Goal: Task Accomplishment & Management: Complete application form

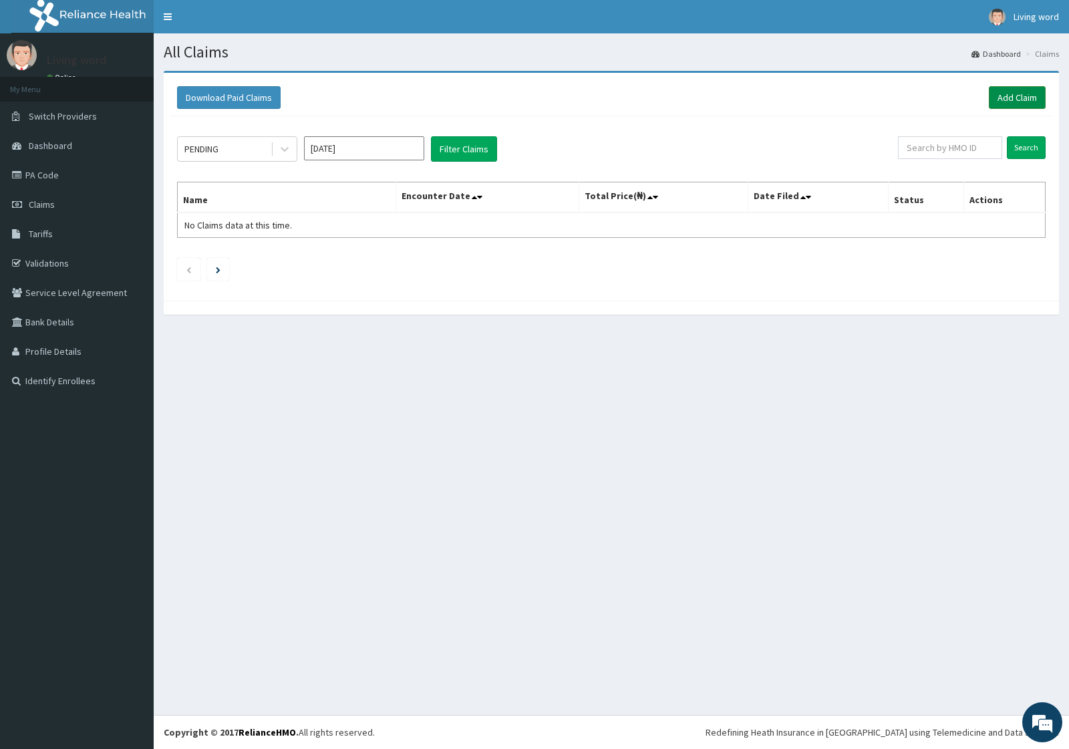
click at [1015, 97] on link "Add Claim" at bounding box center [1017, 97] width 57 height 23
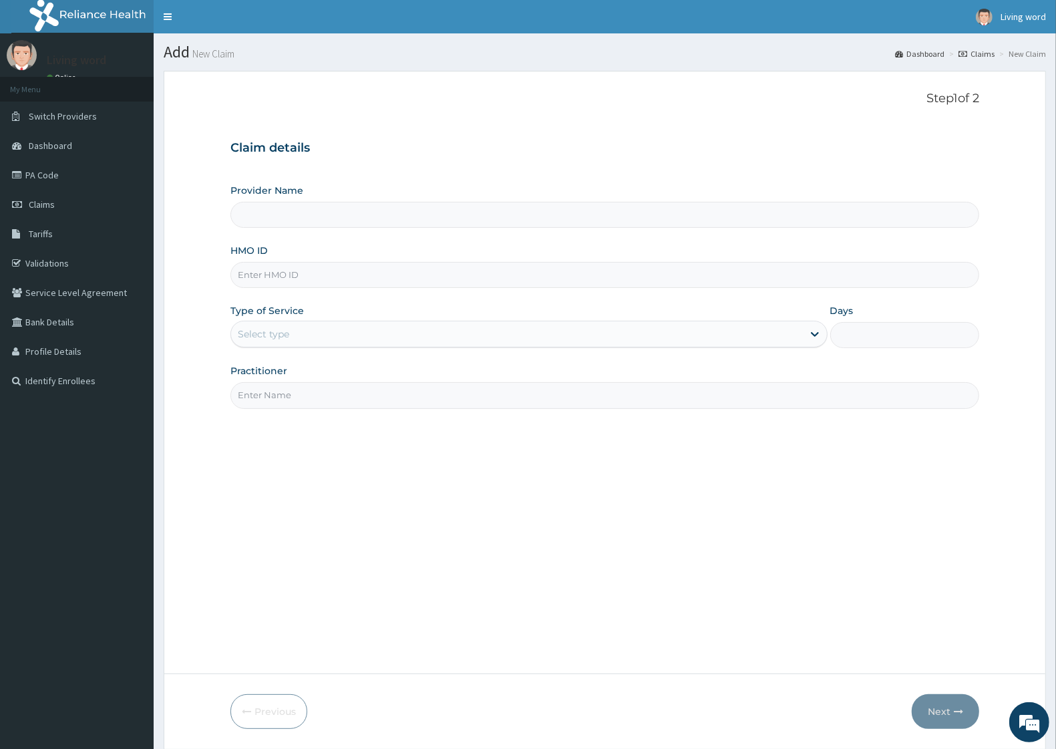
type input "Living Word [GEOGRAPHIC_DATA]"
click at [335, 281] on input "HMO ID" at bounding box center [604, 275] width 749 height 26
paste input "HTL/10272/A"
type input "HTL/10272/A"
click at [814, 331] on icon at bounding box center [814, 333] width 13 height 13
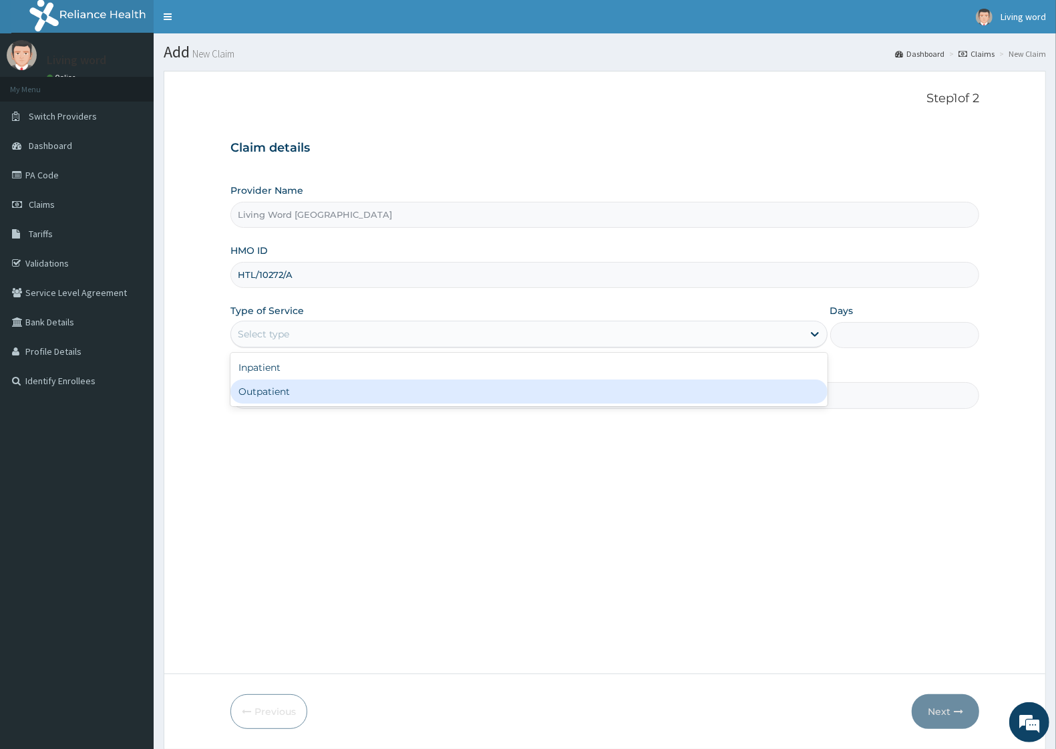
click at [319, 391] on div "Outpatient" at bounding box center [528, 391] width 597 height 24
type input "1"
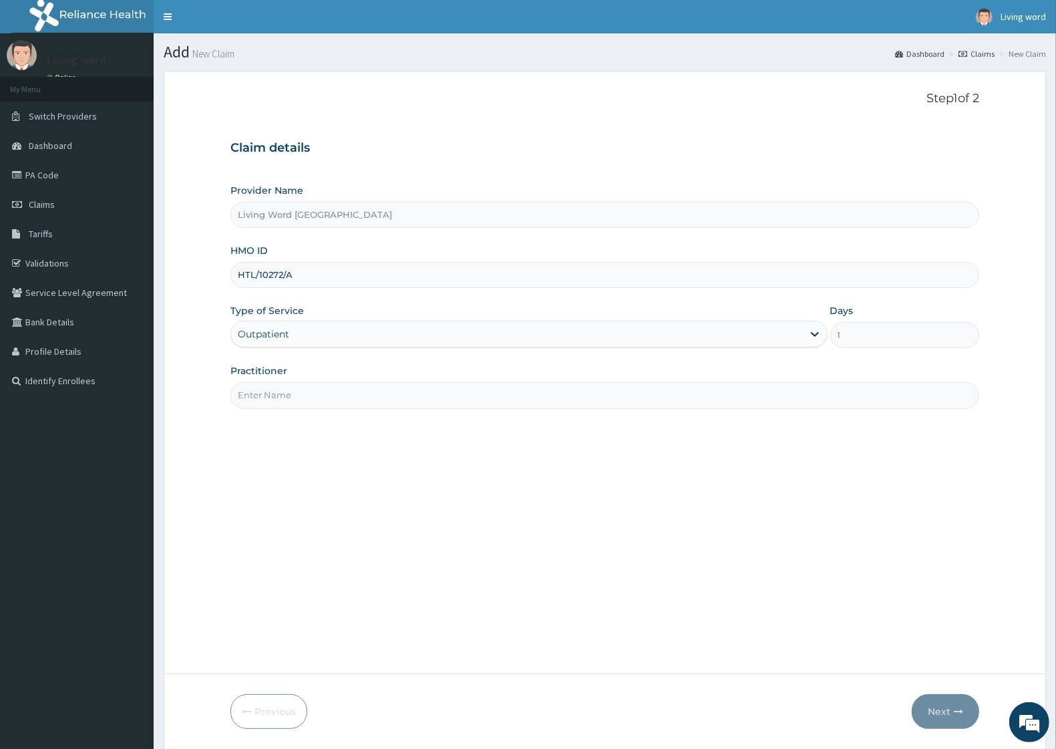
click at [329, 394] on input "Practitioner" at bounding box center [604, 395] width 749 height 26
type input "DR J O EHIEMERE"
click at [943, 713] on button "Next" at bounding box center [945, 711] width 67 height 35
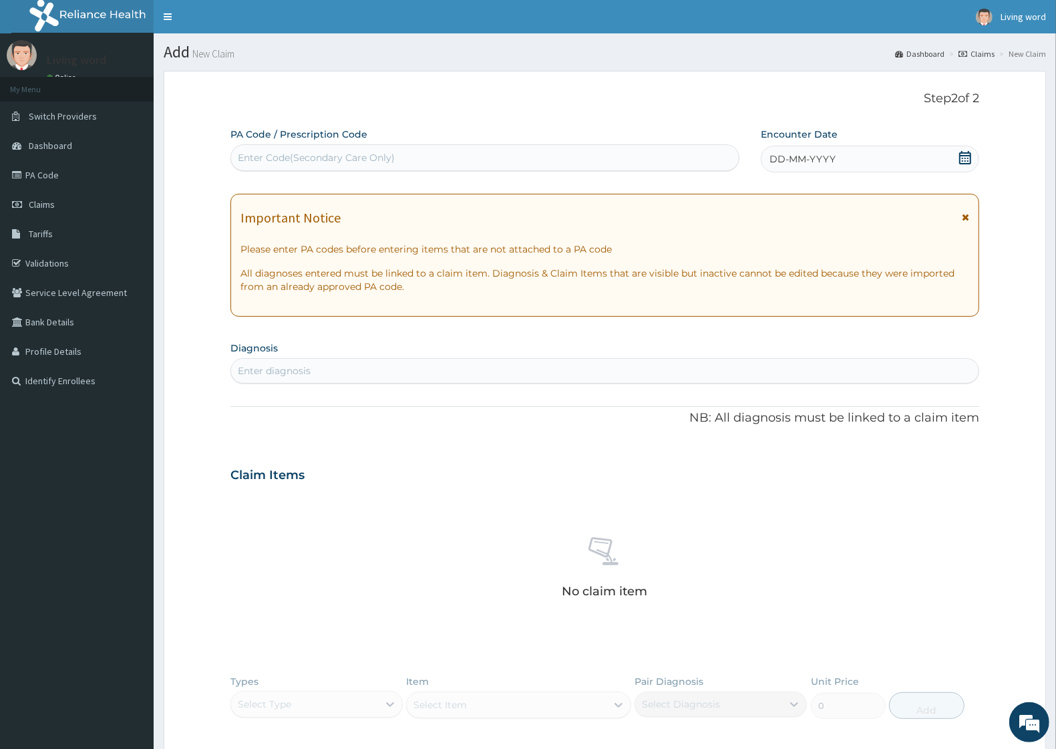
click at [319, 157] on div "Enter Code(Secondary Care Only)" at bounding box center [316, 157] width 157 height 13
paste input "PA/3E137C"
type input "PA/3E137C"
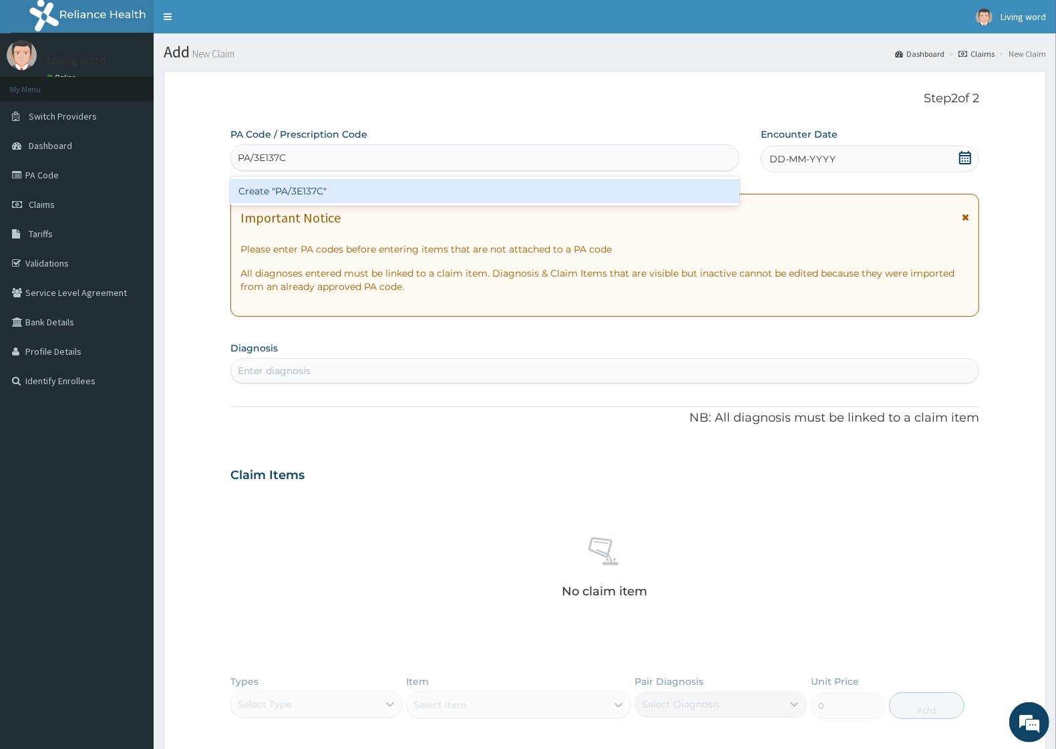
click at [319, 182] on div "Create "PA/3E137C"" at bounding box center [484, 191] width 509 height 24
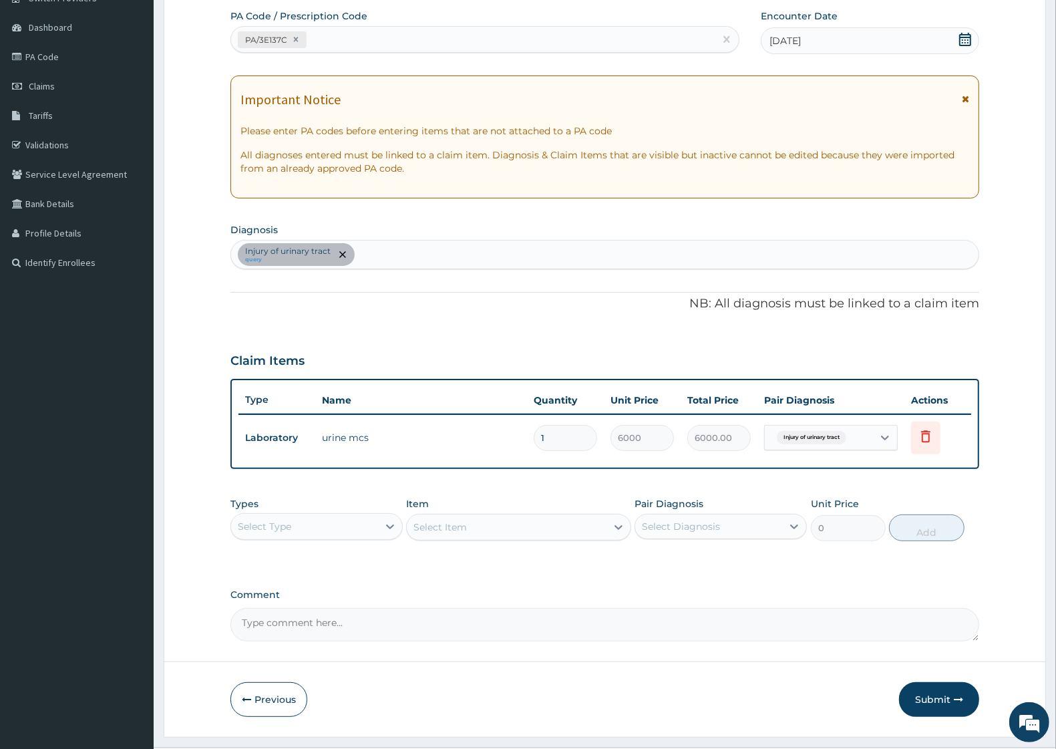
scroll to position [150, 0]
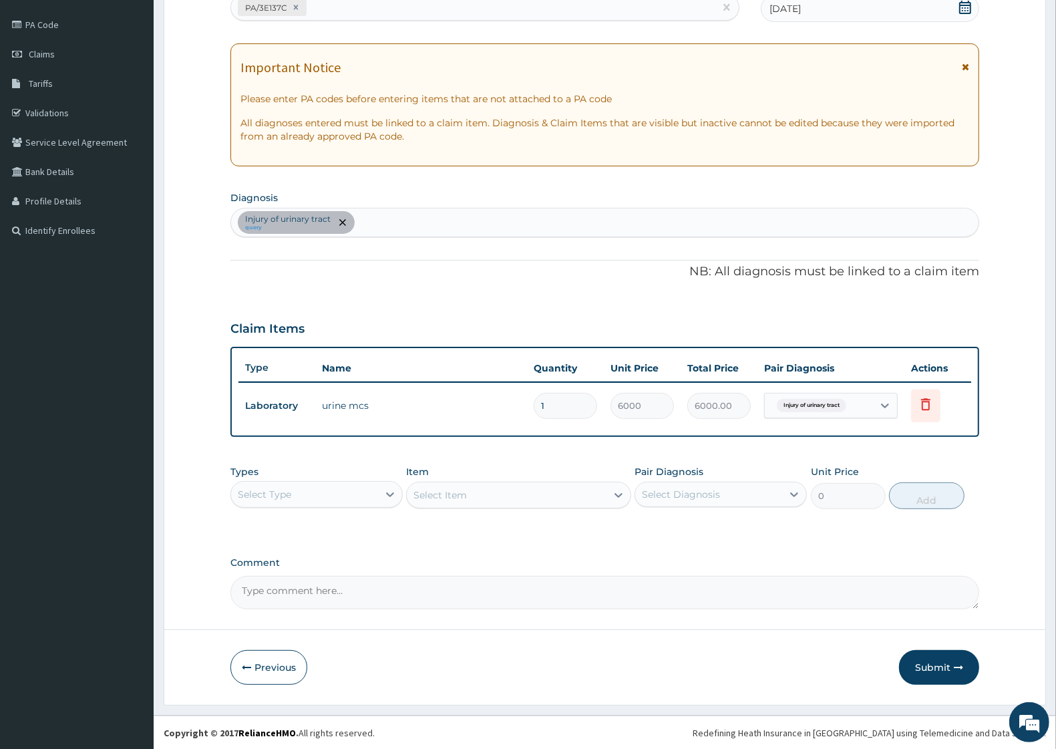
click at [328, 591] on textarea "Comment" at bounding box center [604, 592] width 749 height 33
paste textarea "Laboratory Date: 26-08-2025 MALARIA PARASITE (Requested By: Dr JUDE EHIEMERE) D…"
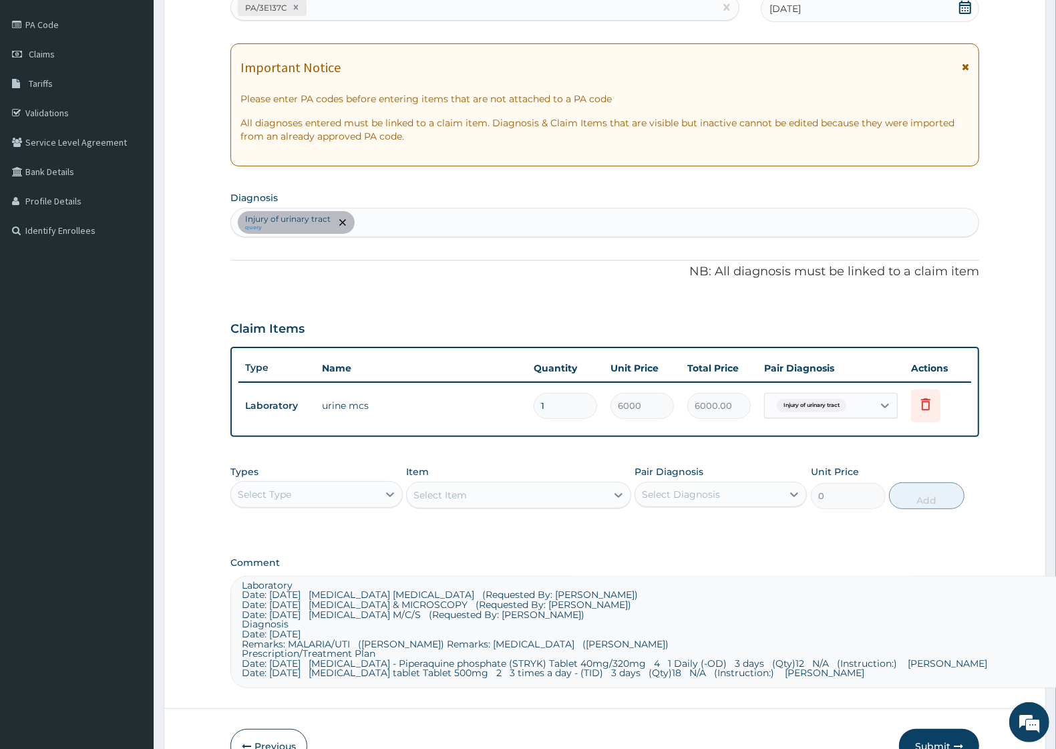
scroll to position [2, 0]
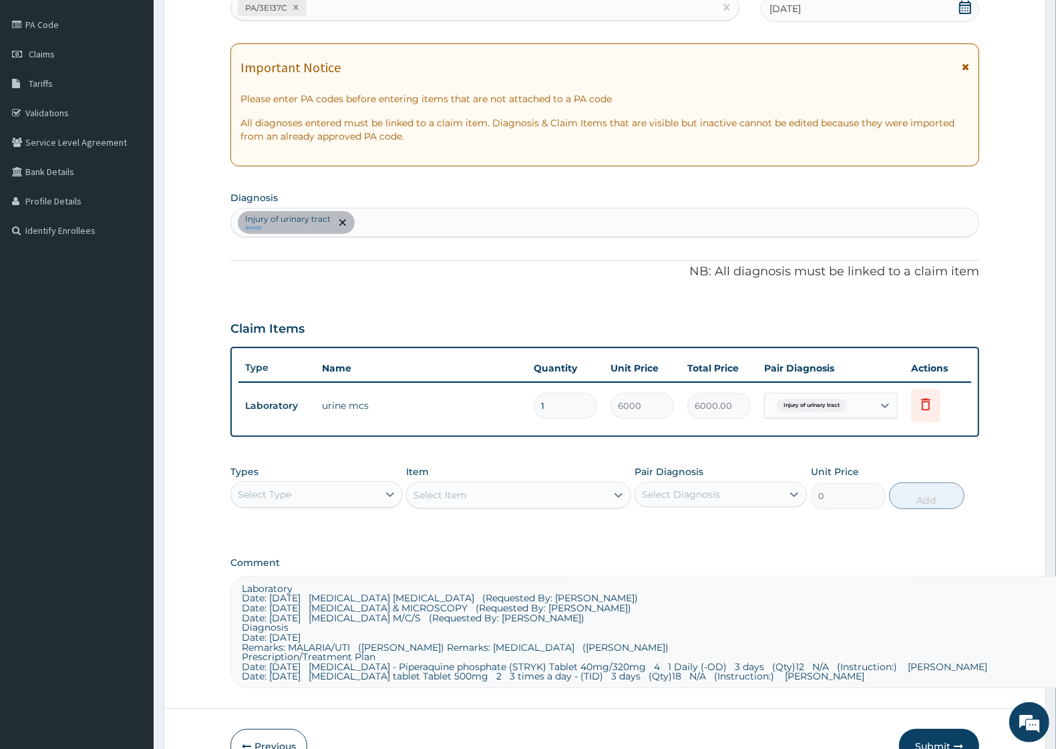
drag, startPoint x: 974, startPoint y: 602, endPoint x: 1067, endPoint y: 683, distance: 124.0
click at [1055, 683] on html "R EL Toggle navigation Living word Living word - livingwordmissionhospitalltd@y…" at bounding box center [528, 339] width 1056 height 979
type textarea "Laboratory Date: 26-08-2025 MALARIA PARASITE (Requested By: Dr JUDE EHIEMERE) D…"
click at [442, 222] on div "Injury of urinary tract query" at bounding box center [605, 222] width 748 height 28
type input "MALARIA"
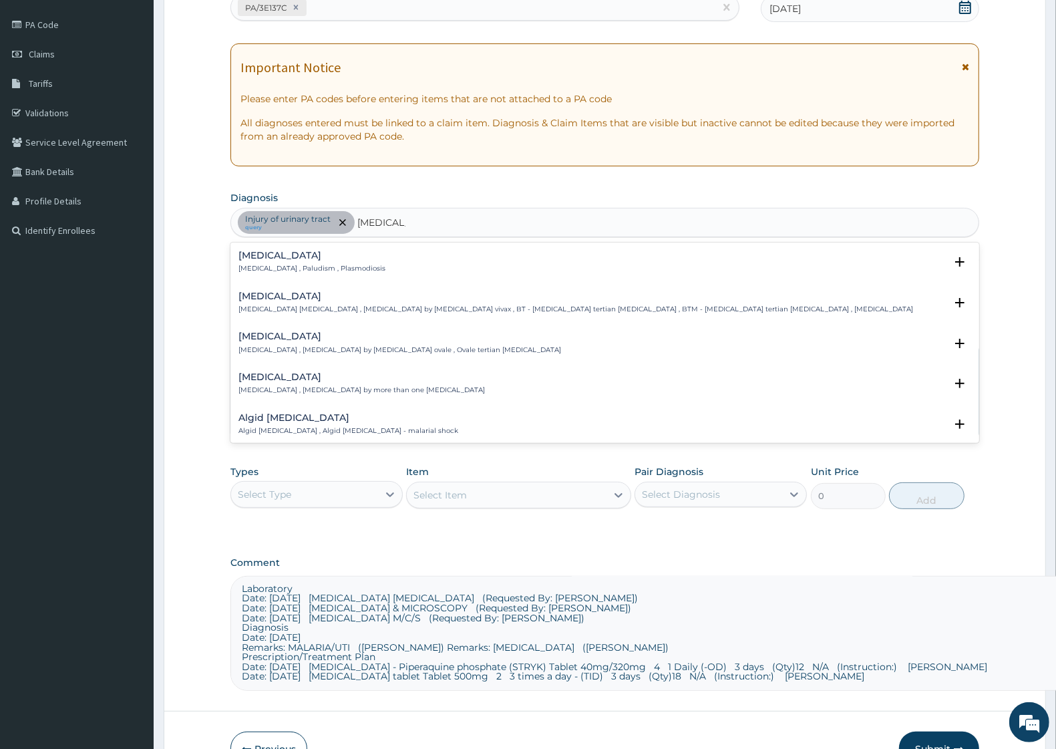
click at [298, 259] on h4 "Malaria" at bounding box center [311, 256] width 147 height 10
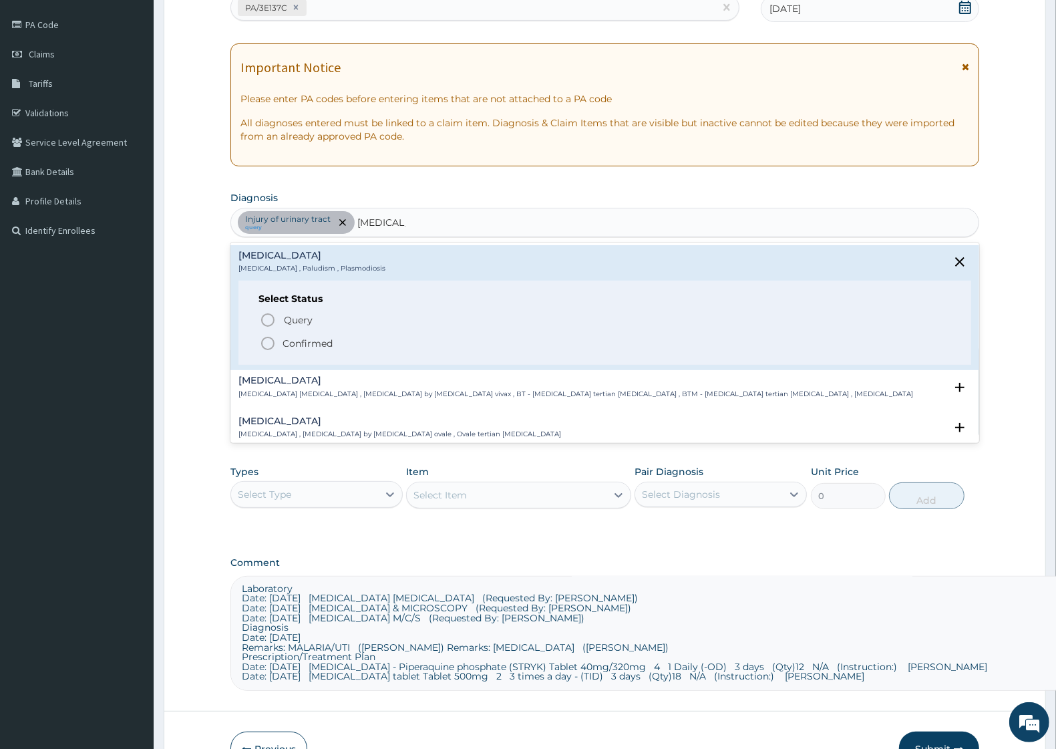
click at [312, 343] on p "Confirmed" at bounding box center [308, 343] width 50 height 13
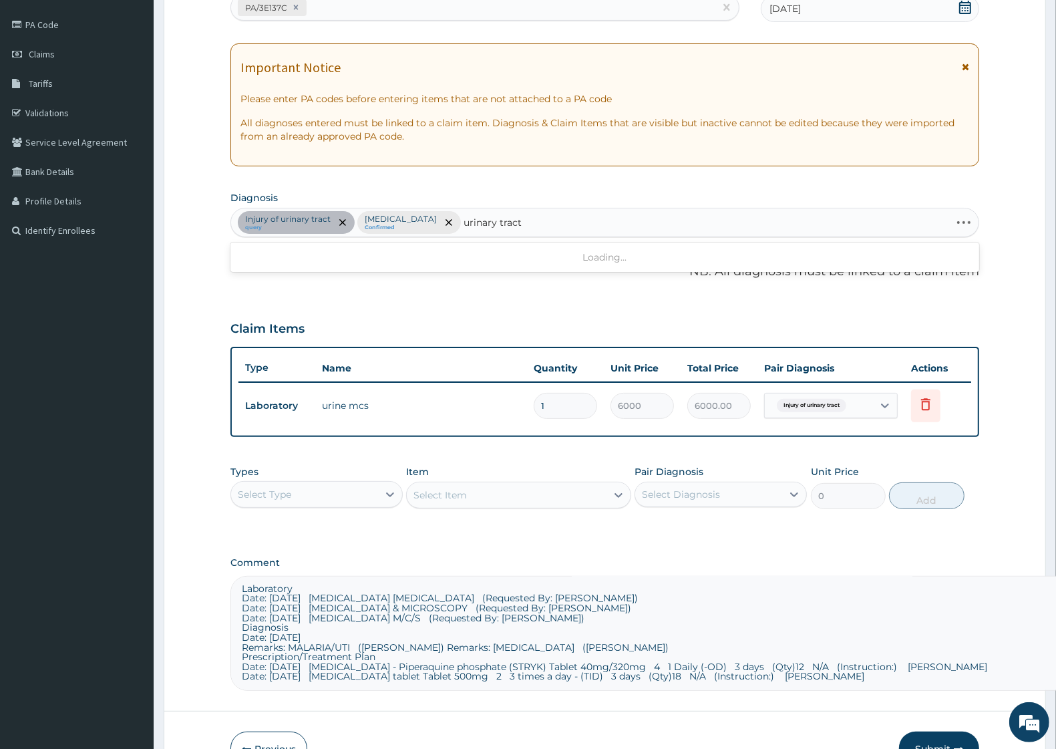
type input "urinary tract"
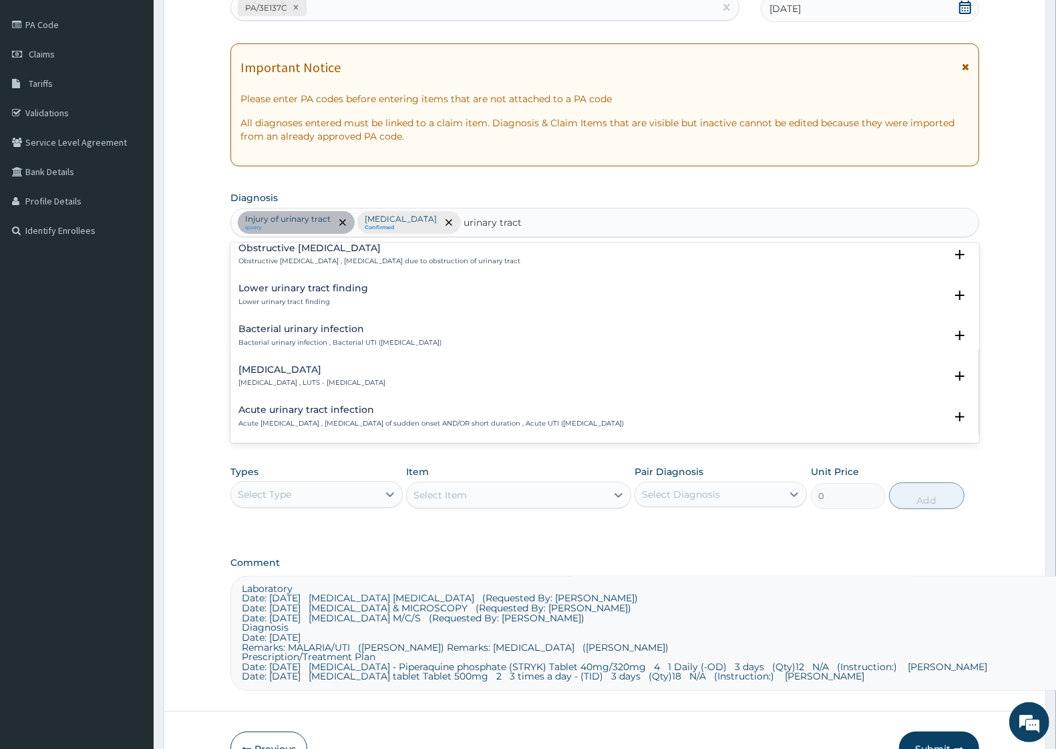
scroll to position [501, 0]
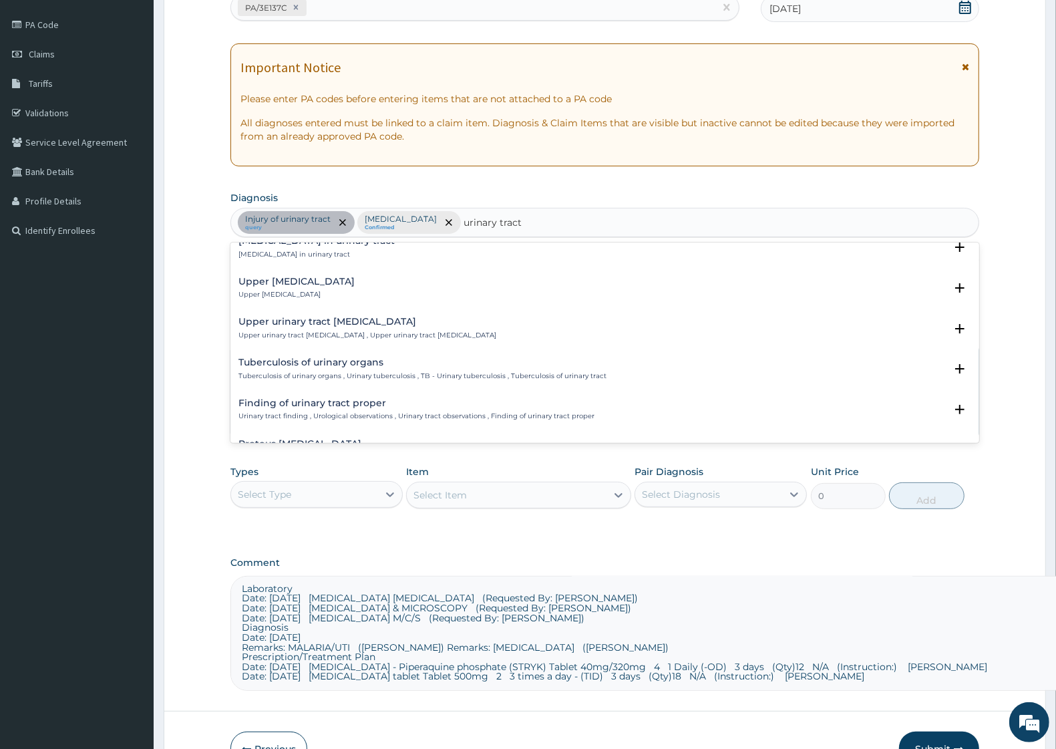
click at [346, 283] on h4 "Upper urinary tract infection" at bounding box center [296, 282] width 116 height 10
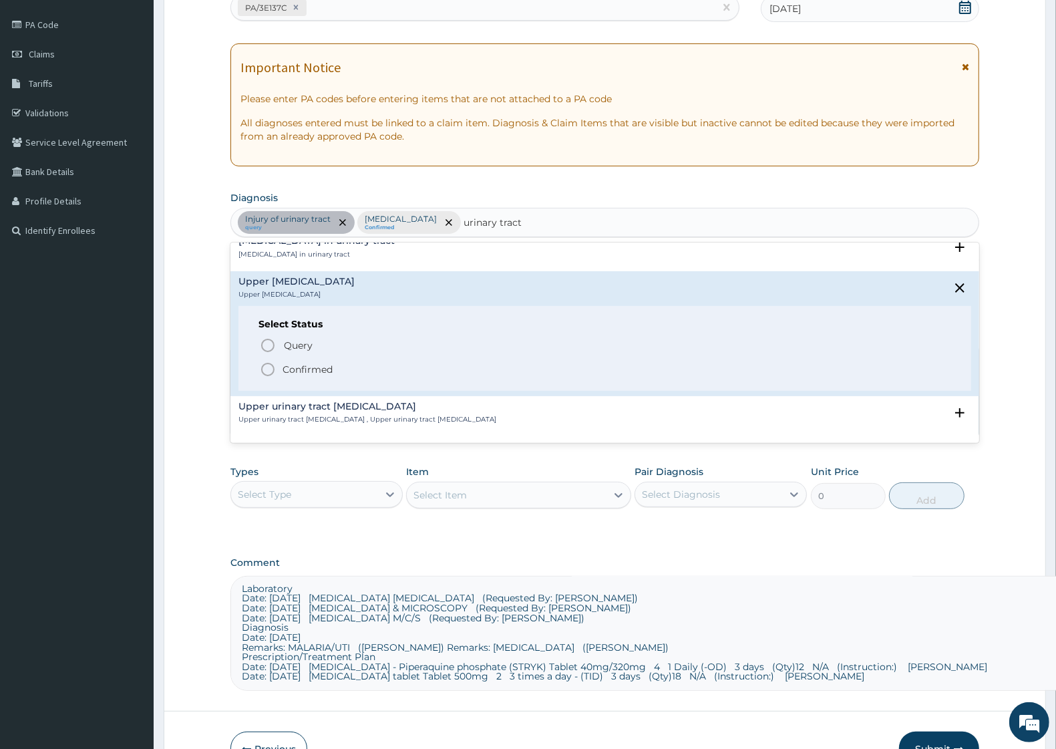
click at [311, 365] on p "Confirmed" at bounding box center [308, 369] width 50 height 13
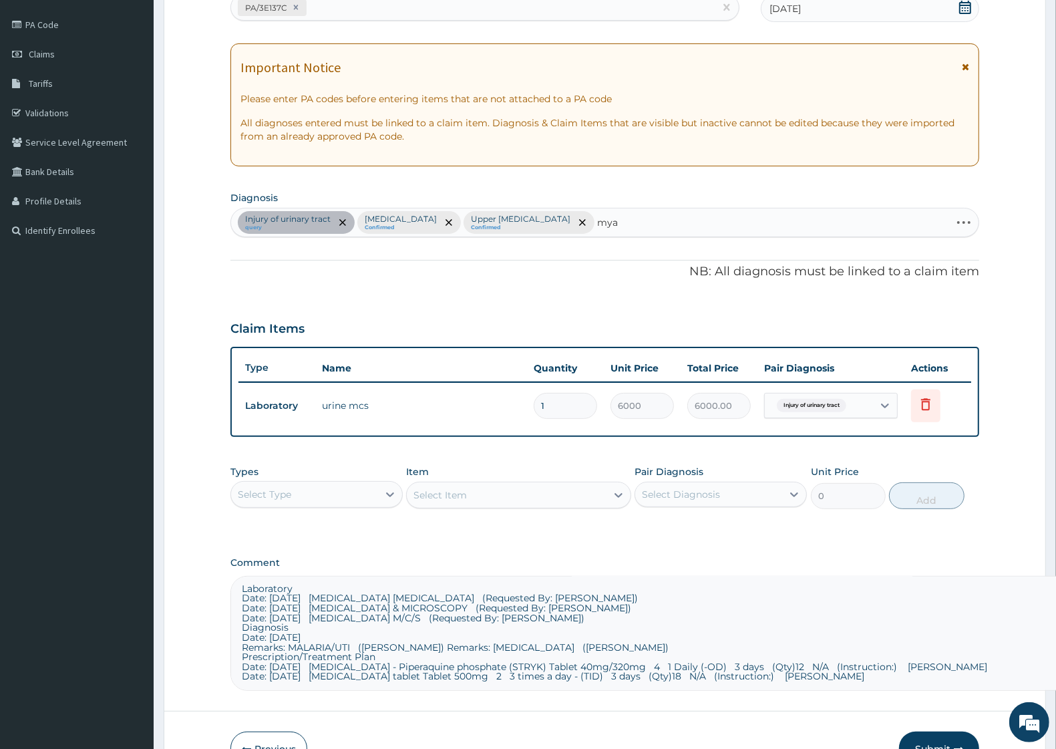
type input "myal"
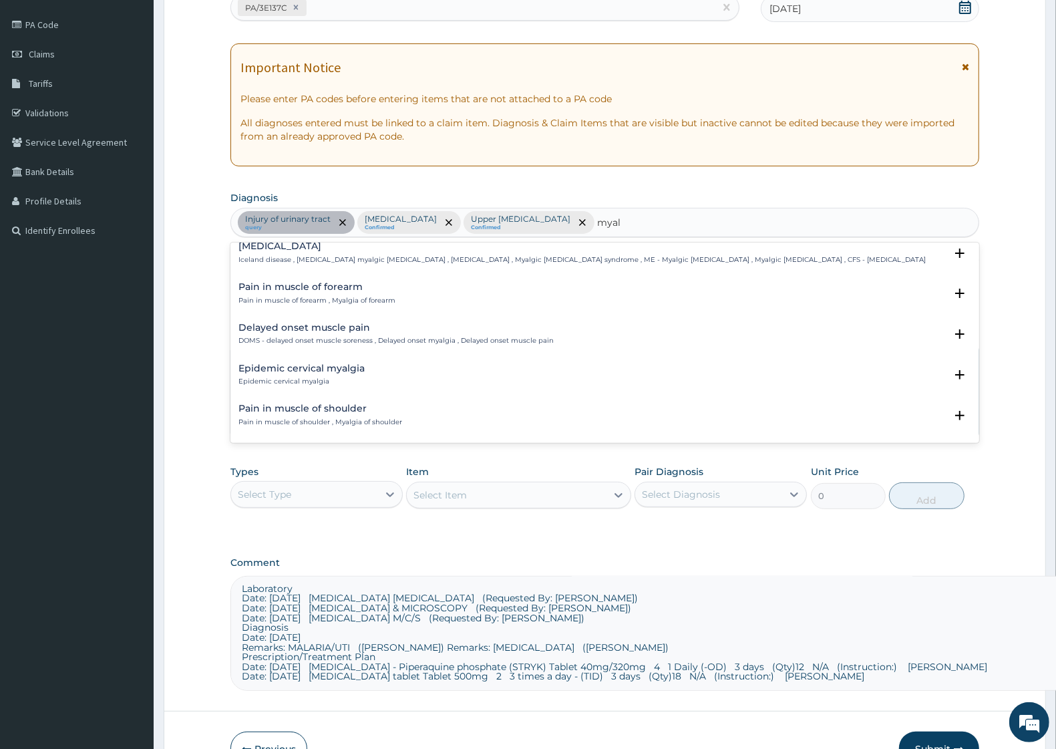
scroll to position [493, 0]
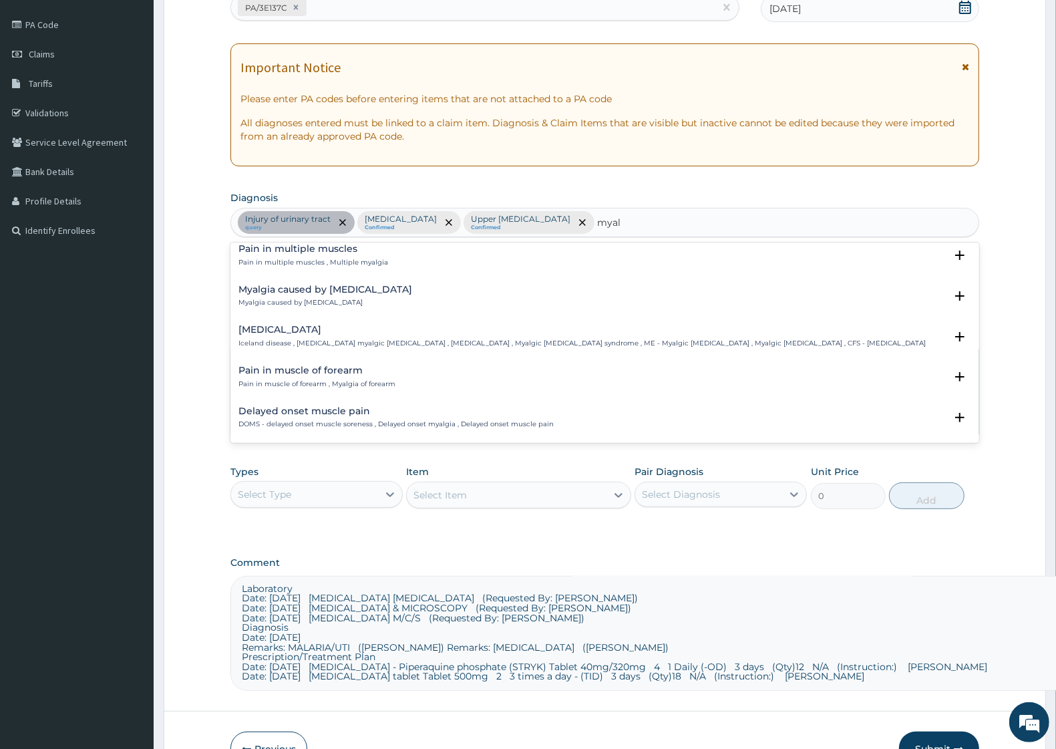
click at [325, 288] on h4 "Myalgia caused by statin" at bounding box center [325, 290] width 174 height 10
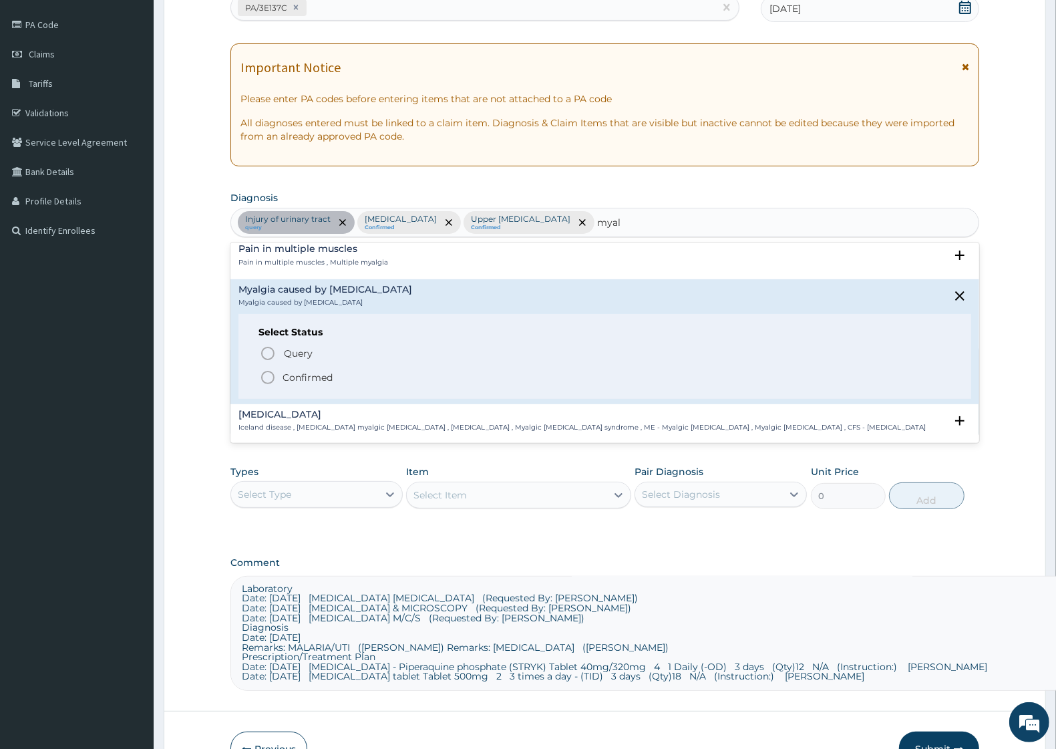
click at [325, 379] on p "Confirmed" at bounding box center [308, 377] width 50 height 13
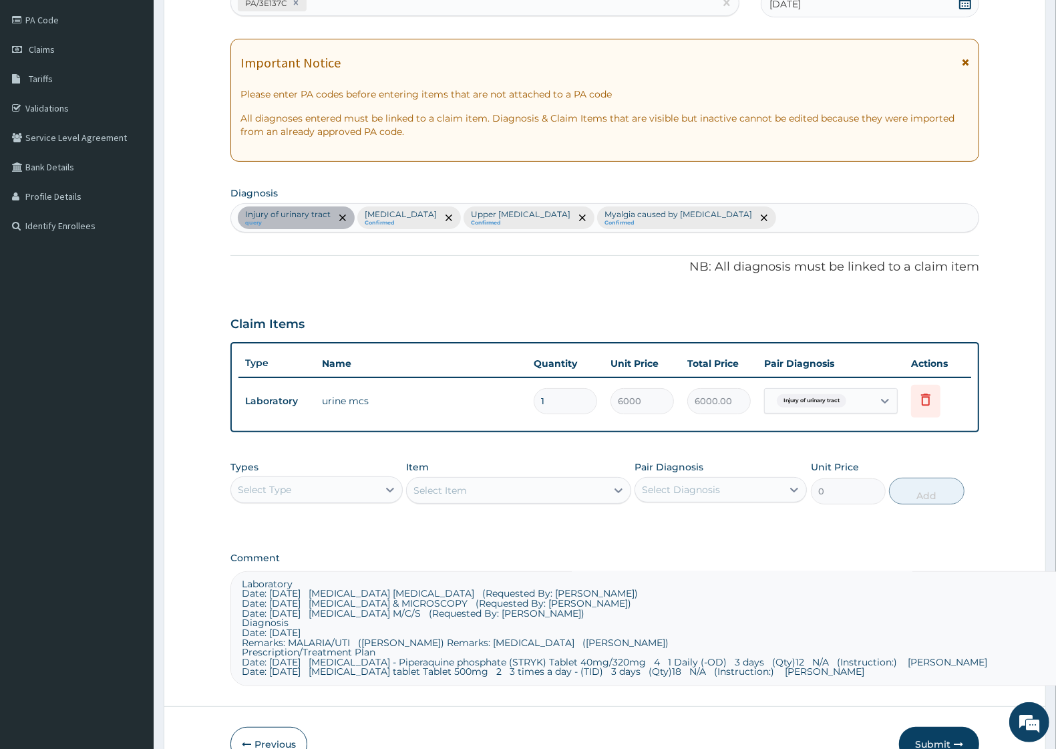
scroll to position [232, 0]
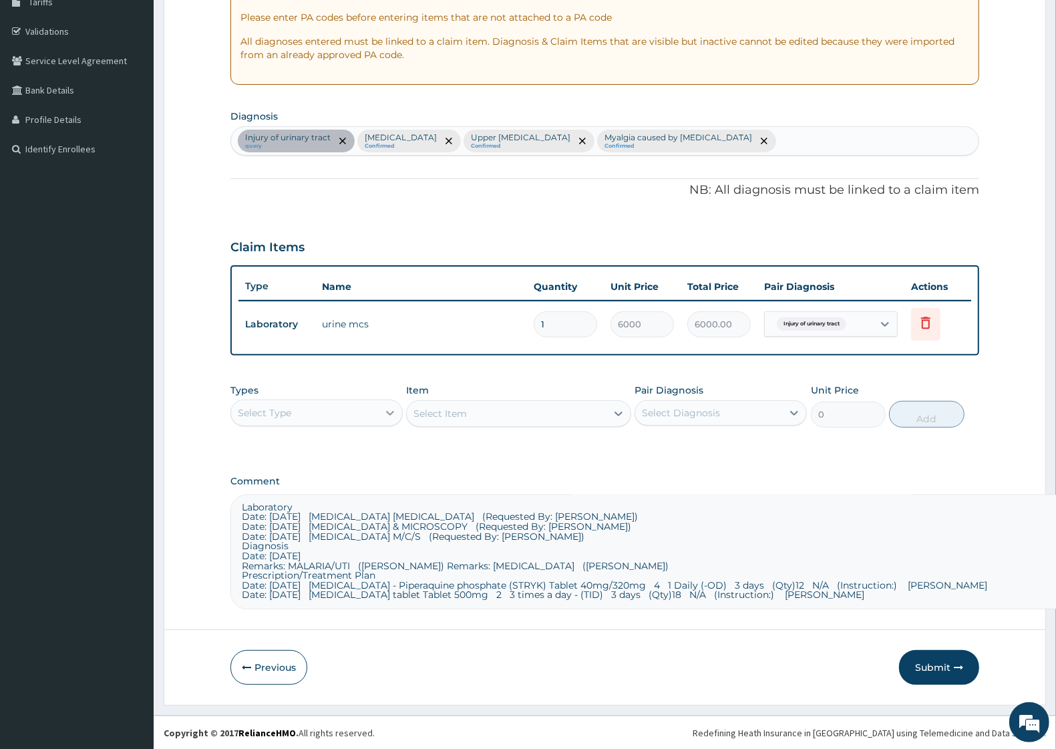
click at [387, 412] on icon at bounding box center [389, 412] width 13 height 13
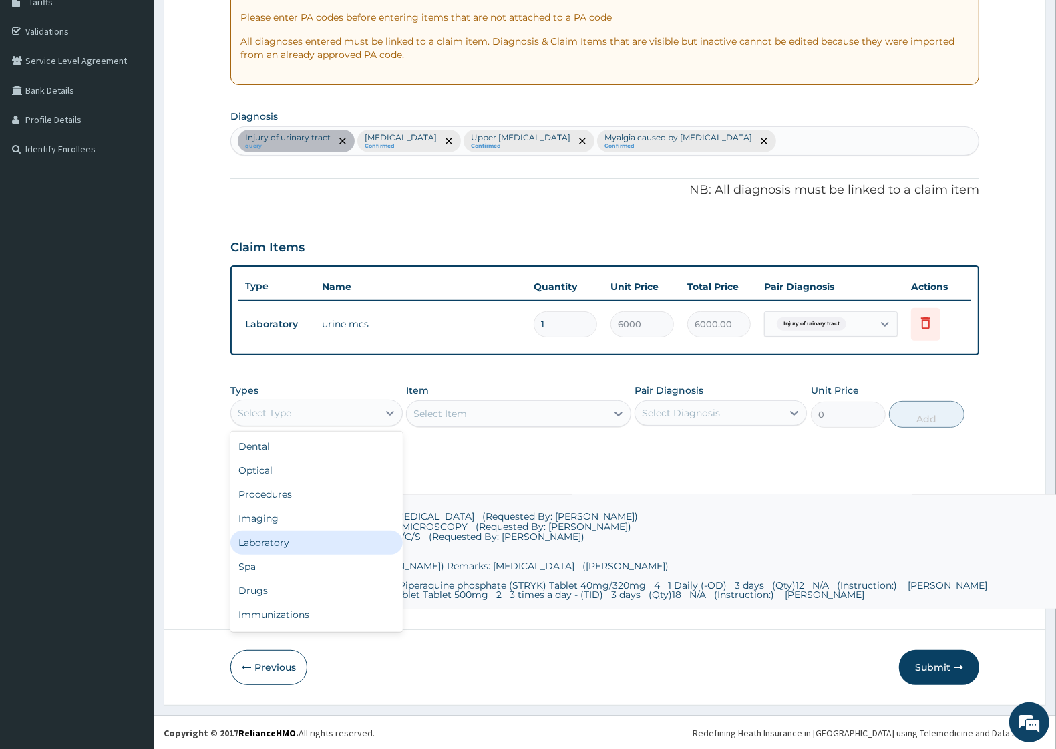
click at [275, 544] on div "Laboratory" at bounding box center [316, 542] width 172 height 24
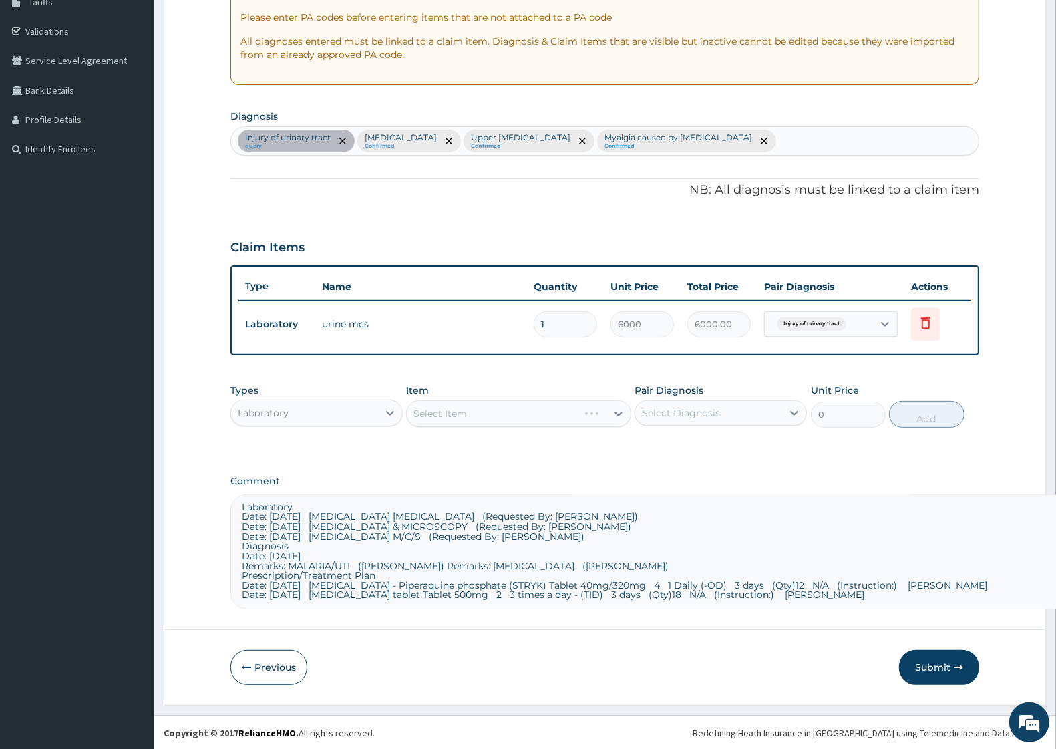
click at [523, 416] on div "Select Item" at bounding box center [518, 413] width 224 height 27
click at [619, 409] on div "Select Item" at bounding box center [518, 413] width 224 height 27
click at [622, 414] on div "Select Item" at bounding box center [518, 413] width 224 height 27
click at [619, 413] on div "Select Item" at bounding box center [518, 413] width 224 height 27
click at [617, 412] on div "Select Item" at bounding box center [518, 413] width 224 height 27
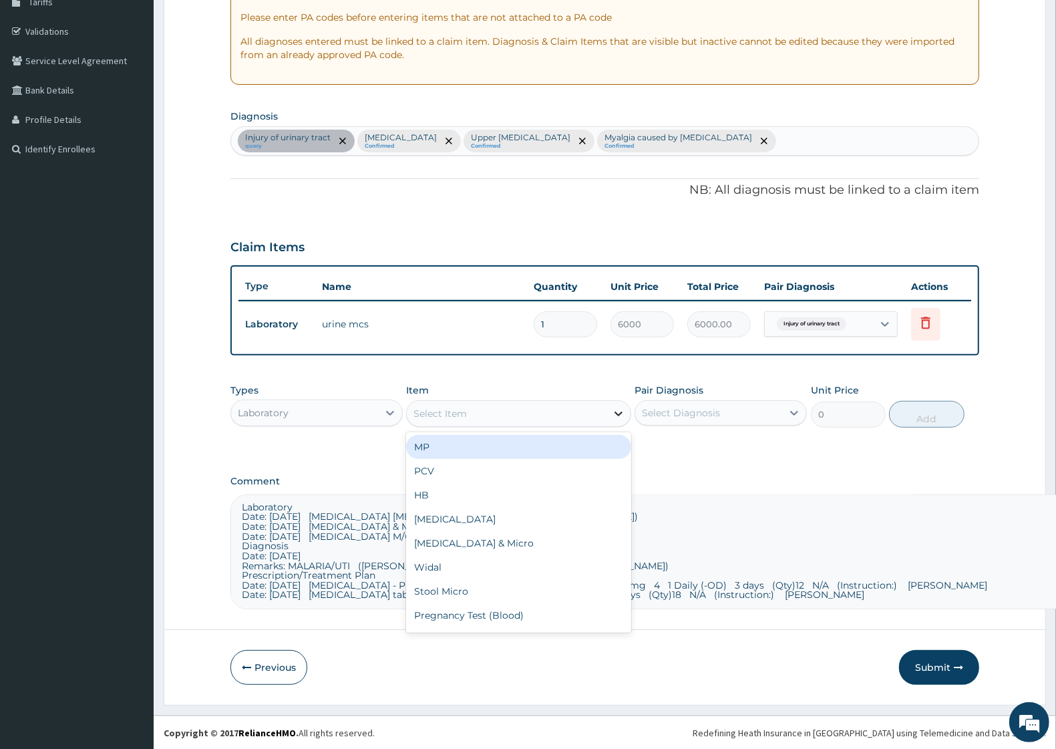
click at [615, 412] on icon at bounding box center [618, 413] width 13 height 13
click at [441, 449] on div "MP" at bounding box center [518, 447] width 224 height 24
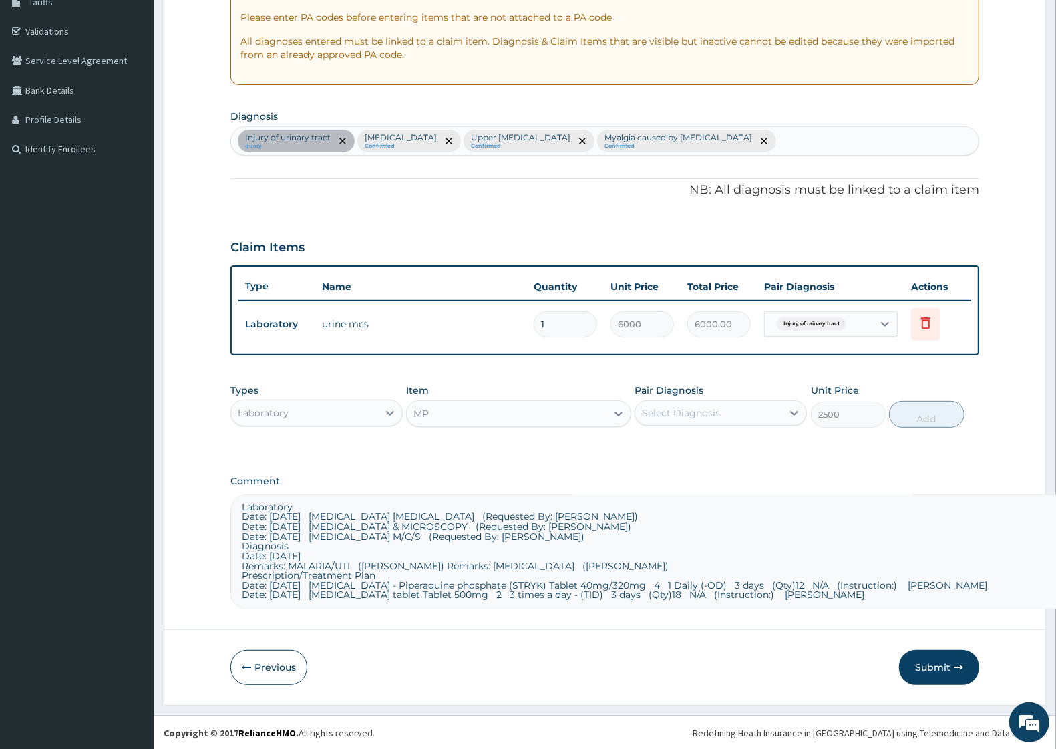
type input "2500"
click at [803, 407] on div at bounding box center [794, 413] width 24 height 24
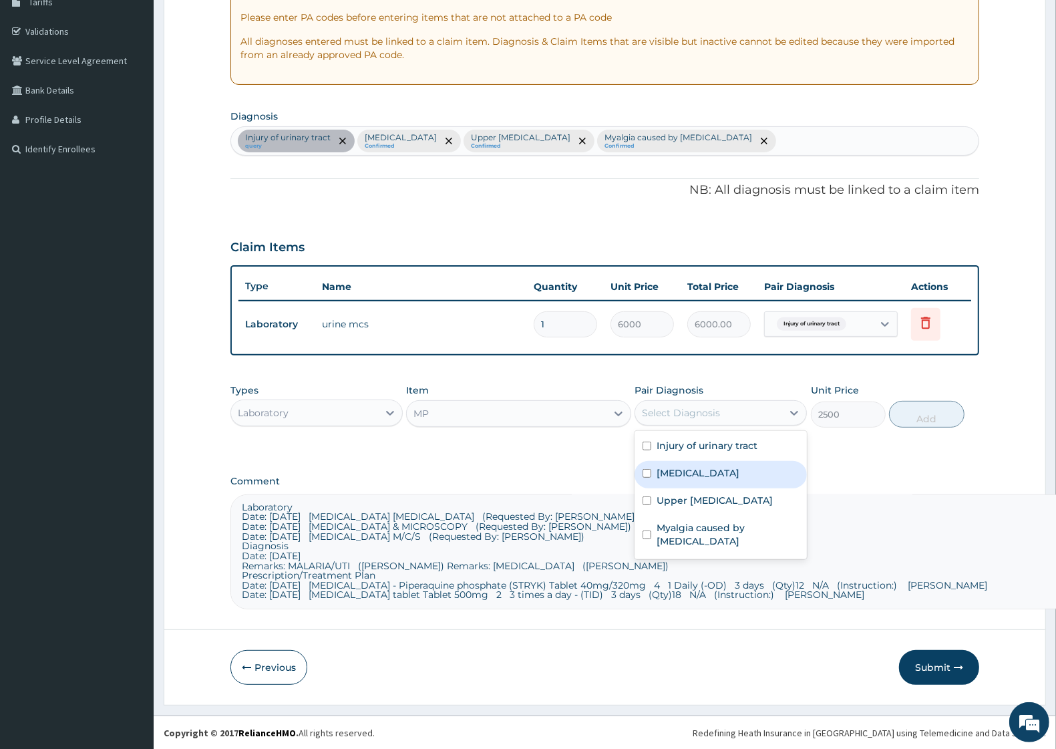
click at [669, 476] on label "Malaria" at bounding box center [698, 472] width 83 height 13
checkbox input "true"
click at [923, 409] on button "Add" at bounding box center [926, 414] width 75 height 27
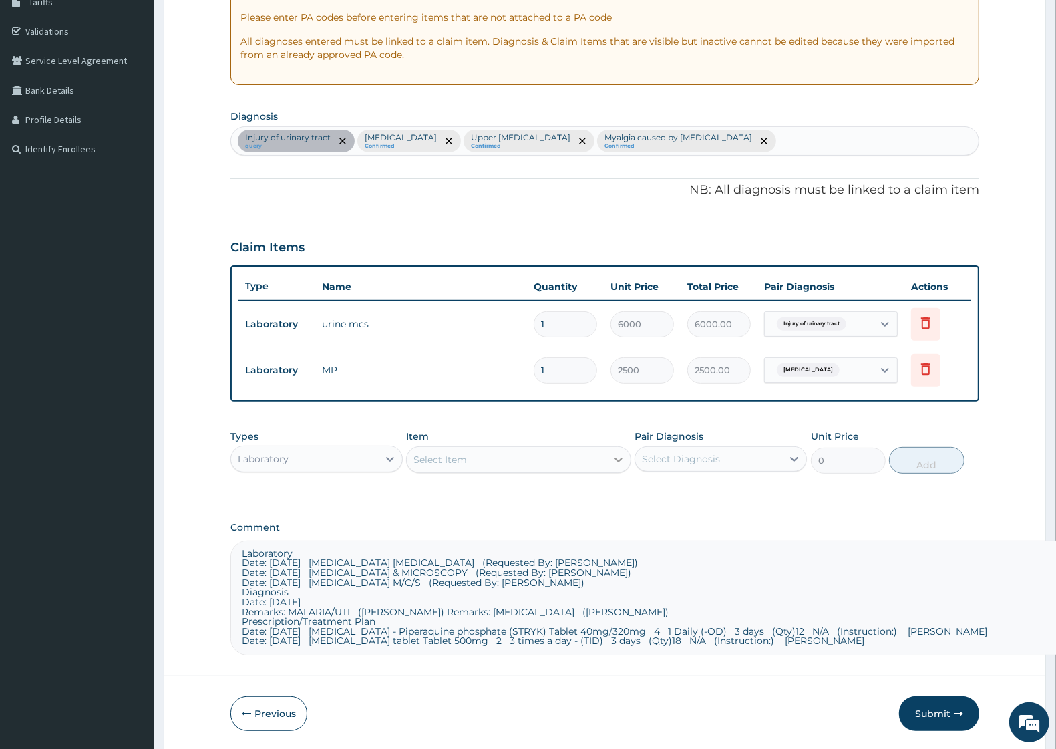
click at [613, 454] on icon at bounding box center [618, 459] width 13 height 13
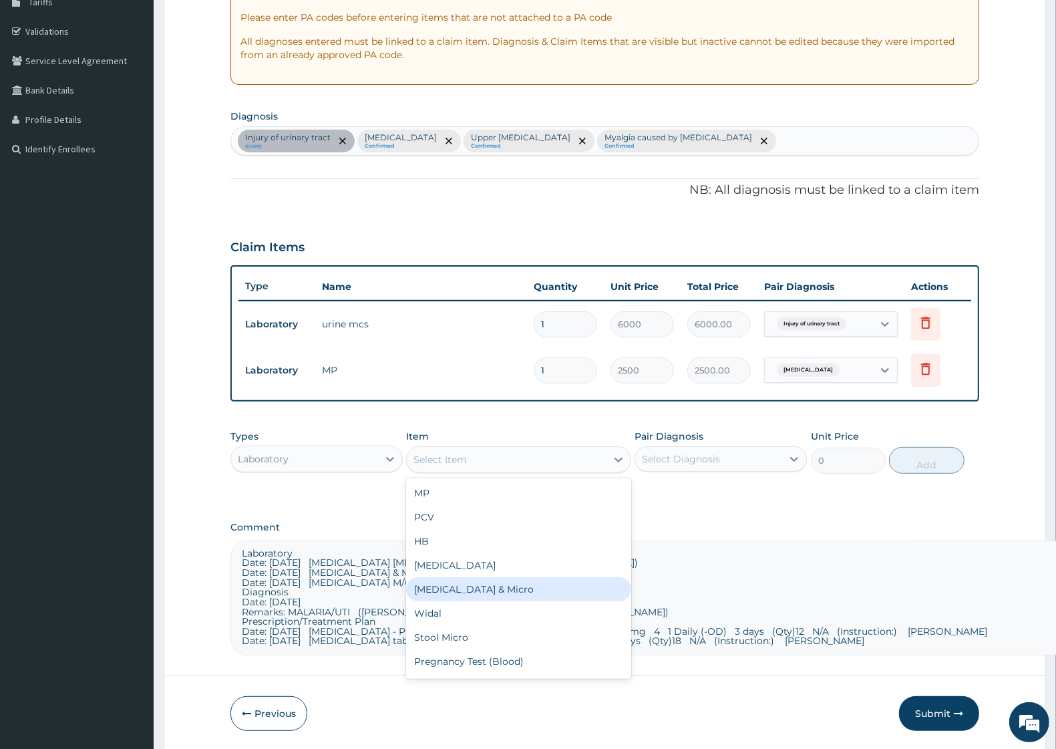
click at [445, 587] on div "Urinalysis & Micro" at bounding box center [518, 589] width 224 height 24
type input "2500"
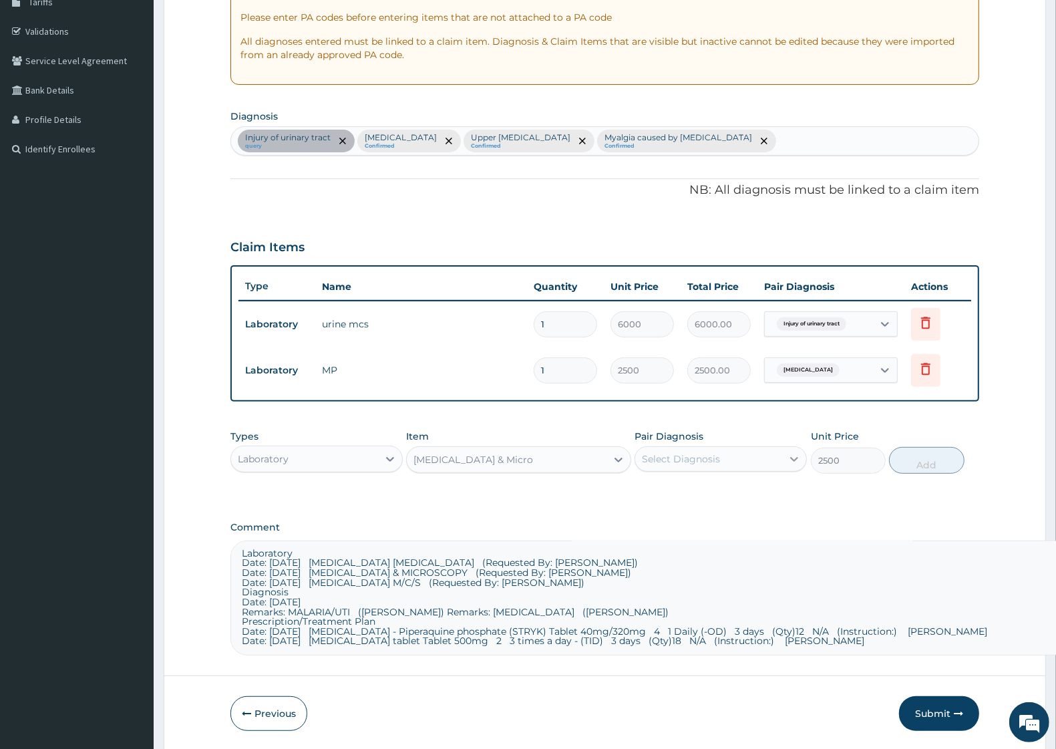
click at [788, 461] on icon at bounding box center [794, 458] width 13 height 13
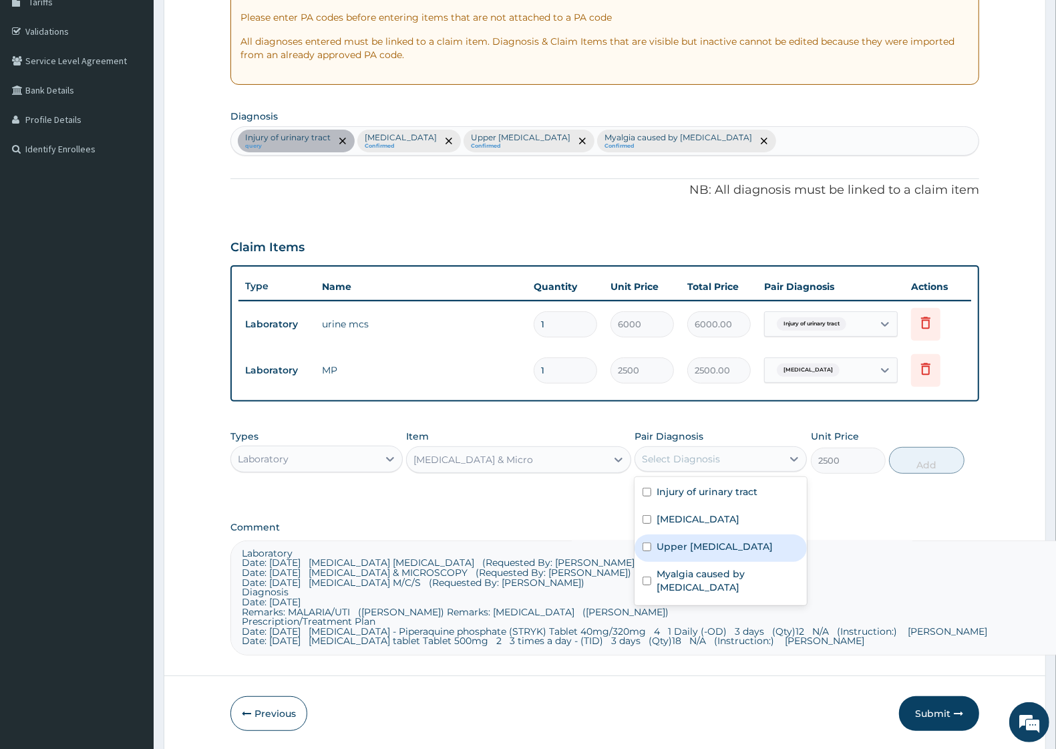
click at [731, 545] on label "Upper urinary tract infection" at bounding box center [715, 546] width 116 height 13
checkbox input "true"
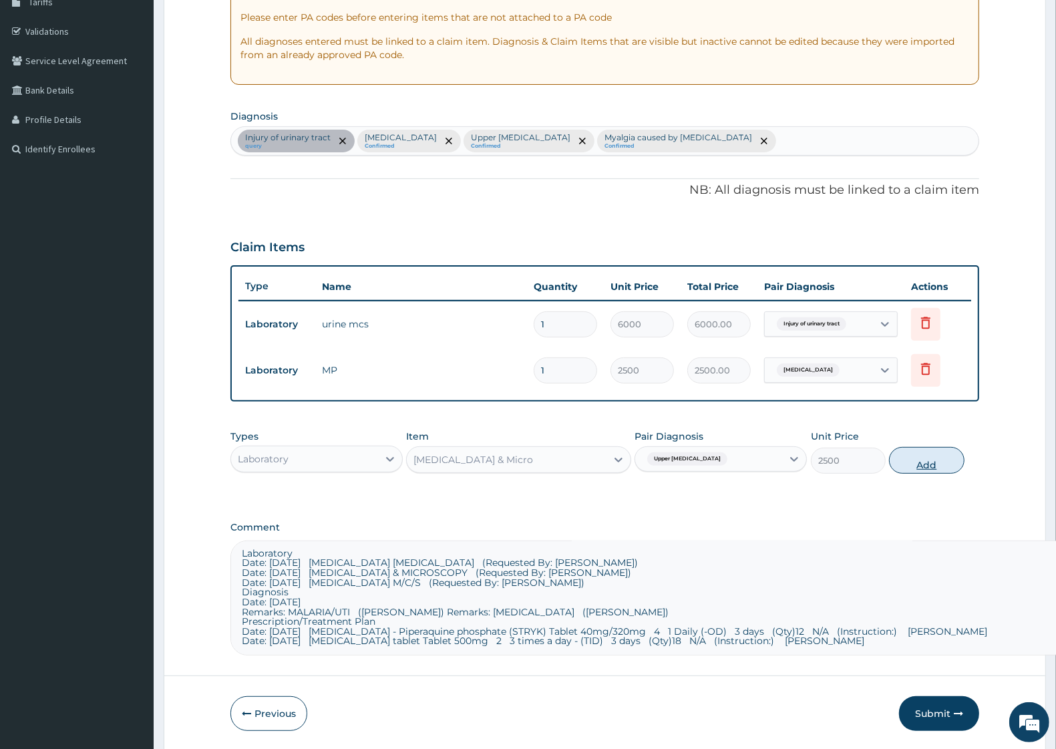
click at [950, 464] on button "Add" at bounding box center [926, 460] width 75 height 27
type input "0"
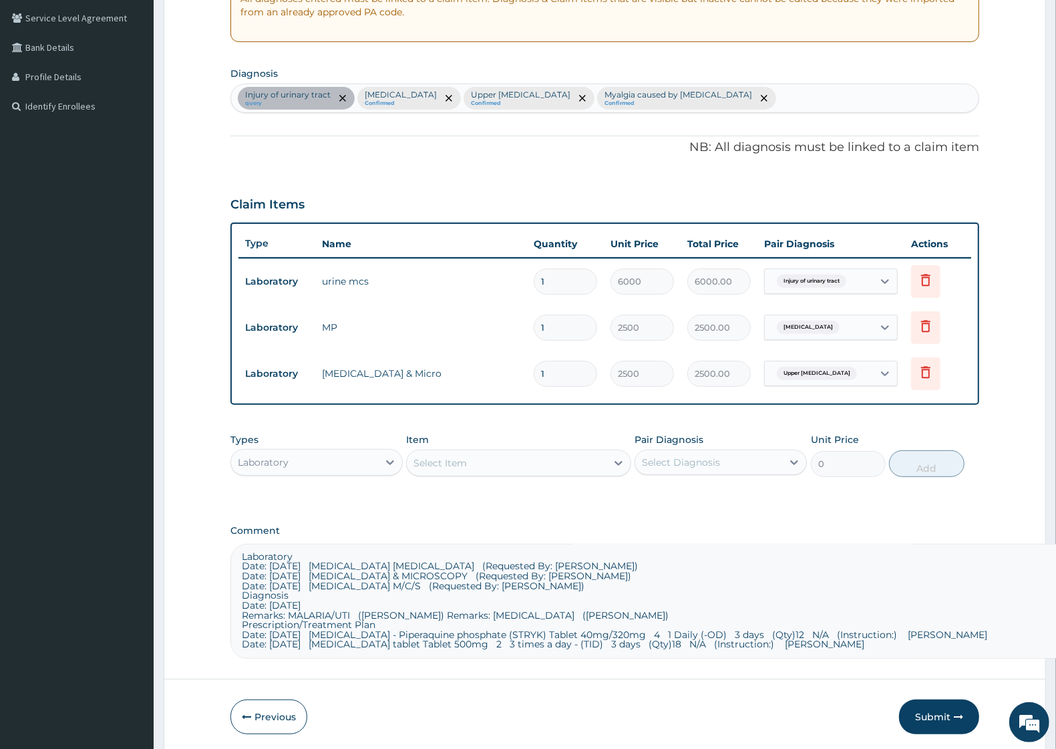
scroll to position [315, 0]
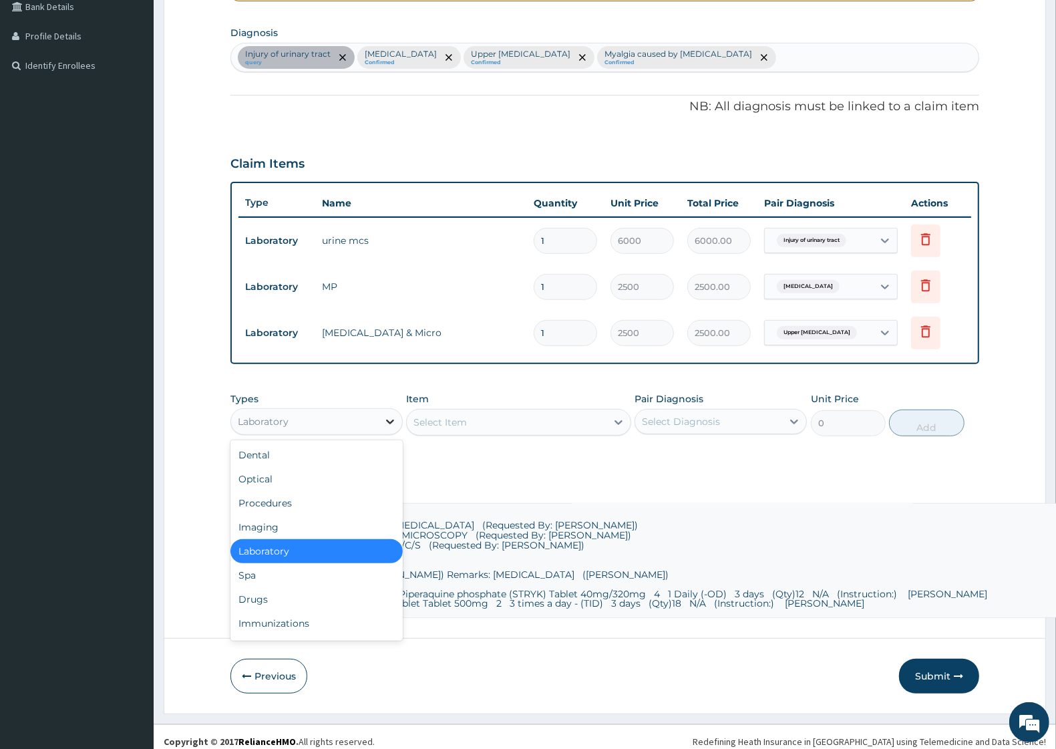
click at [386, 416] on icon at bounding box center [389, 421] width 13 height 13
click at [268, 599] on div "Drugs" at bounding box center [316, 599] width 172 height 24
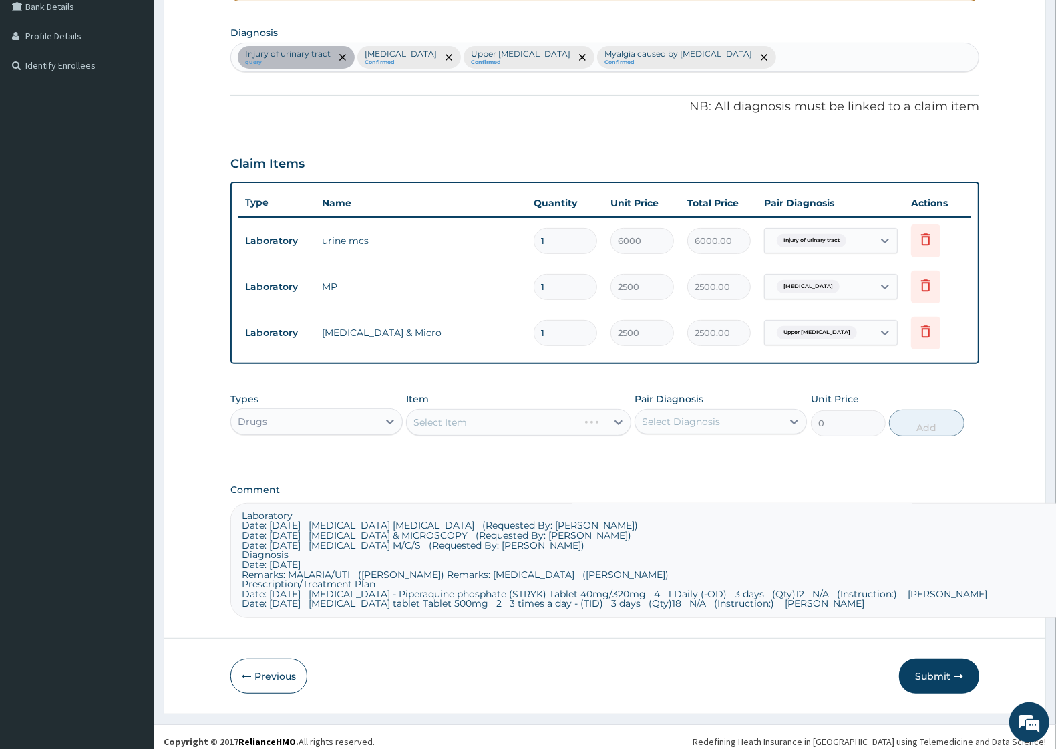
click at [589, 428] on div "Select Item" at bounding box center [518, 422] width 224 height 27
click at [615, 422] on div "Select Item" at bounding box center [518, 422] width 224 height 27
click at [618, 416] on div "Select Item" at bounding box center [518, 422] width 224 height 27
click at [616, 415] on div "Select Item" at bounding box center [518, 422] width 224 height 27
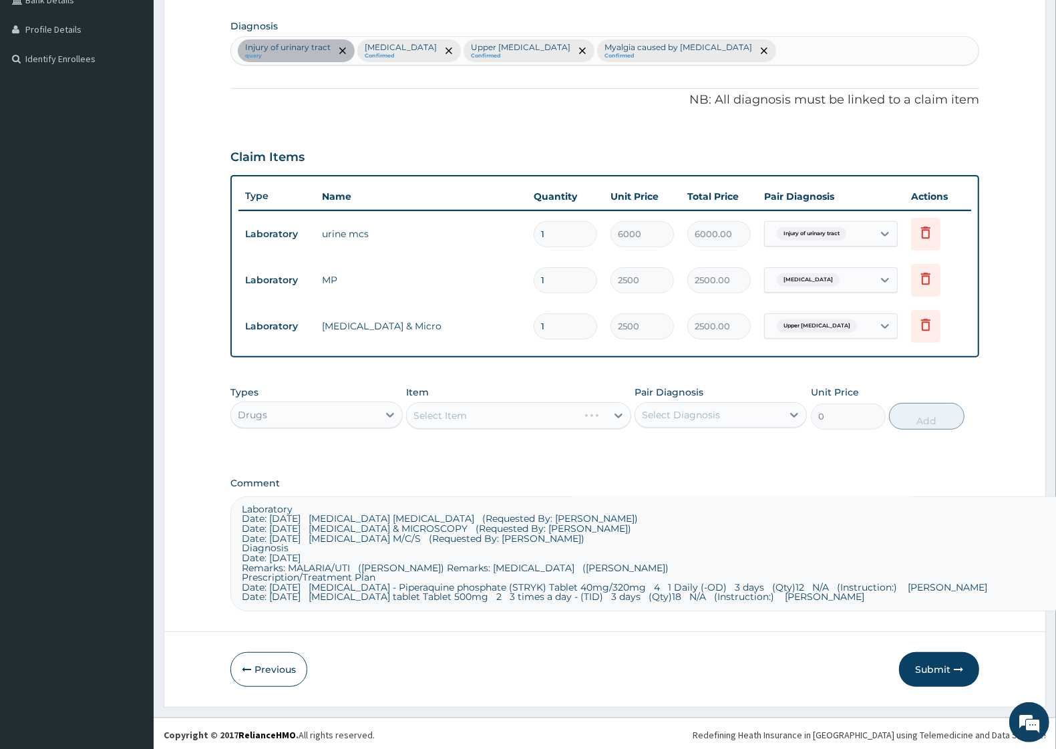
scroll to position [324, 0]
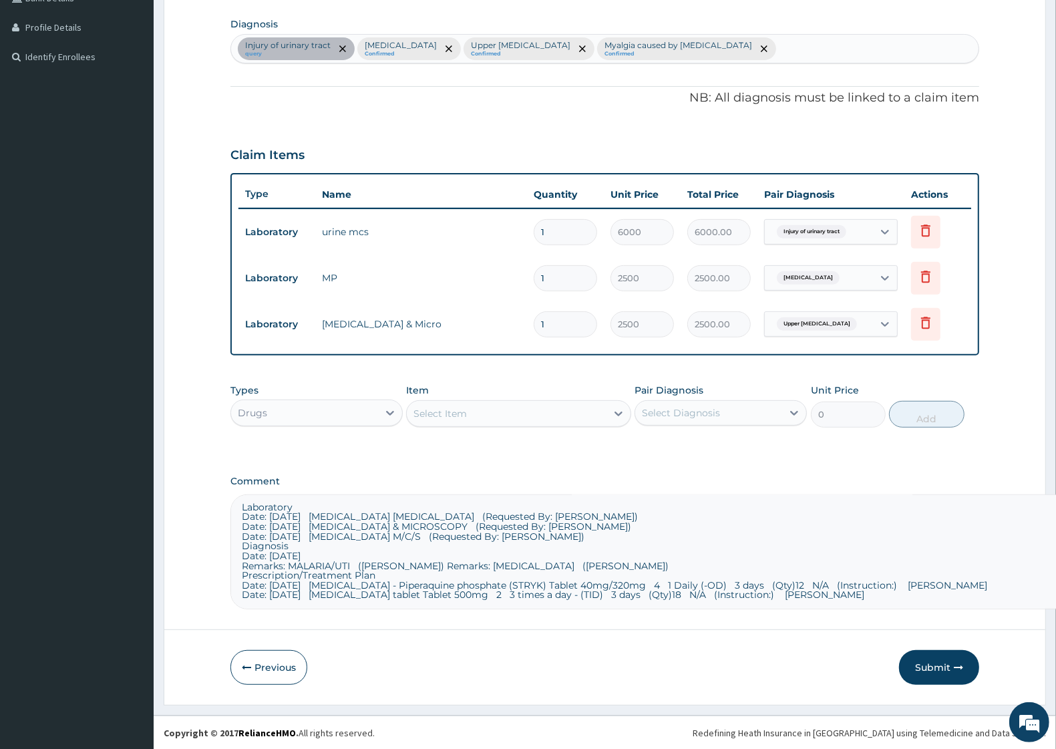
click at [613, 409] on div "Select Item" at bounding box center [518, 413] width 224 height 27
click at [613, 411] on icon at bounding box center [618, 413] width 13 height 13
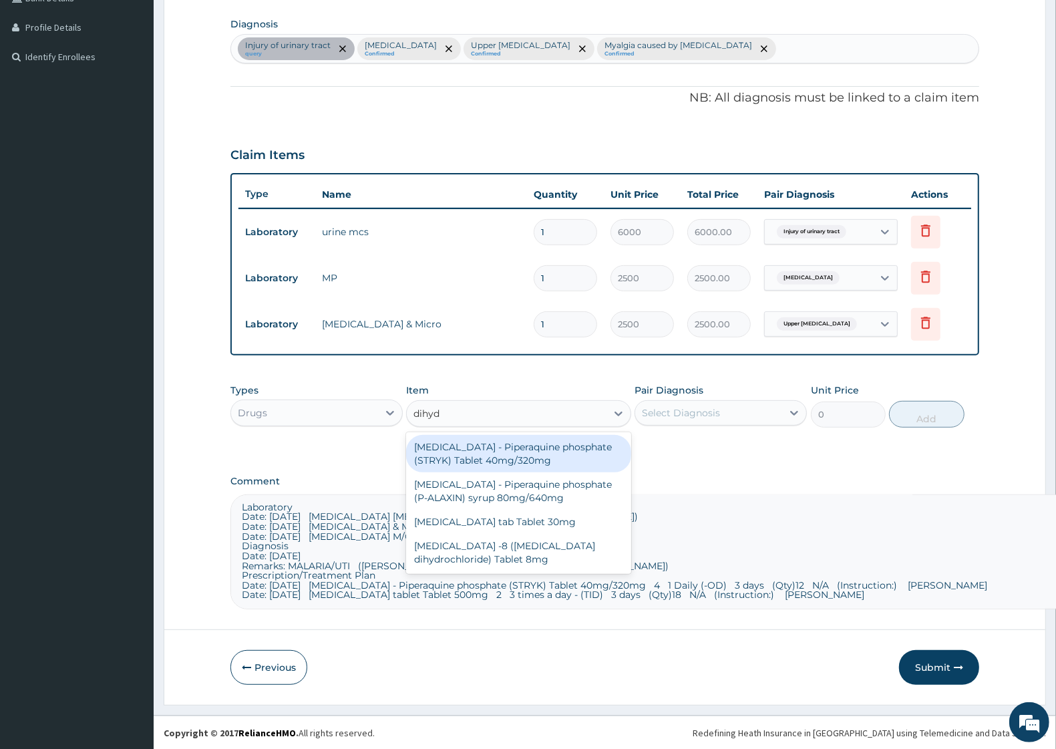
type input "dihydr"
click at [558, 458] on div "Dihydroartemisinin - Piperaquine phosphate (STRYK) Tablet 40mg/320mg" at bounding box center [518, 453] width 224 height 37
type input "336"
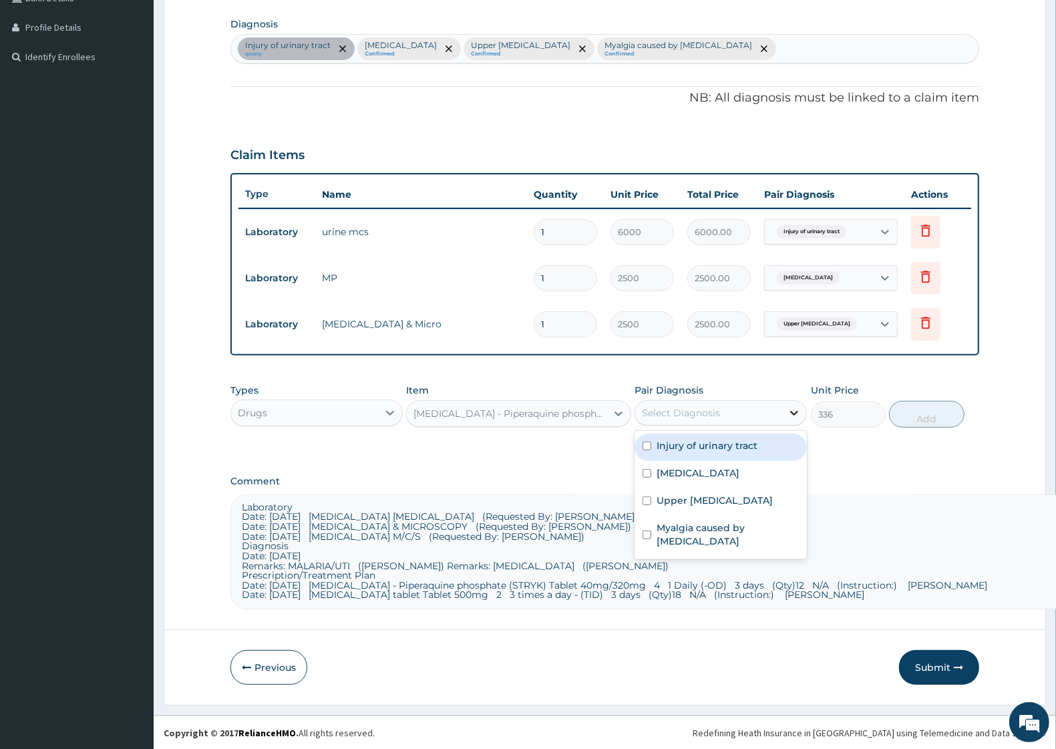
click at [793, 415] on icon at bounding box center [794, 412] width 13 height 13
click at [698, 476] on div "Malaria" at bounding box center [721, 474] width 172 height 27
checkbox input "true"
click at [935, 419] on button "Add" at bounding box center [926, 414] width 75 height 27
type input "0"
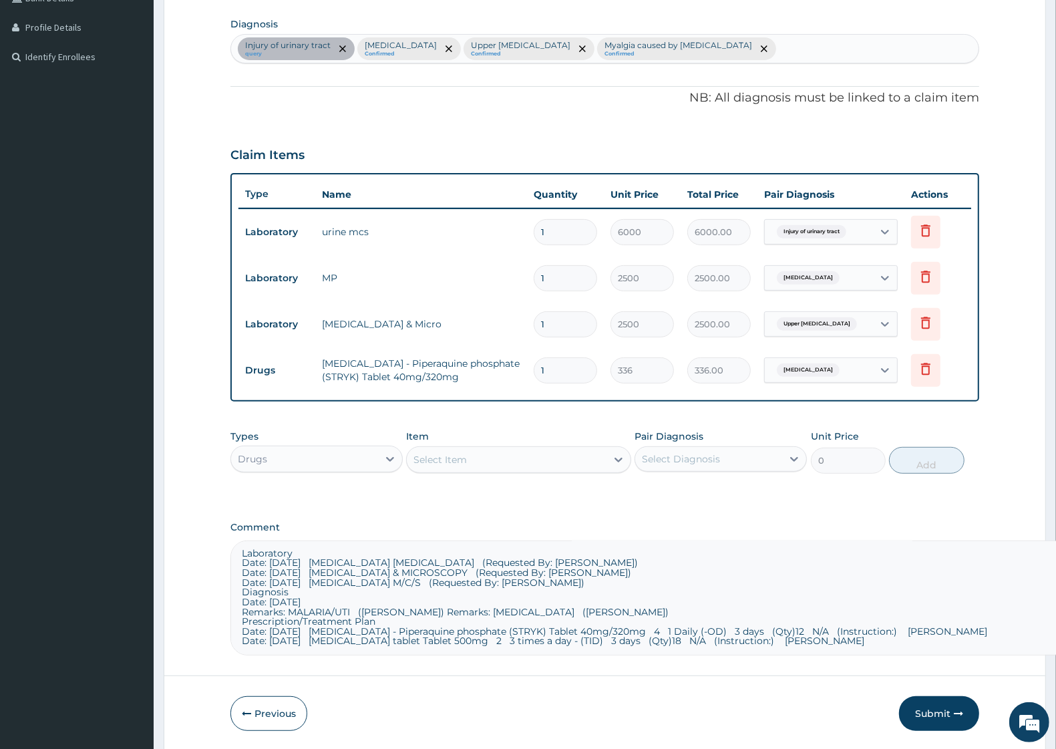
type input "12"
type input "4032.00"
type input "12"
click at [593, 465] on div "Select Item" at bounding box center [506, 459] width 199 height 21
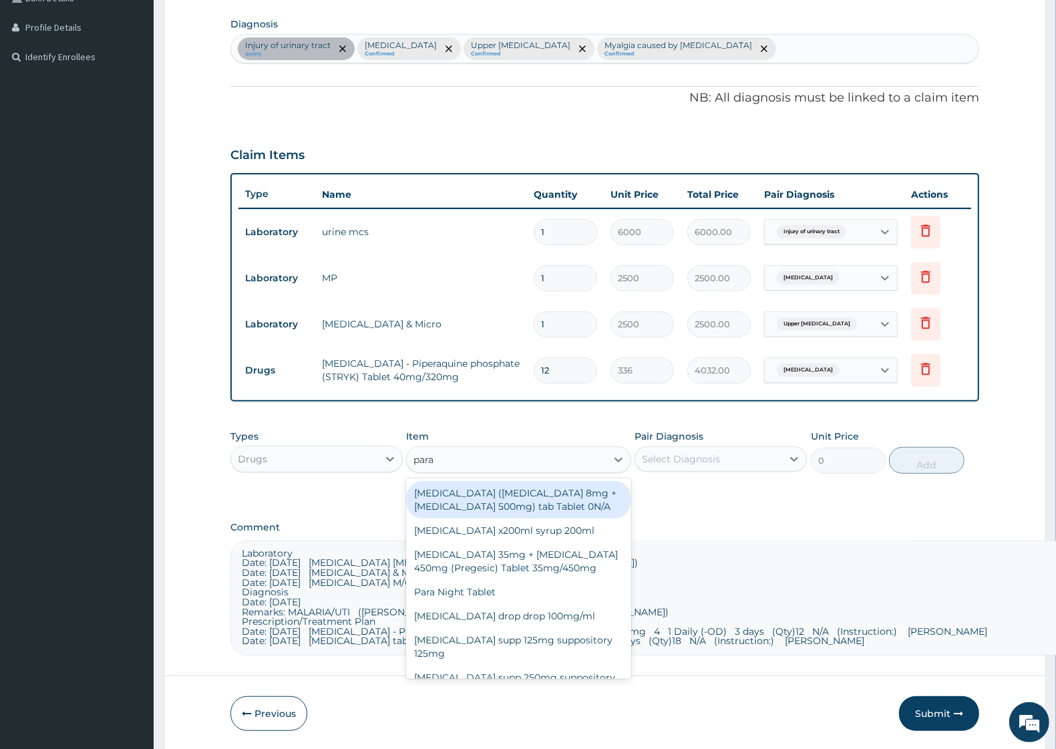
type input "parac"
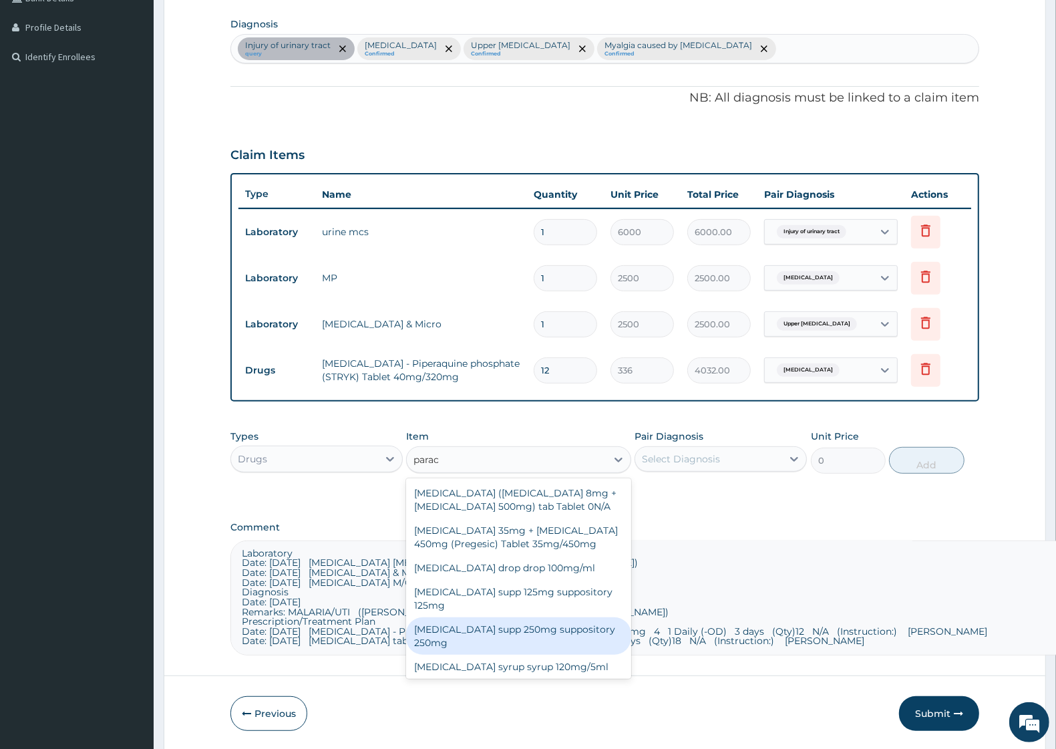
scroll to position [51, 0]
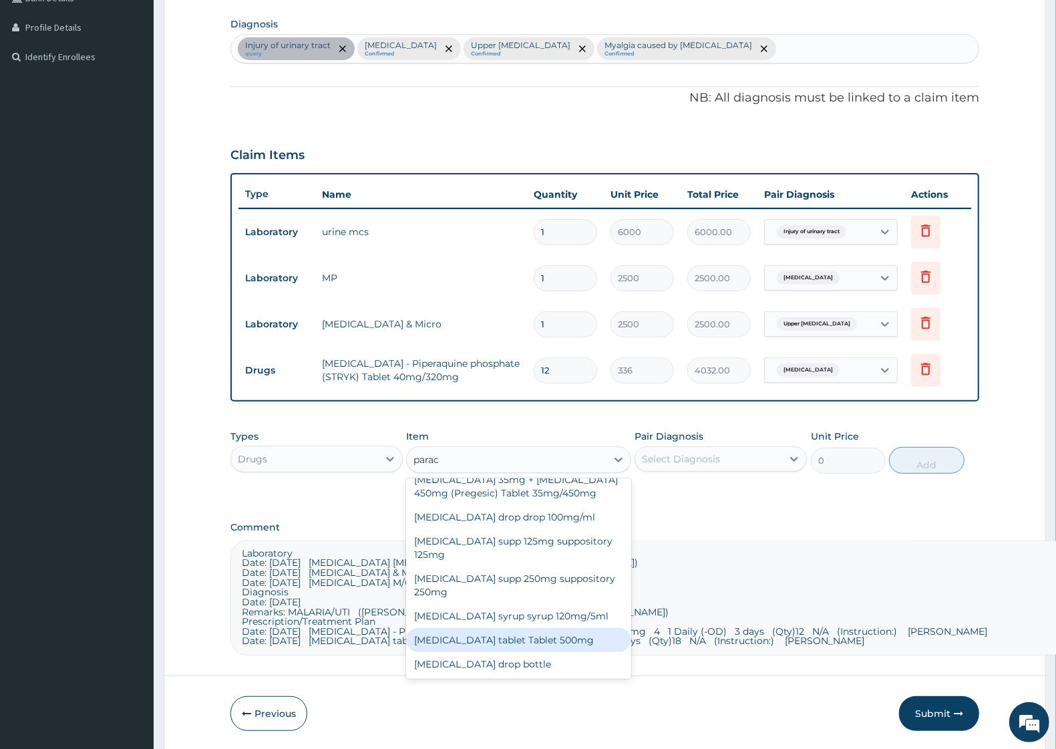
click at [546, 639] on div "Paracetamol tablet Tablet 500mg" at bounding box center [518, 640] width 224 height 24
type input "14.4"
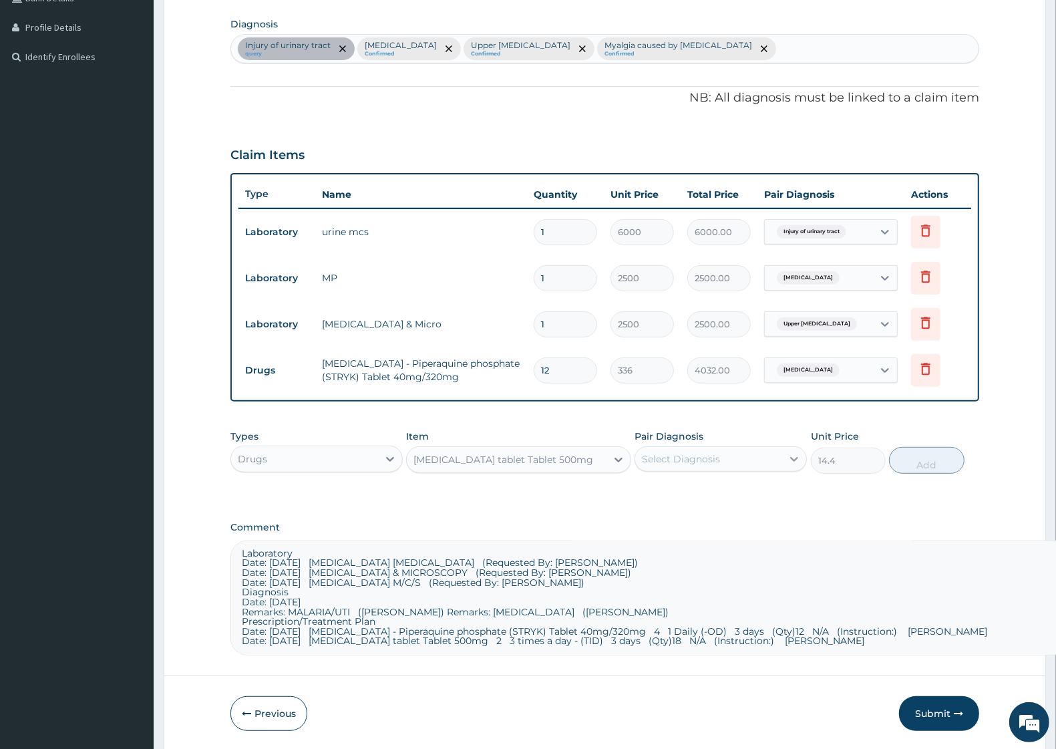
click at [790, 458] on icon at bounding box center [794, 458] width 13 height 13
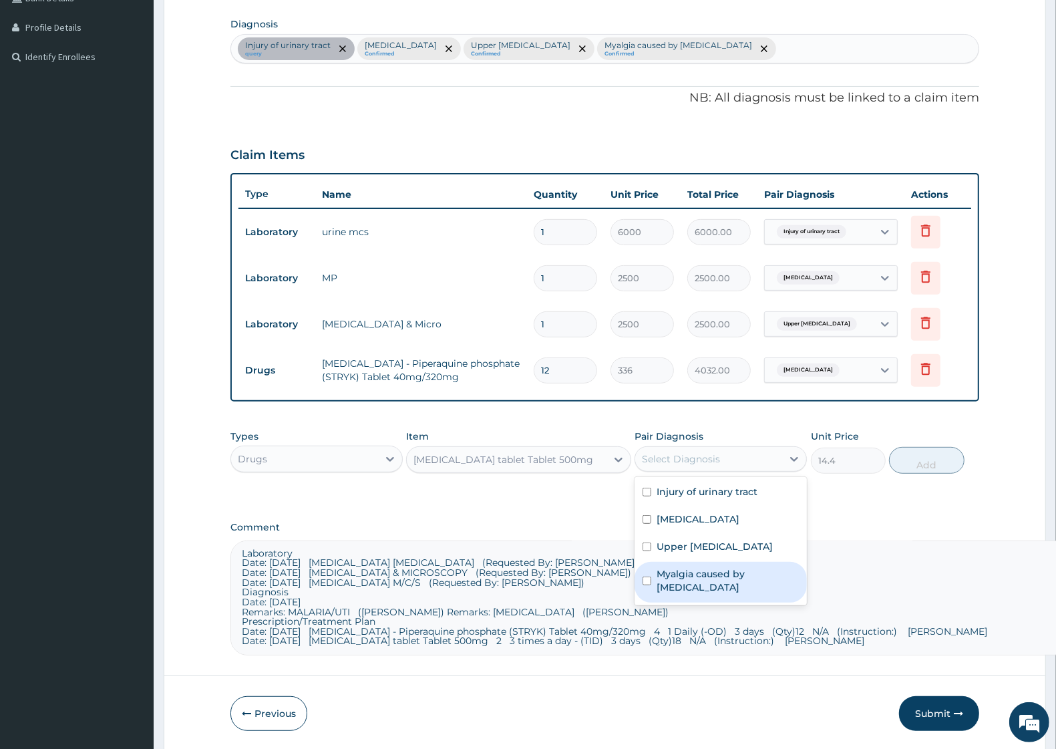
click at [727, 571] on label "Myalgia caused by statin" at bounding box center [728, 580] width 142 height 27
checkbox input "true"
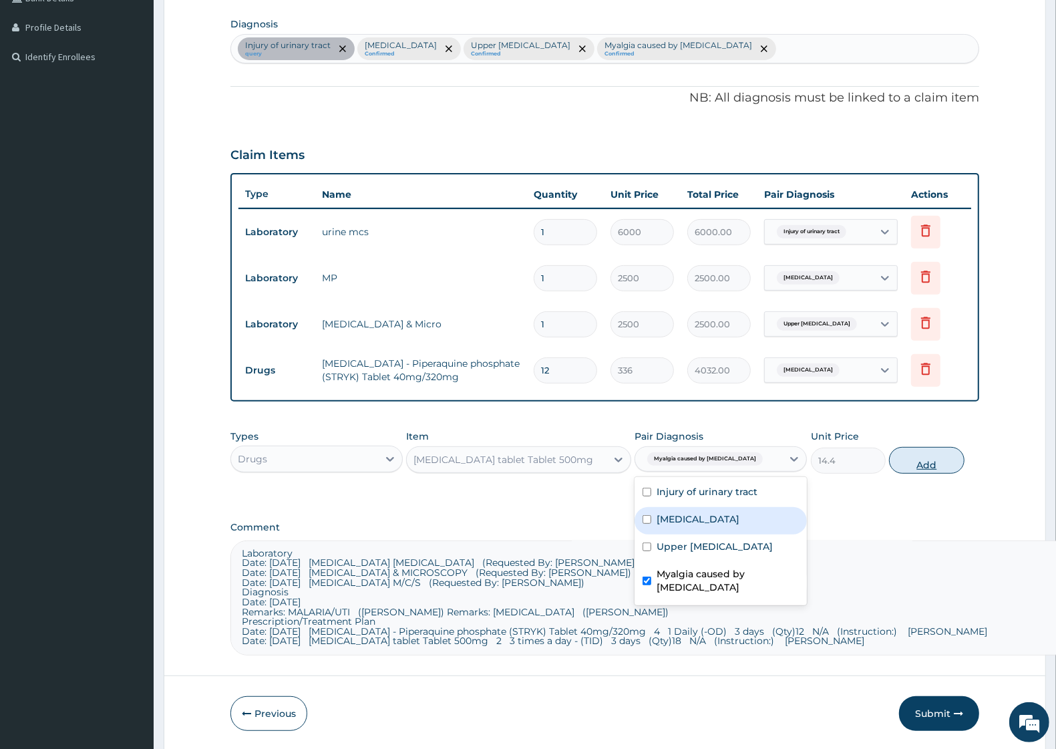
click at [934, 468] on button "Add" at bounding box center [926, 460] width 75 height 27
type input "0"
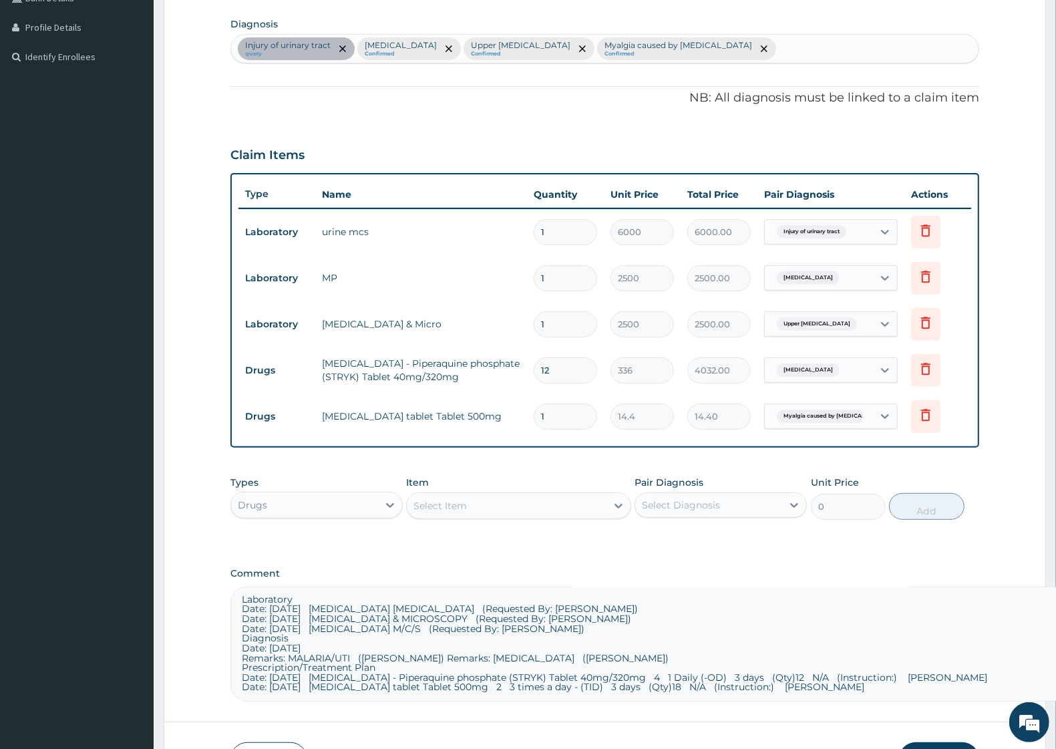
type input "18"
type input "259.20"
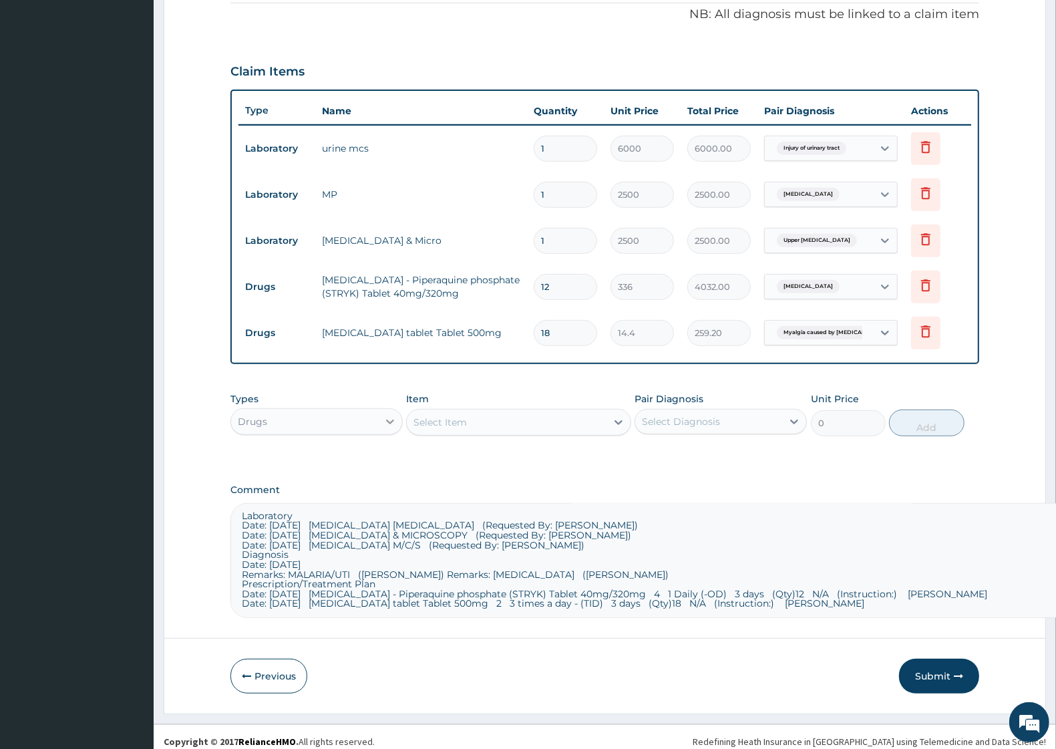
type input "18"
click at [389, 422] on icon at bounding box center [389, 421] width 13 height 13
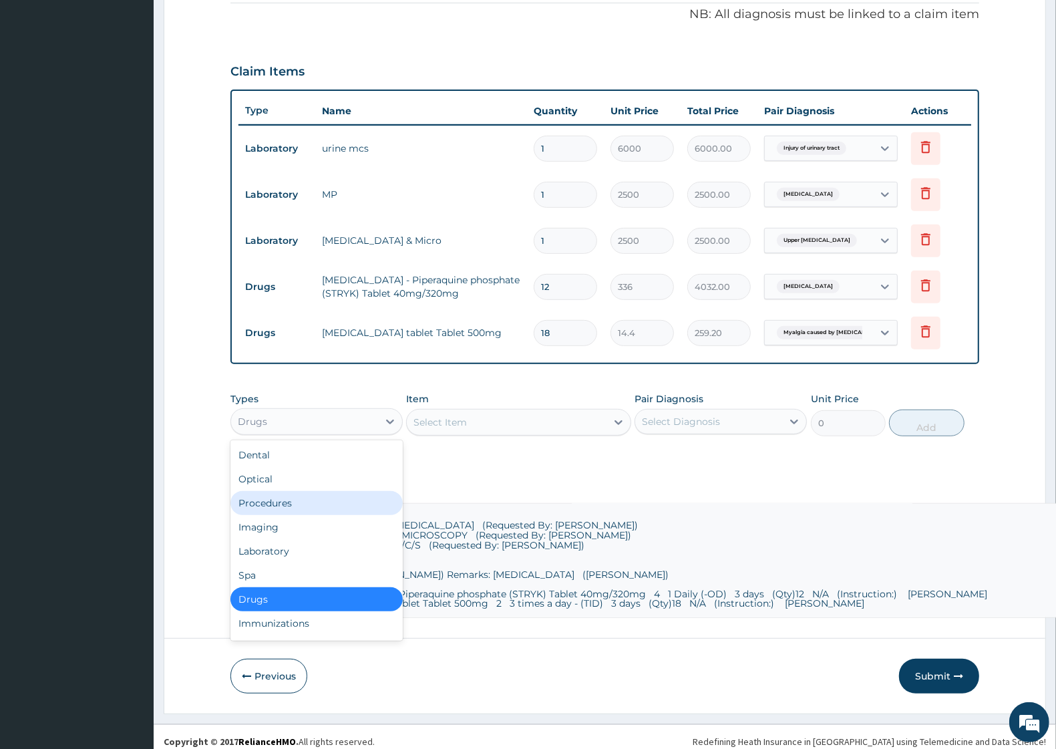
click at [289, 505] on div "Procedures" at bounding box center [316, 503] width 172 height 24
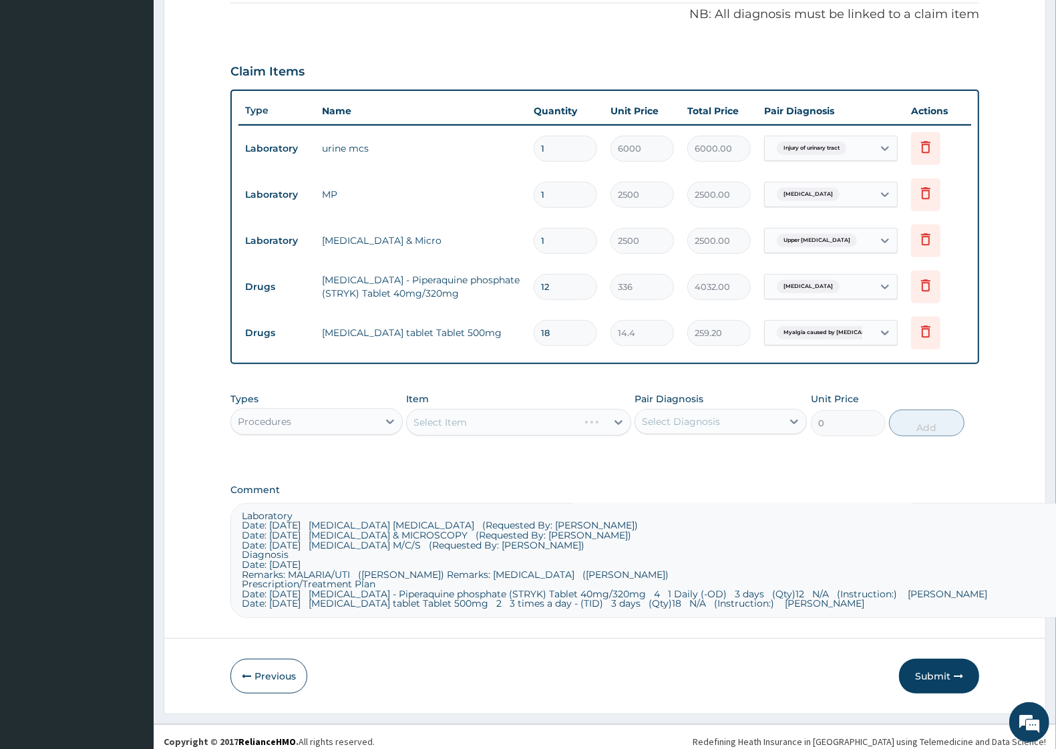
click at [618, 416] on div "Select Item" at bounding box center [518, 422] width 224 height 27
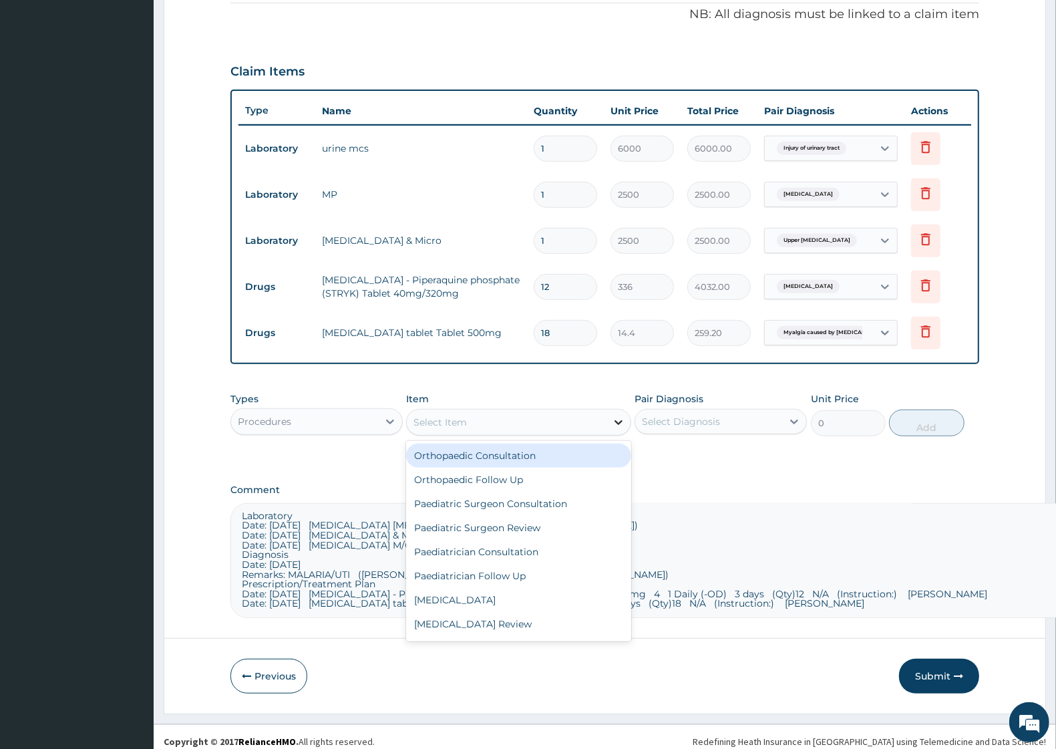
click at [613, 423] on icon at bounding box center [618, 422] width 13 height 13
type input "gen"
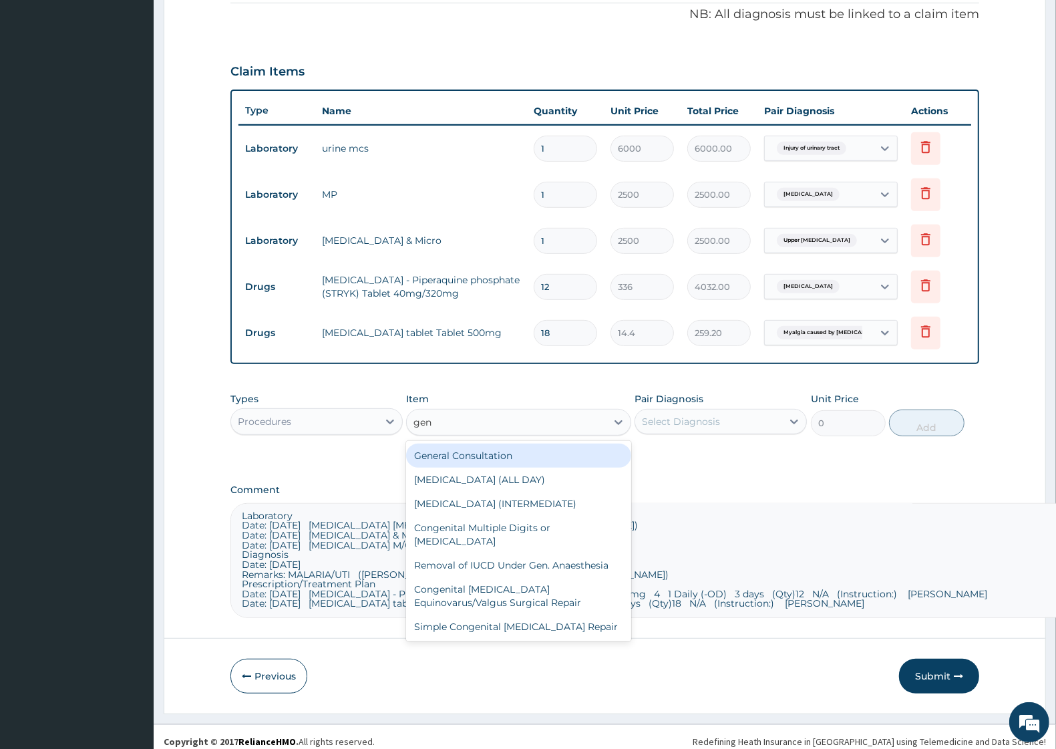
click at [481, 448] on div "General Consultation" at bounding box center [518, 456] width 224 height 24
type input "2500"
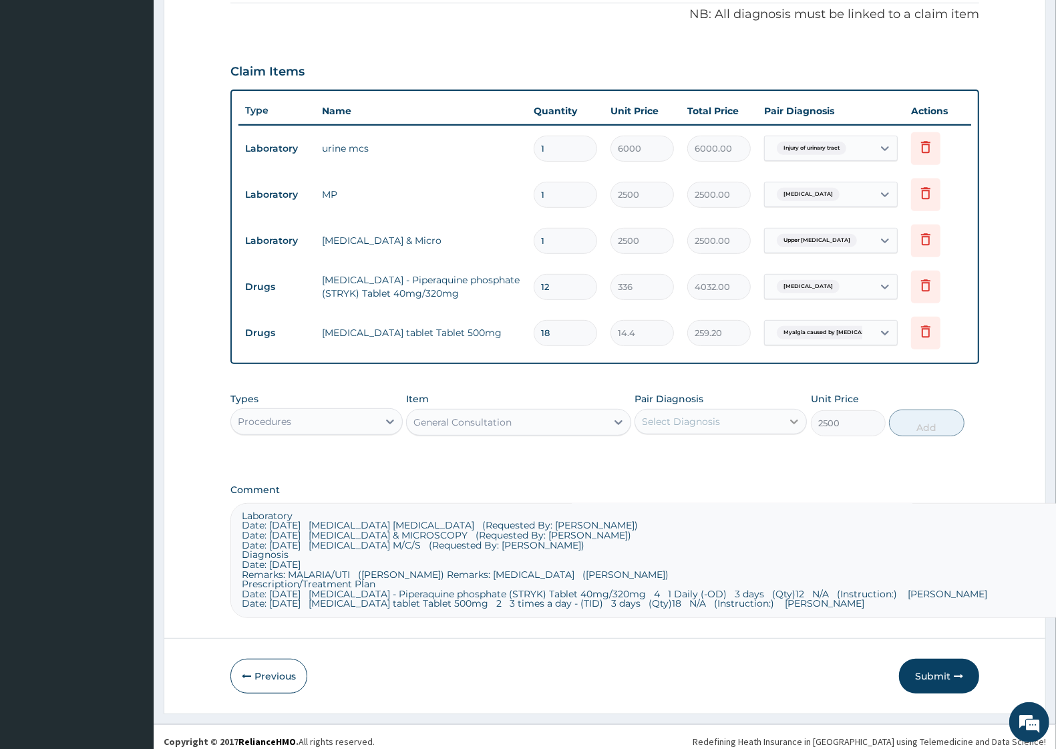
click at [793, 419] on icon at bounding box center [794, 421] width 13 height 13
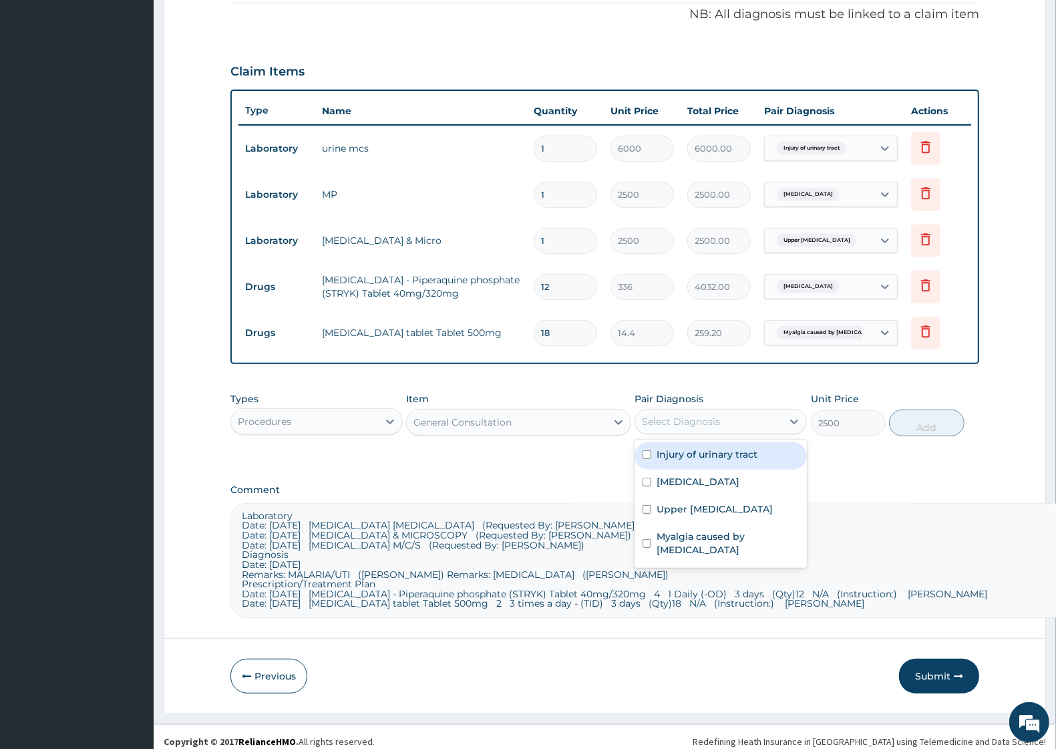
click at [739, 450] on label "Injury of urinary tract" at bounding box center [707, 454] width 101 height 13
checkbox input "true"
click at [922, 428] on button "Add" at bounding box center [926, 422] width 75 height 27
type input "0"
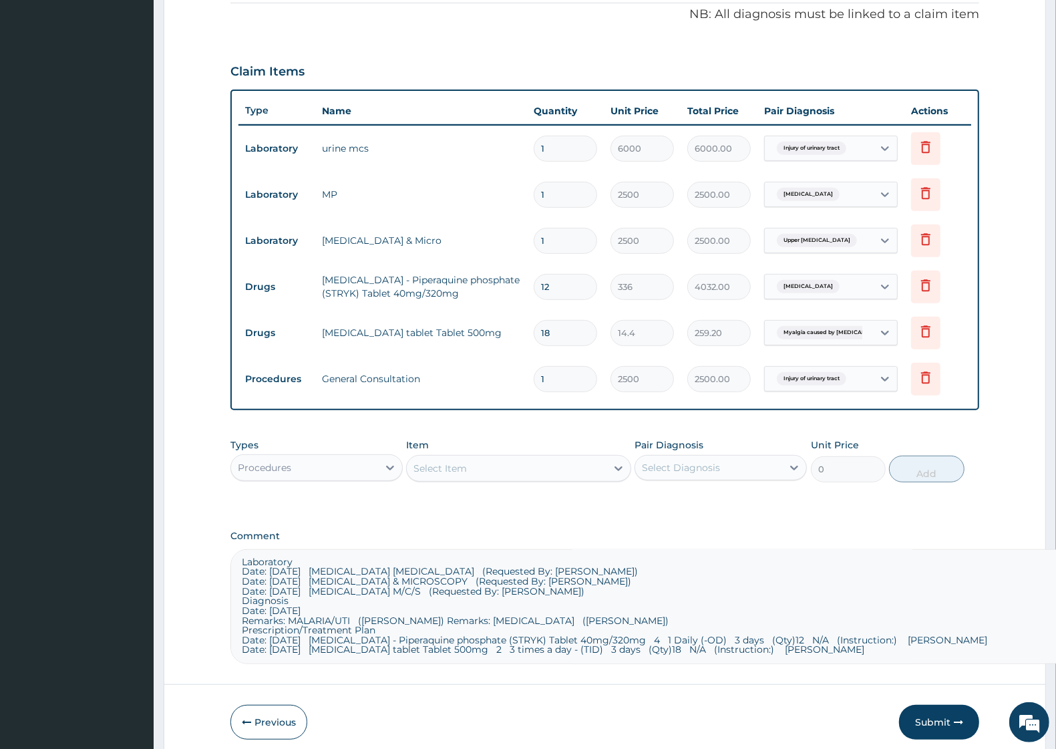
scroll to position [0, 0]
drag, startPoint x: 898, startPoint y: 653, endPoint x: 236, endPoint y: 510, distance: 677.9
click at [236, 510] on div "PA Code / Prescription Code PA/3E137C Encounter Date 29-08-2025 Important Notic…" at bounding box center [604, 192] width 749 height 944
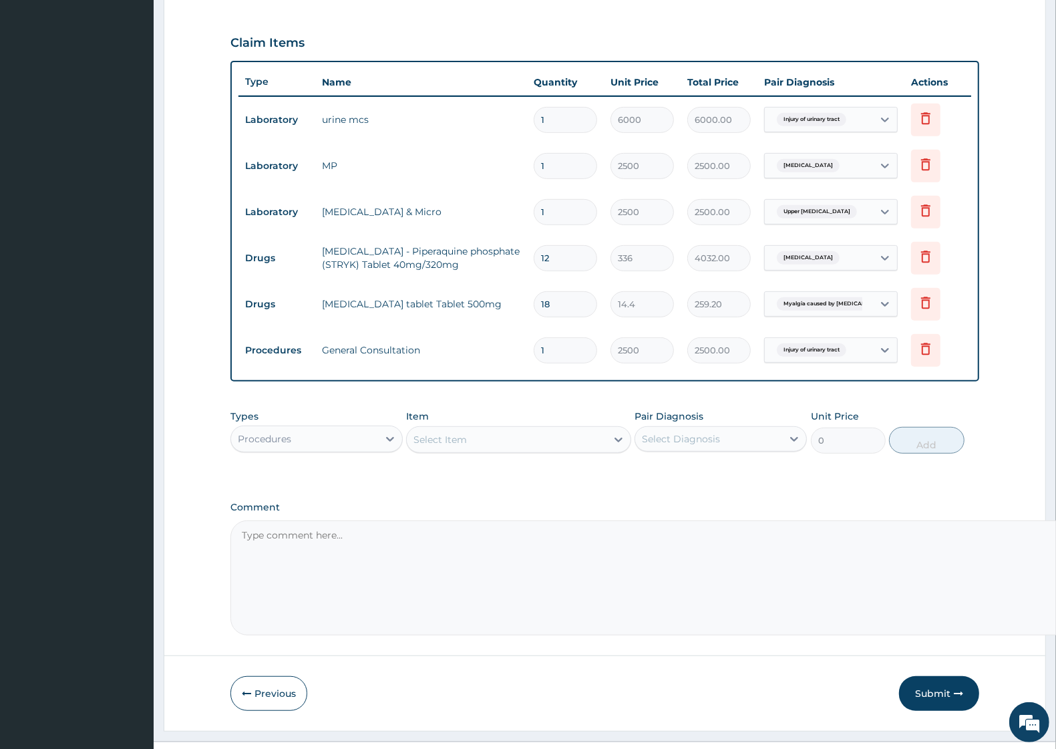
scroll to position [462, 0]
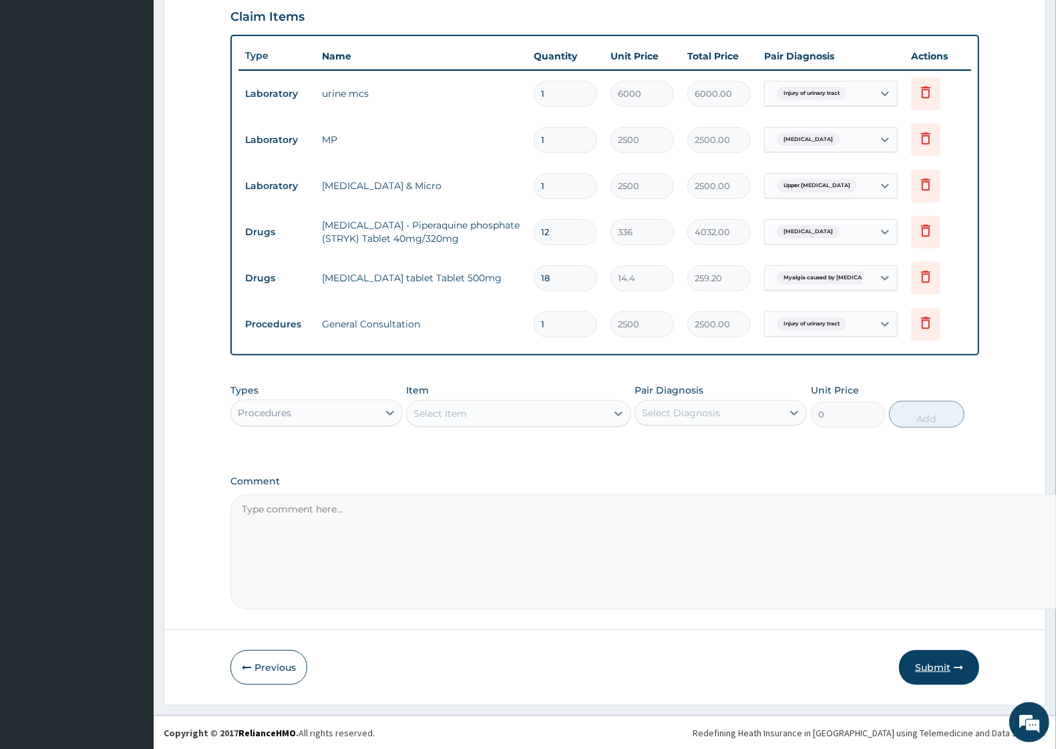
click at [934, 665] on button "Submit" at bounding box center [939, 667] width 80 height 35
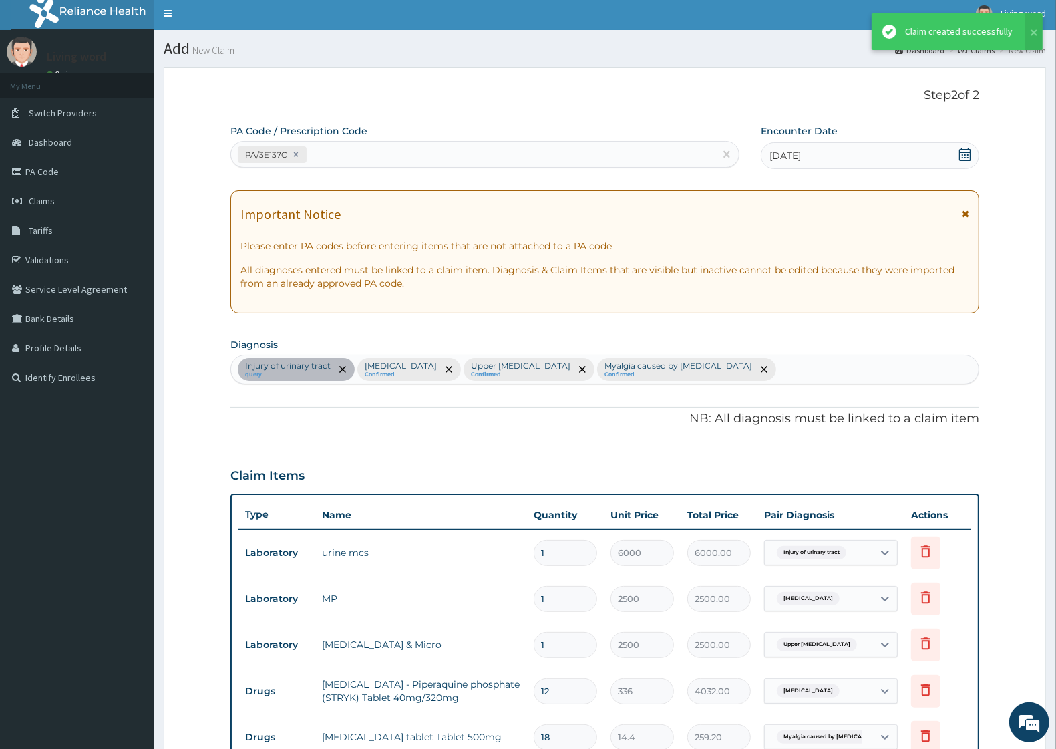
scroll to position [381, 0]
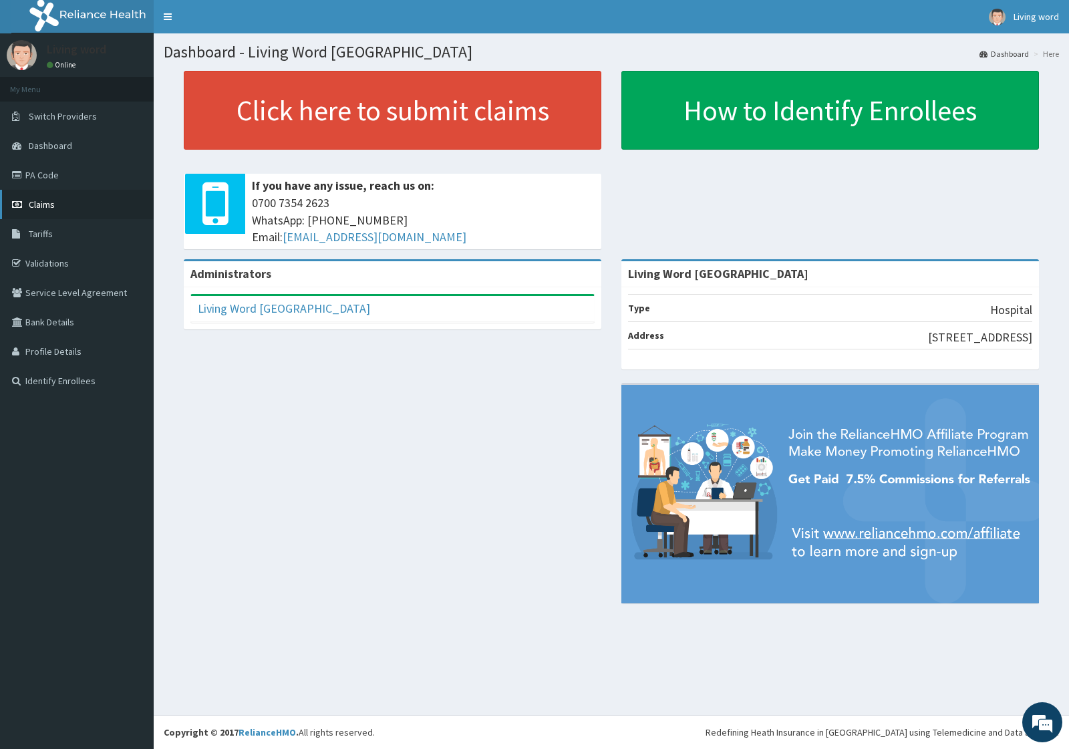
click at [49, 206] on span "Claims" at bounding box center [42, 204] width 26 height 12
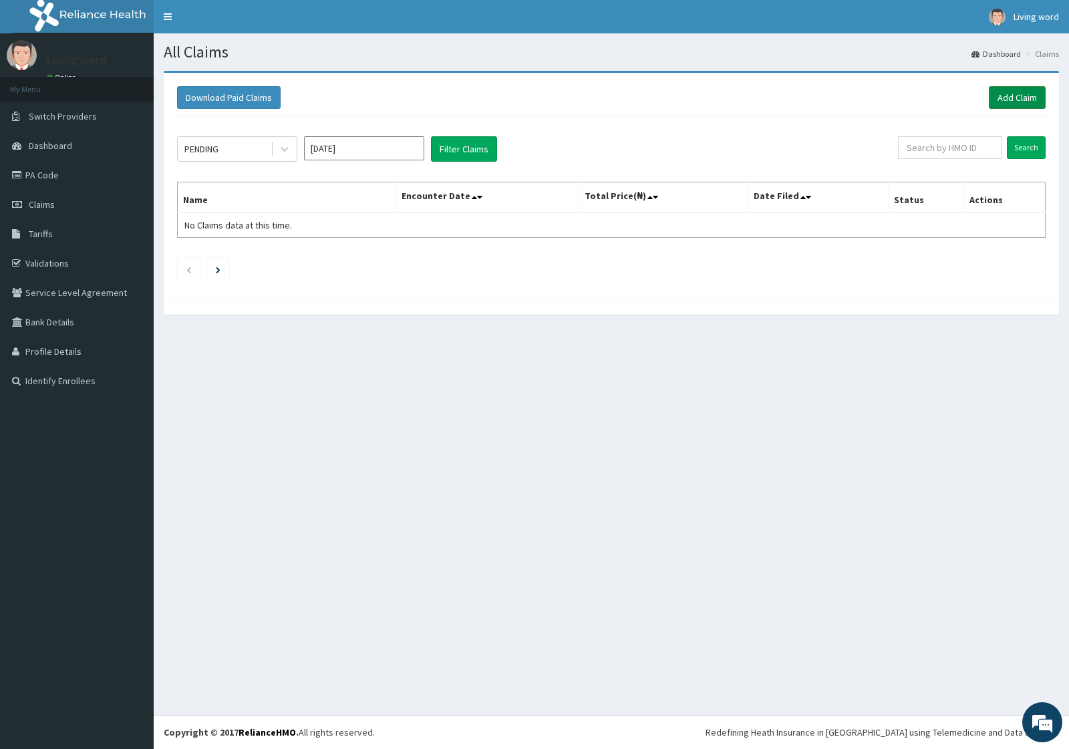
click at [1005, 99] on link "Add Claim" at bounding box center [1017, 97] width 57 height 23
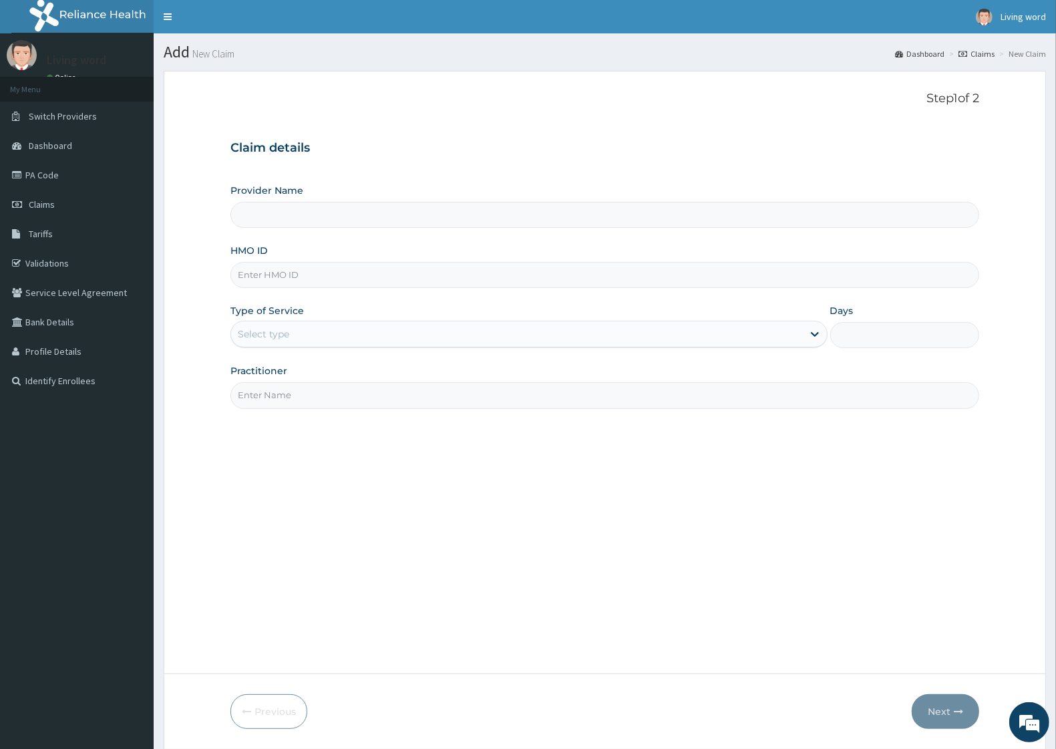
type input "Living Word [GEOGRAPHIC_DATA]"
click at [298, 282] on input "HMO ID" at bounding box center [604, 275] width 749 height 26
paste input "QZ 10131 A"
type input "SQZ10131/A"
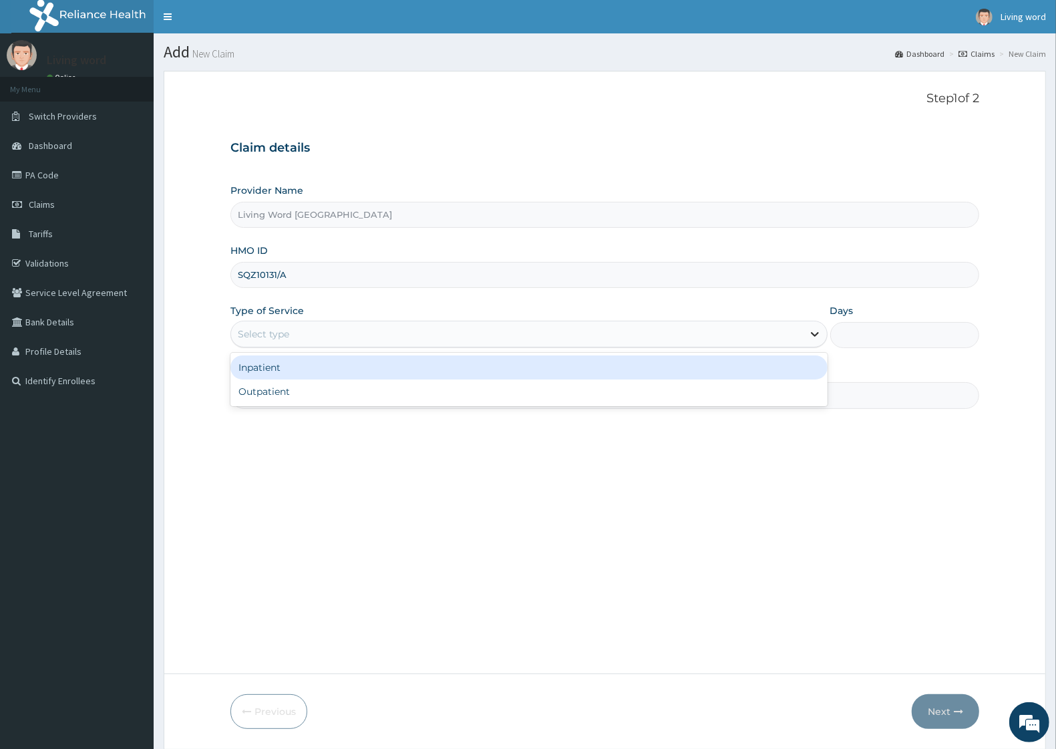
click at [816, 331] on icon at bounding box center [814, 333] width 13 height 13
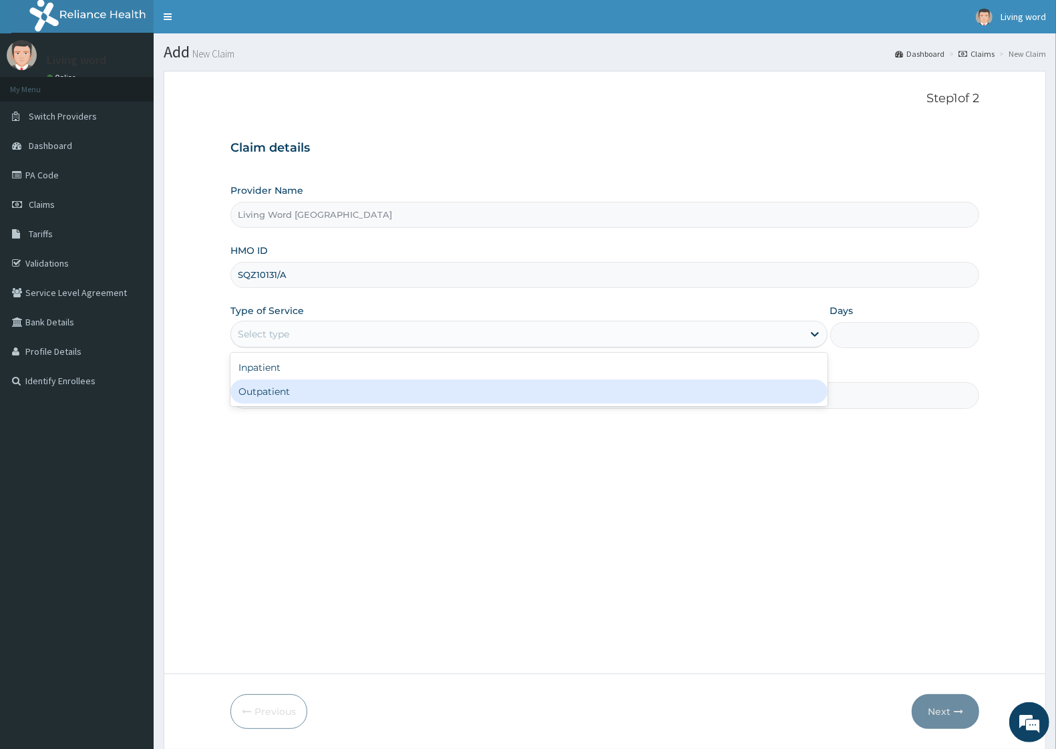
click at [397, 399] on div "Outpatient" at bounding box center [528, 391] width 597 height 24
type input "1"
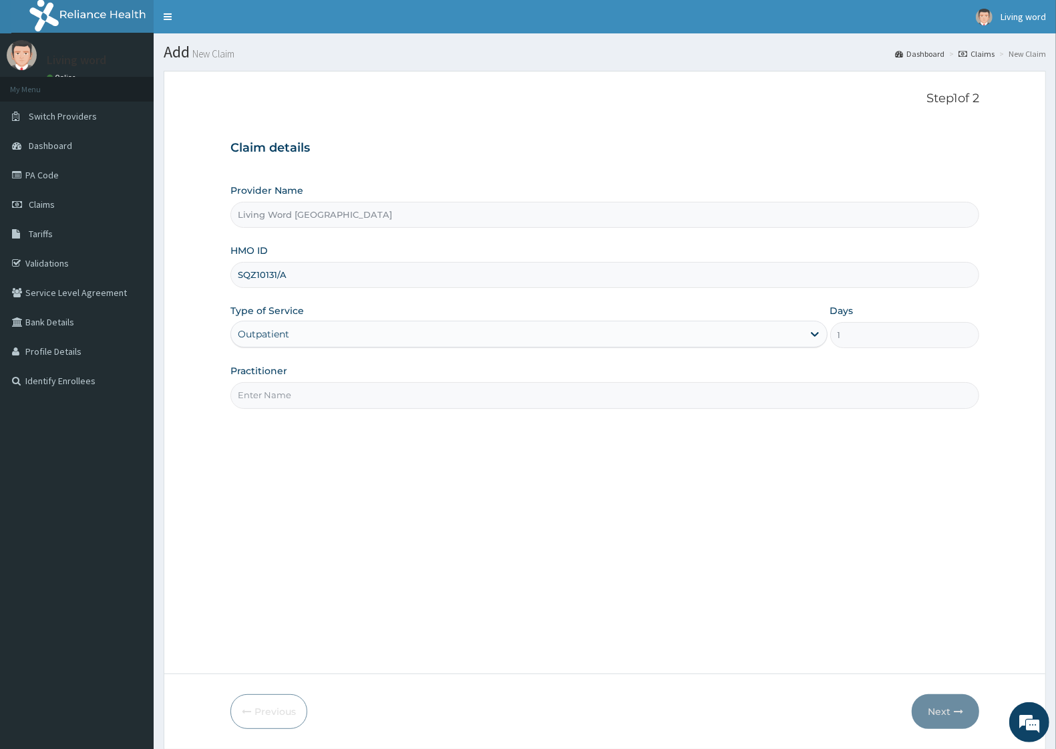
click at [613, 395] on input "Practitioner" at bounding box center [604, 395] width 749 height 26
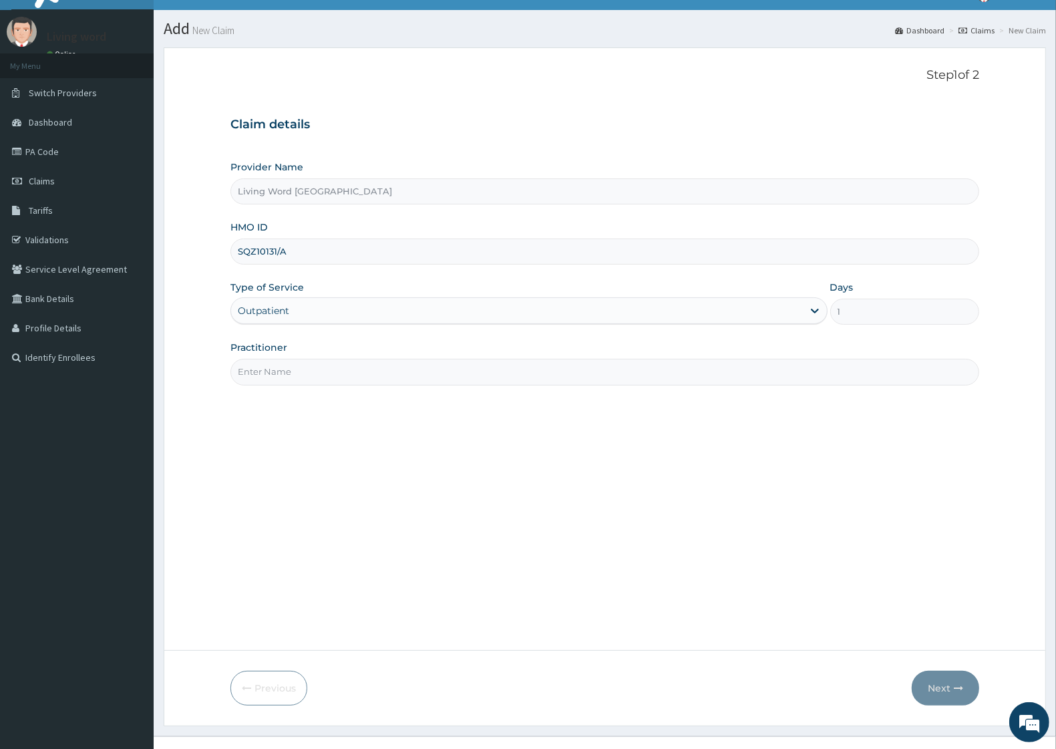
scroll to position [45, 0]
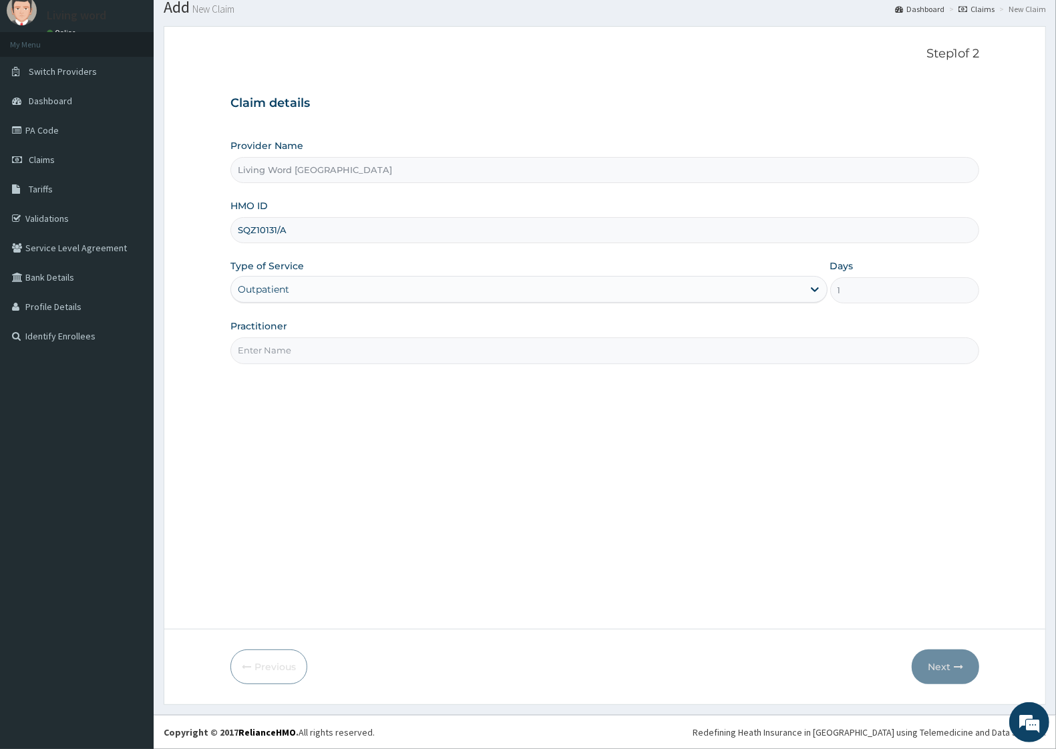
paste input "Dr Mbuko Uzondu"
type input "Dr Mbuko Uzondu"
click at [954, 659] on button "Next" at bounding box center [945, 666] width 67 height 35
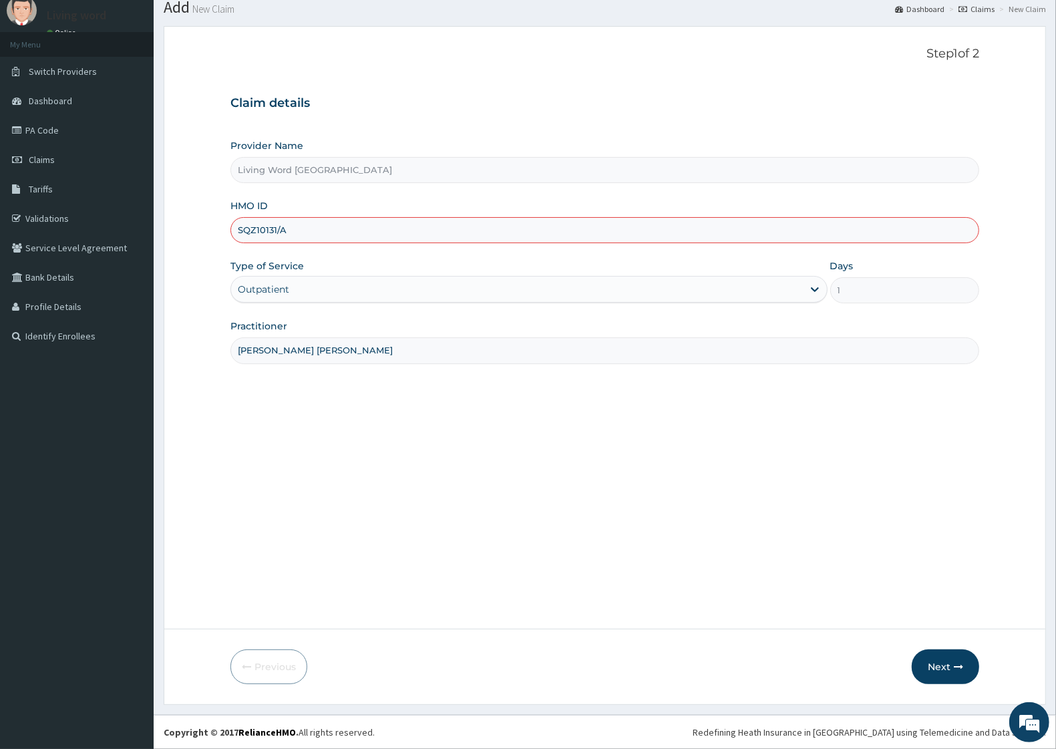
drag, startPoint x: 256, startPoint y: 226, endPoint x: 357, endPoint y: 235, distance: 102.0
click at [255, 228] on input "SQZ10131/A" at bounding box center [604, 230] width 749 height 26
type input "SQZ/10131/A"
click at [483, 176] on input "Living Word Mission Hospital" at bounding box center [604, 170] width 749 height 26
click at [940, 669] on button "Next" at bounding box center [945, 666] width 67 height 35
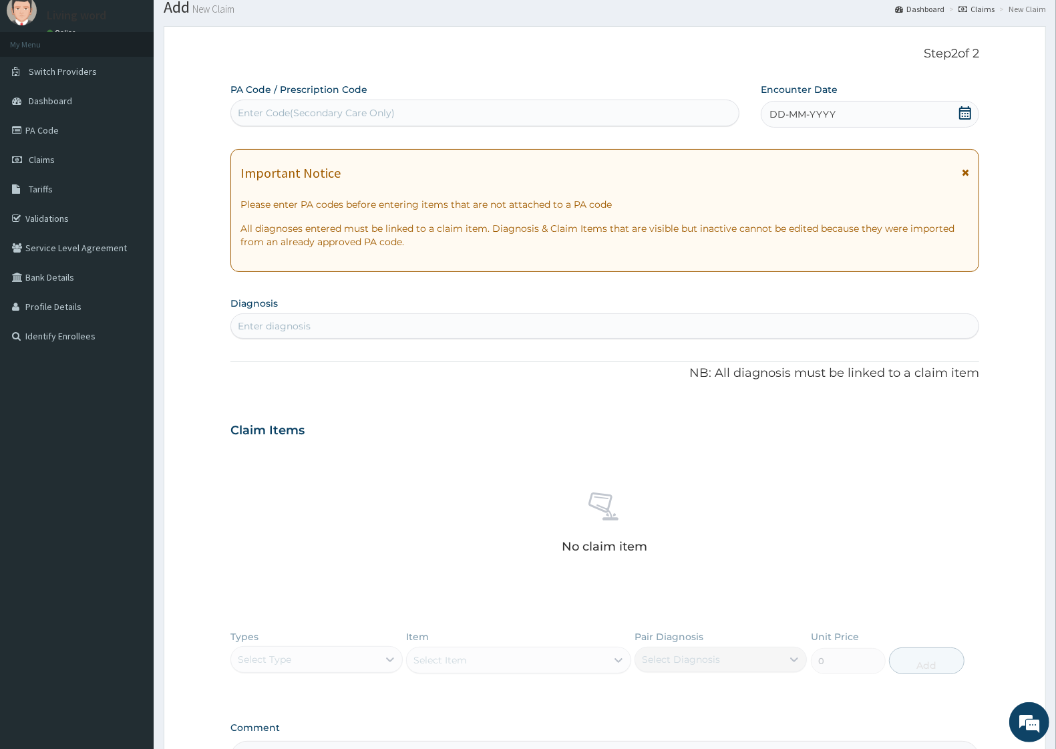
scroll to position [0, 0]
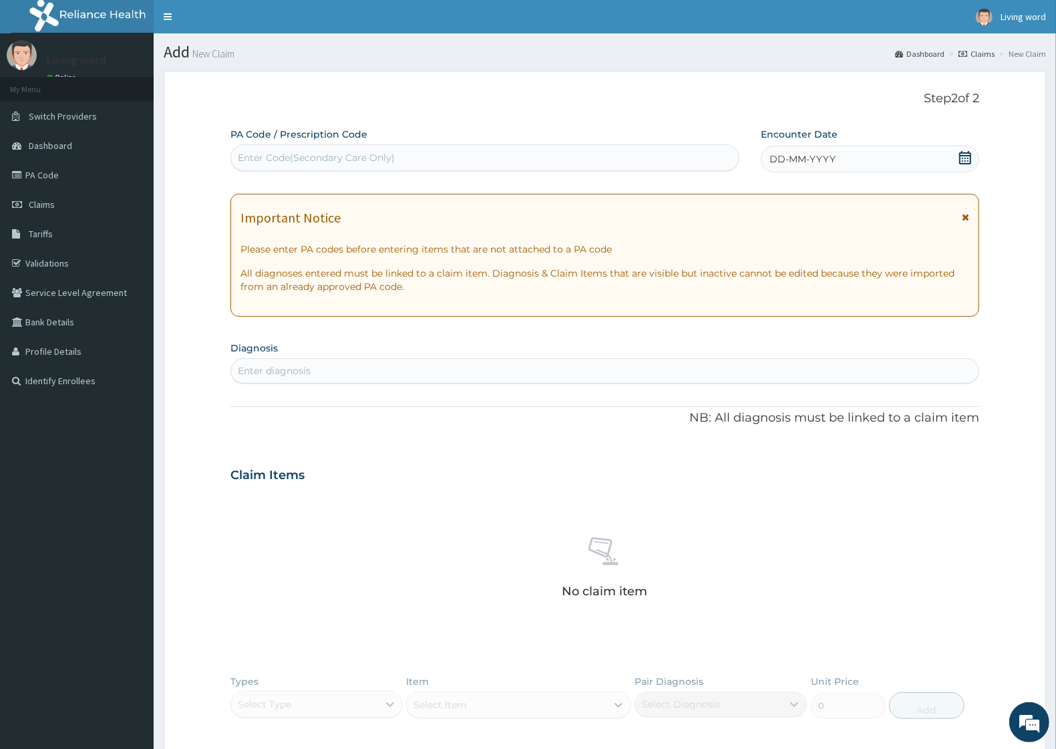
click at [963, 155] on icon at bounding box center [965, 157] width 12 height 13
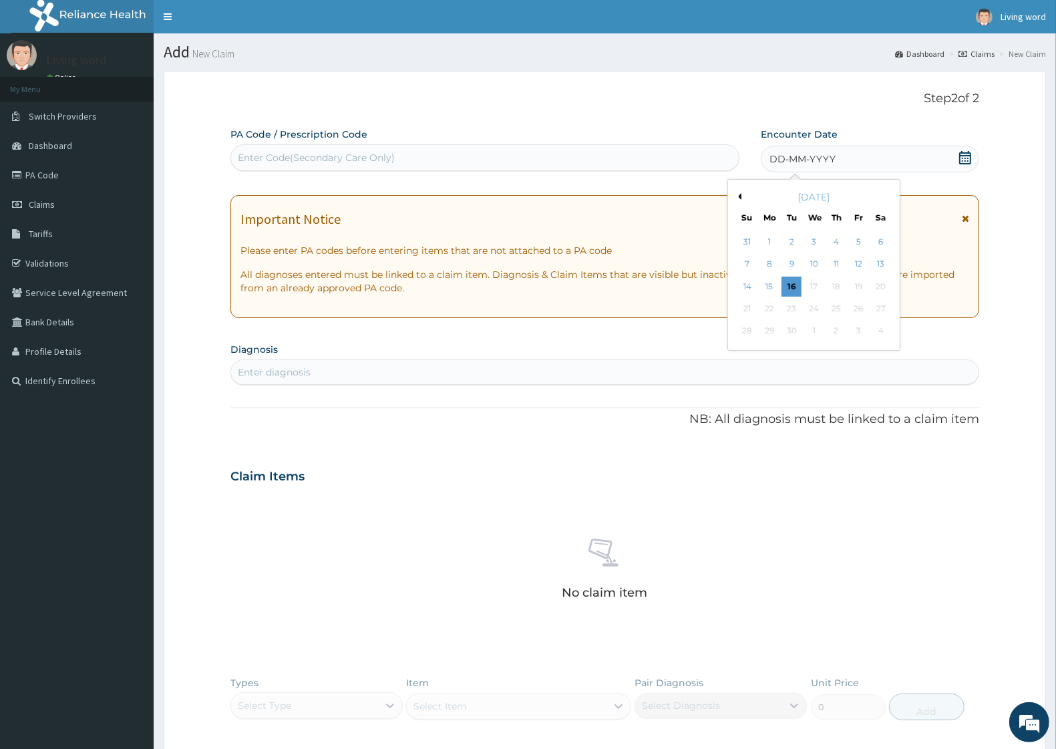
click at [742, 195] on div "September 2025" at bounding box center [813, 196] width 161 height 13
click at [740, 198] on button "Previous Month" at bounding box center [738, 196] width 7 height 7
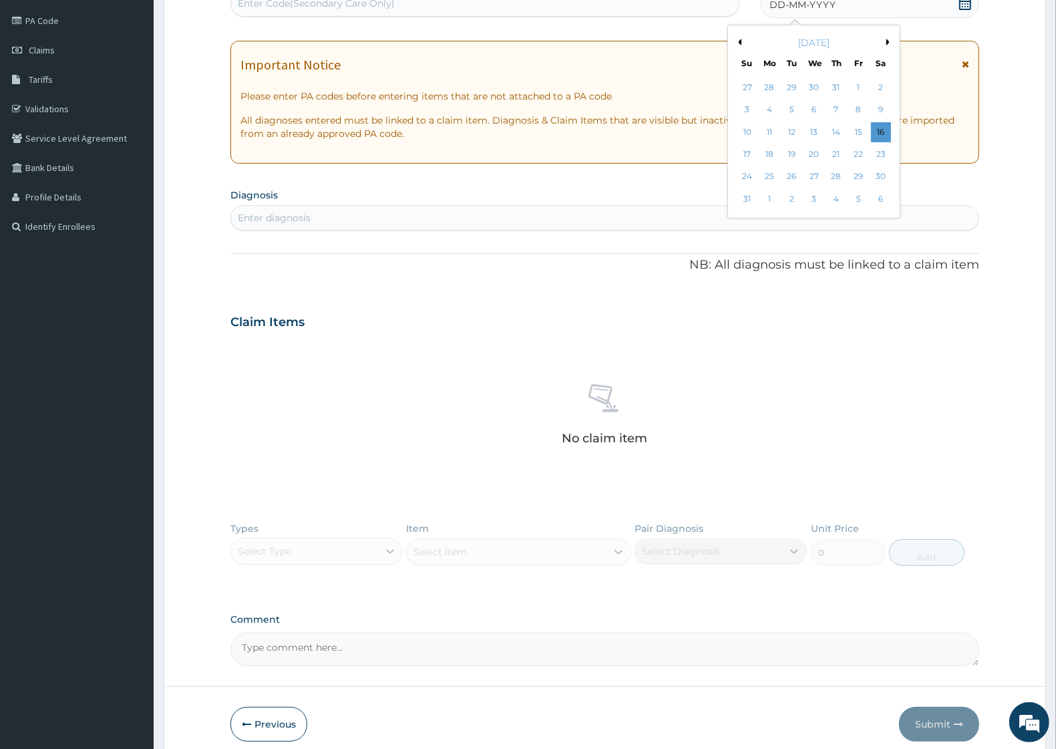
scroll to position [129, 0]
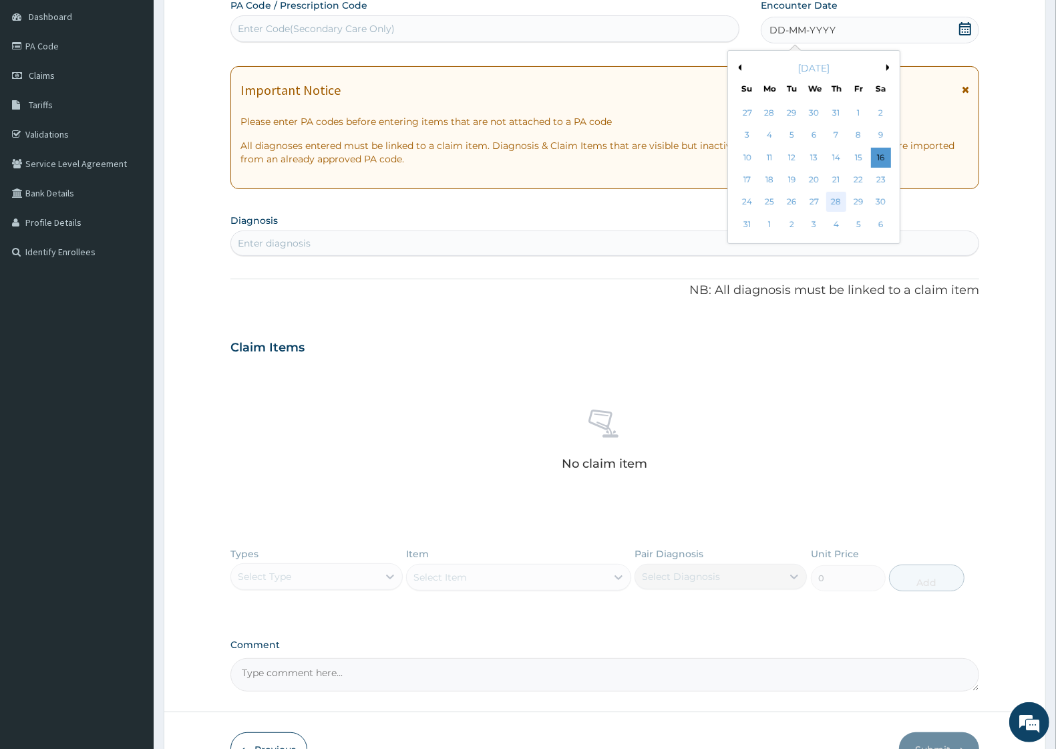
click at [839, 198] on div "28" at bounding box center [836, 202] width 20 height 20
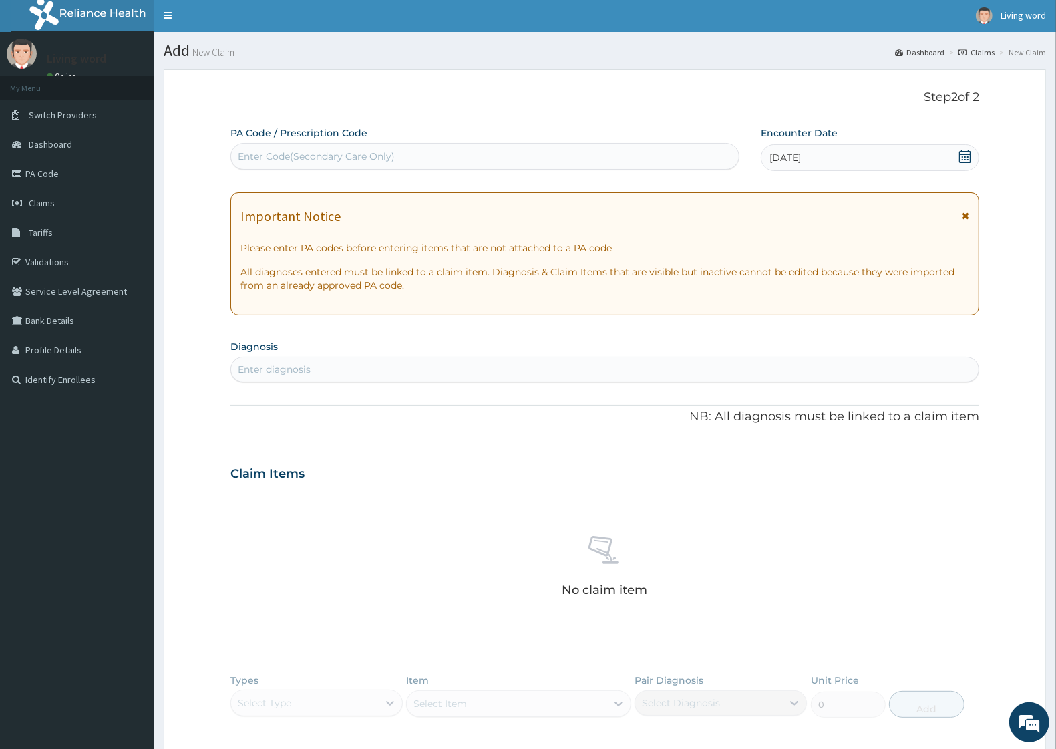
scroll to position [0, 0]
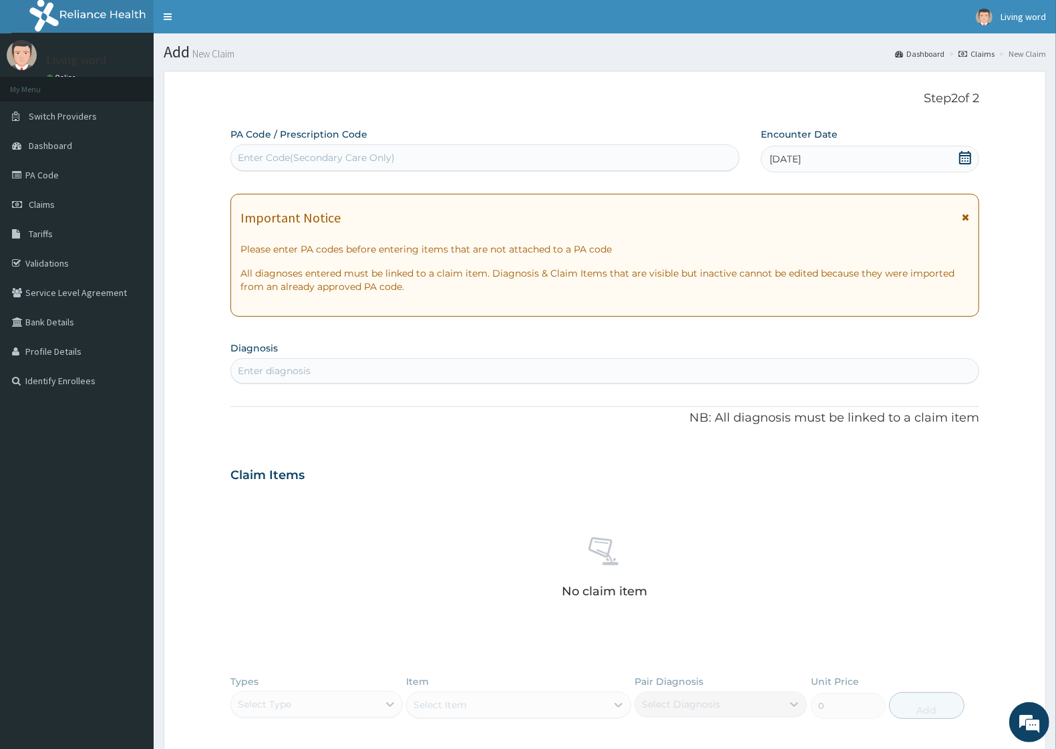
click at [405, 168] on div "Enter Code(Secondary Care Only)" at bounding box center [485, 157] width 508 height 21
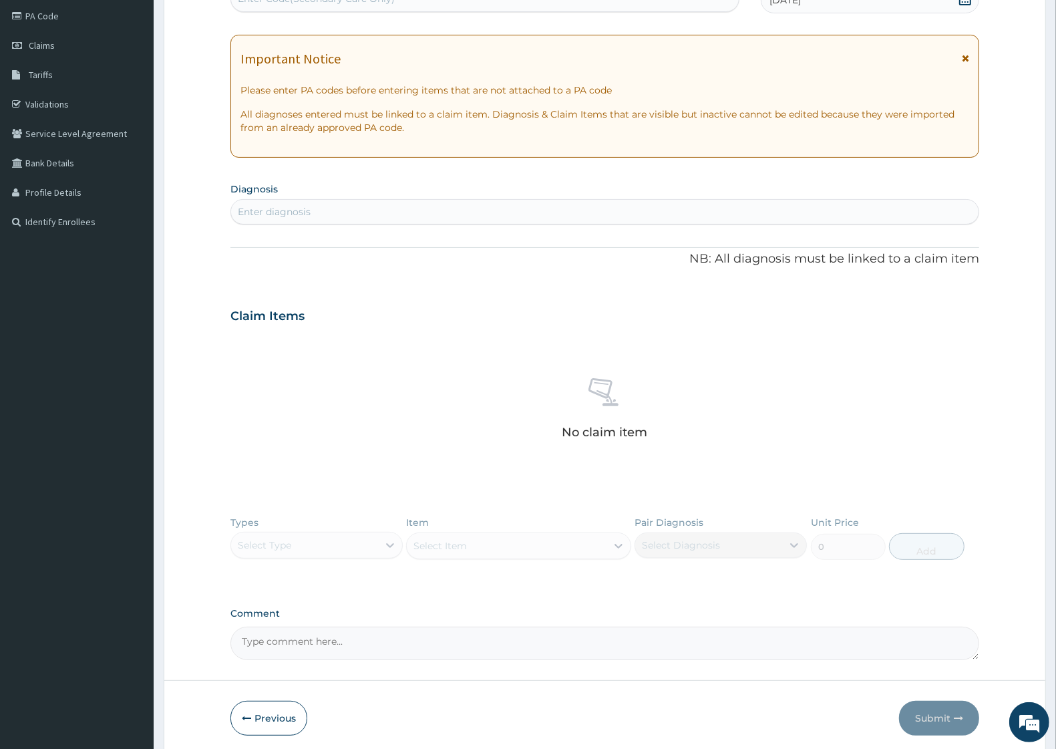
scroll to position [211, 0]
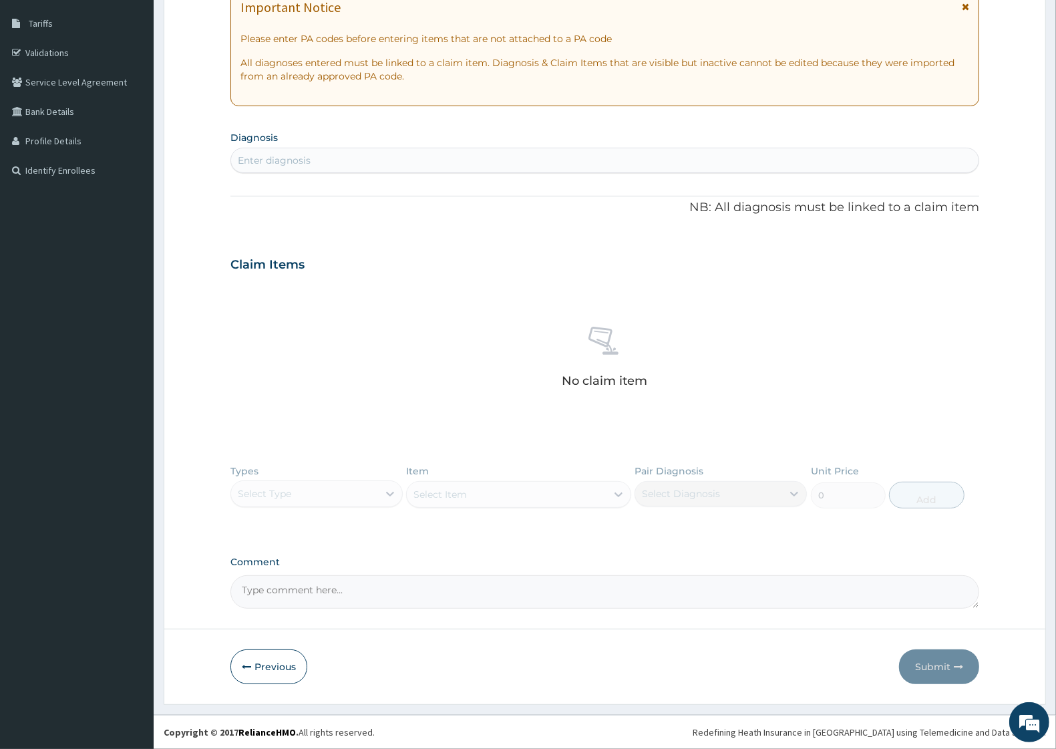
click at [317, 161] on div "Enter diagnosis" at bounding box center [605, 160] width 748 height 21
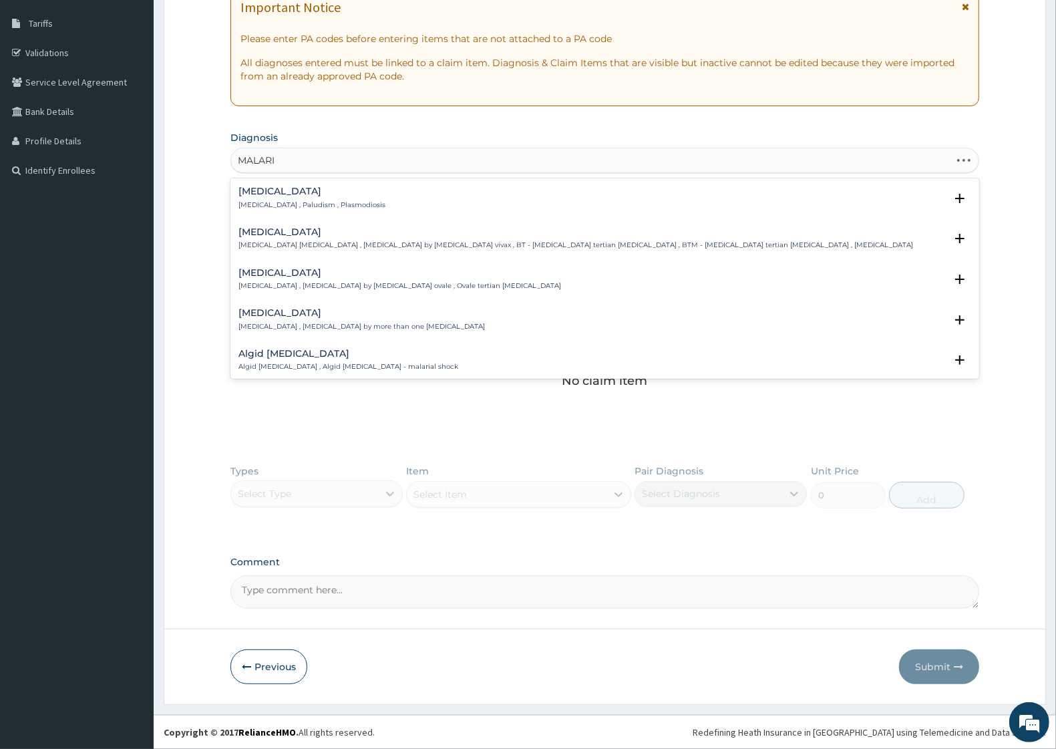
type input "MALARIA"
click at [317, 202] on p "Malaria , Paludism , Plasmodiosis" at bounding box center [311, 204] width 147 height 9
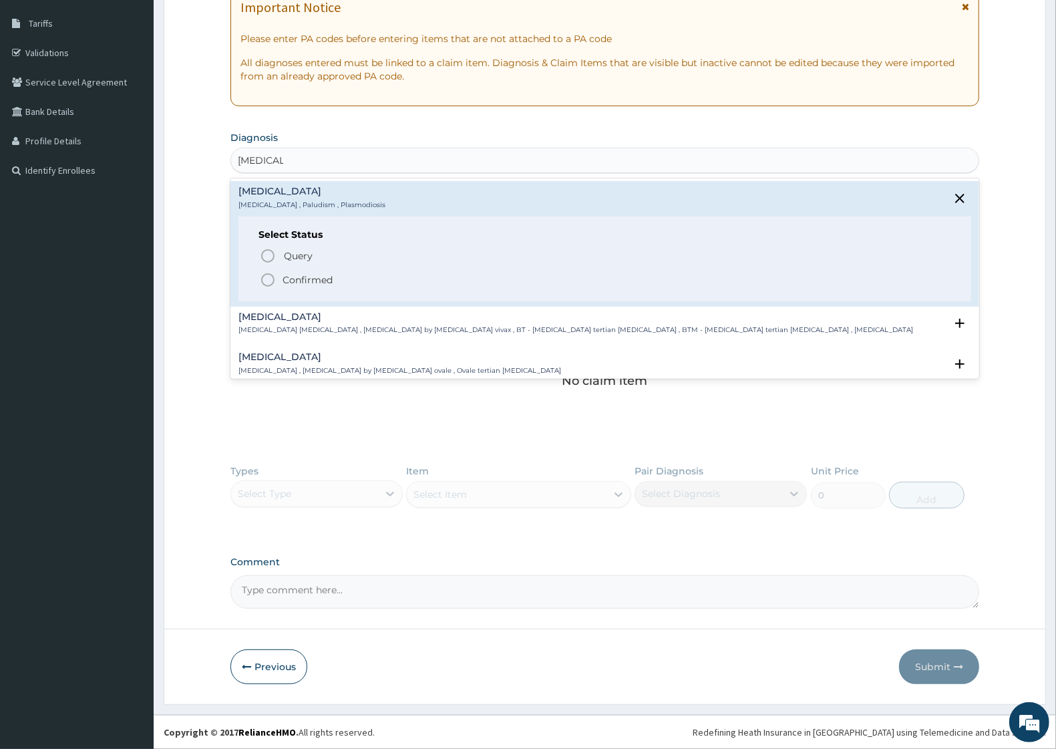
click at [296, 279] on p "Confirmed" at bounding box center [308, 279] width 50 height 13
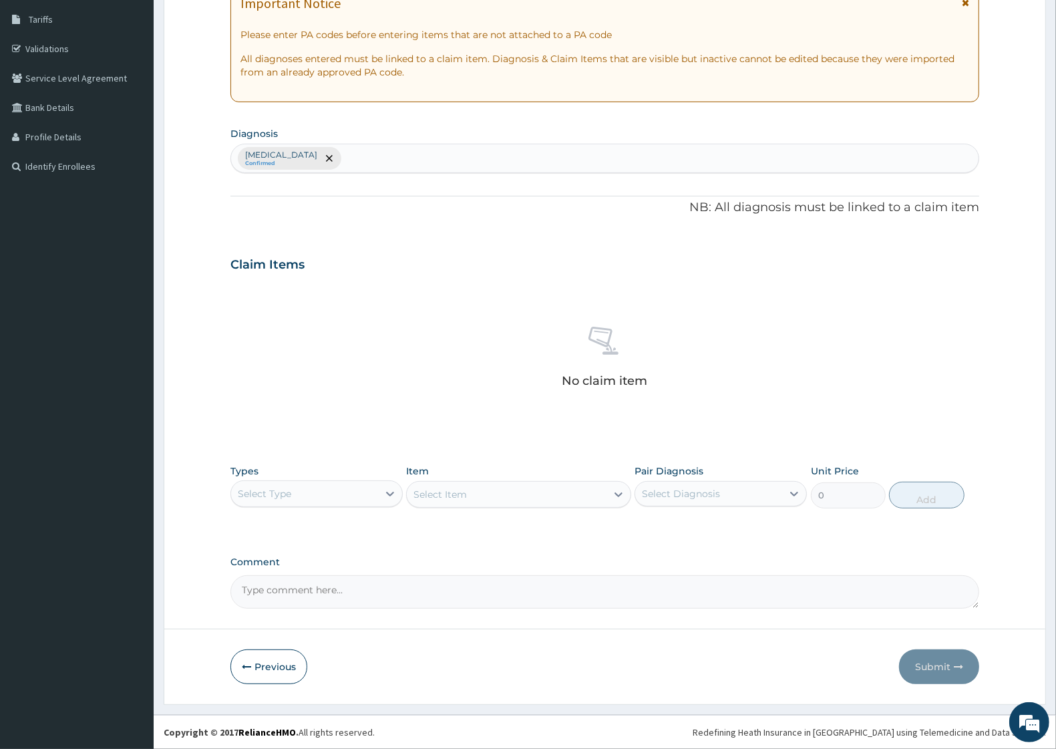
scroll to position [215, 0]
click at [366, 592] on textarea "Comment" at bounding box center [604, 591] width 749 height 33
paste textarea "Date: 29-08-2025 Artemether + Lumefantrine (Lonart 20/120mg) Tablet 20/120mg 4 …"
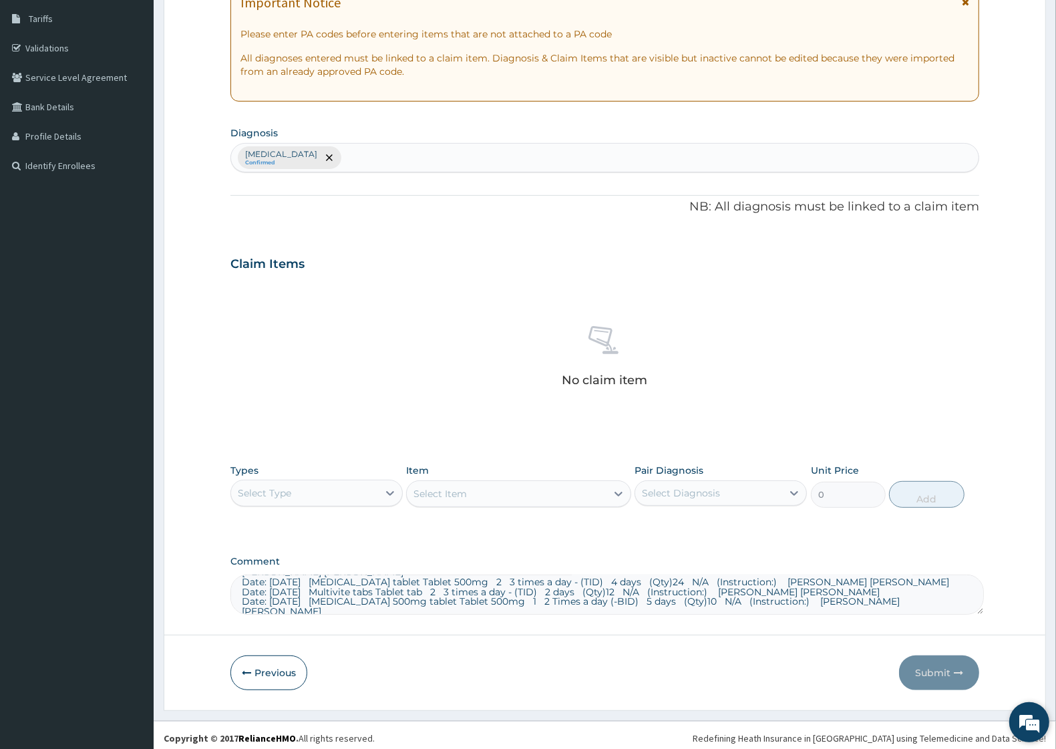
scroll to position [0, 0]
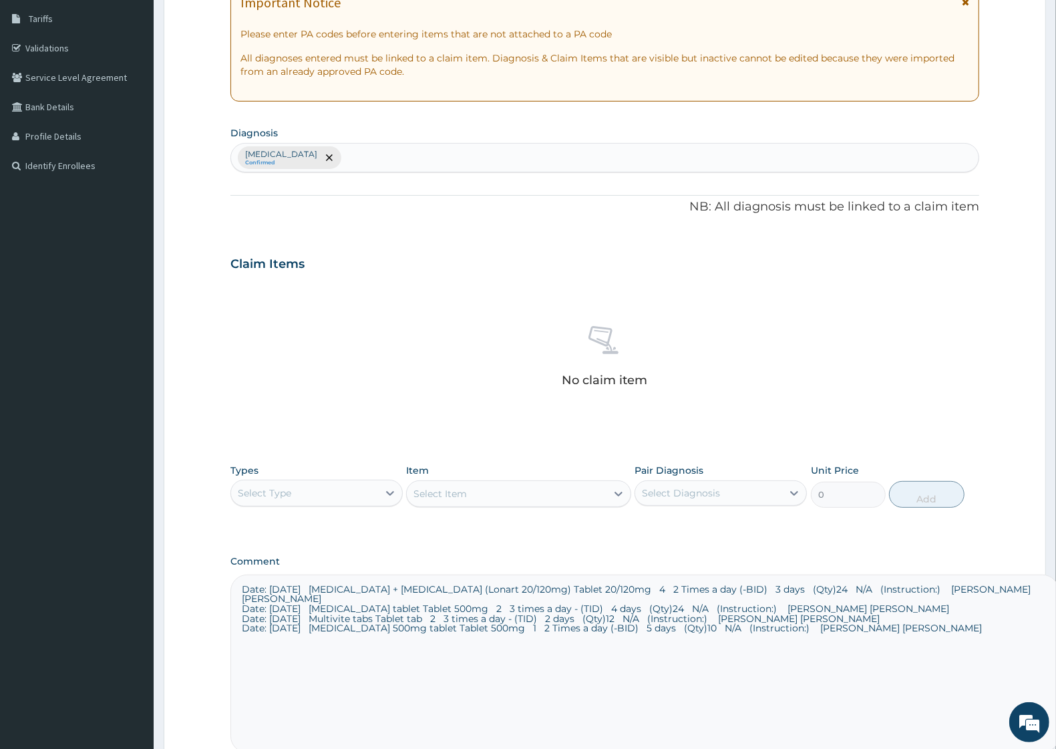
drag, startPoint x: 973, startPoint y: 598, endPoint x: 1053, endPoint y: 743, distance: 165.6
click at [1053, 743] on textarea "Date: 29-08-2025 Artemether + Lumefantrine (Lonart 20/120mg) Tablet 20/120mg 4 …" at bounding box center [644, 663] width 829 height 178
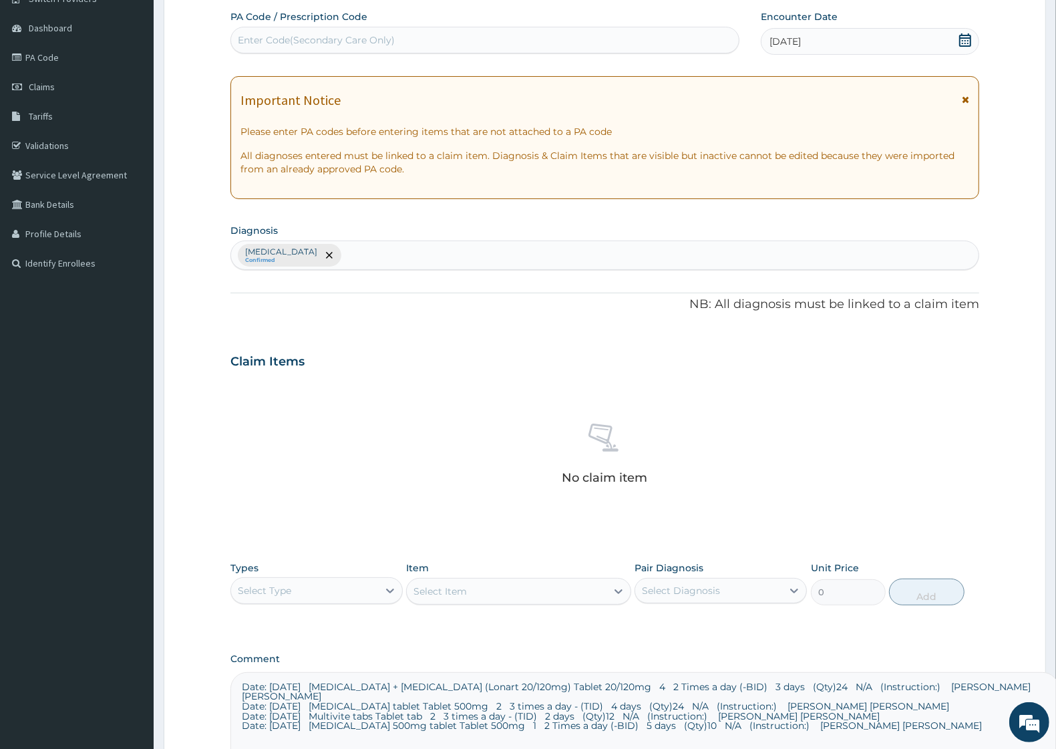
scroll to position [334, 0]
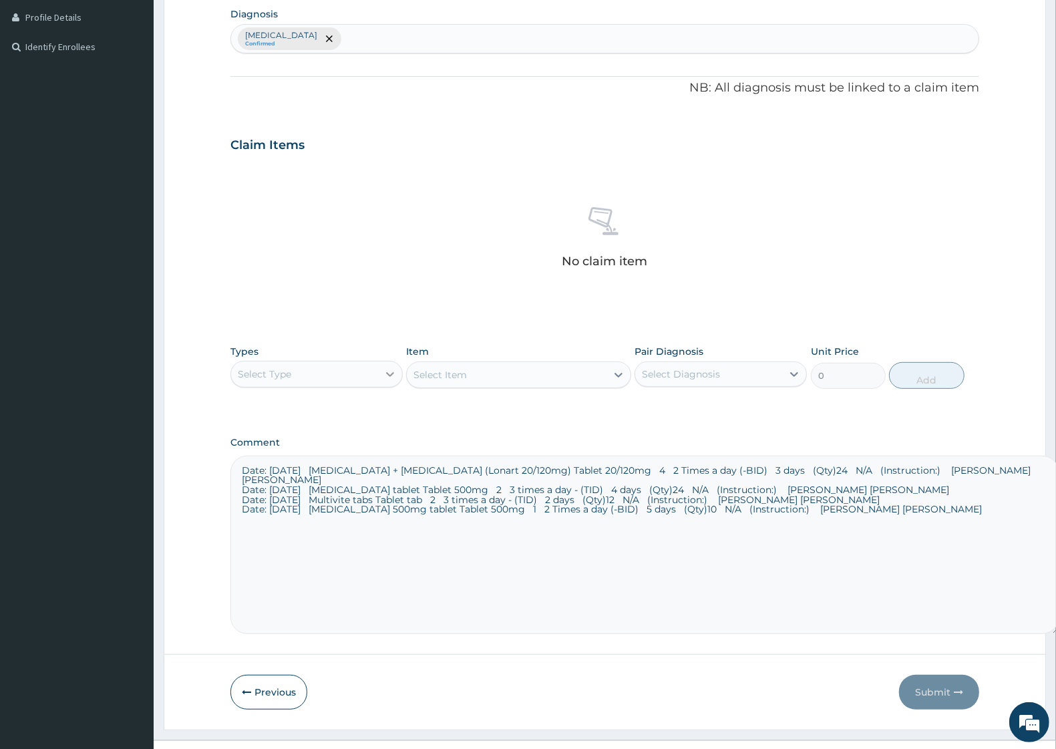
type textarea "Date: 29-08-2025 Artemether + Lumefantrine (Lonart 20/120mg) Tablet 20/120mg 4 …"
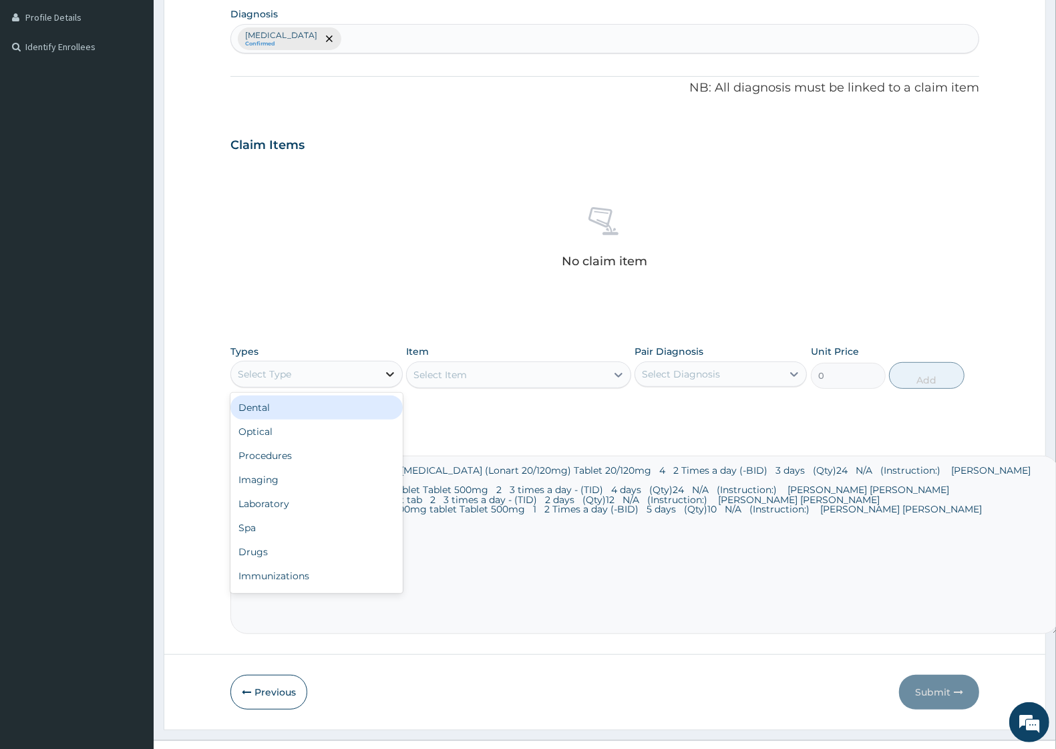
click at [383, 374] on icon at bounding box center [389, 373] width 13 height 13
click at [281, 556] on div "Drugs" at bounding box center [316, 552] width 172 height 24
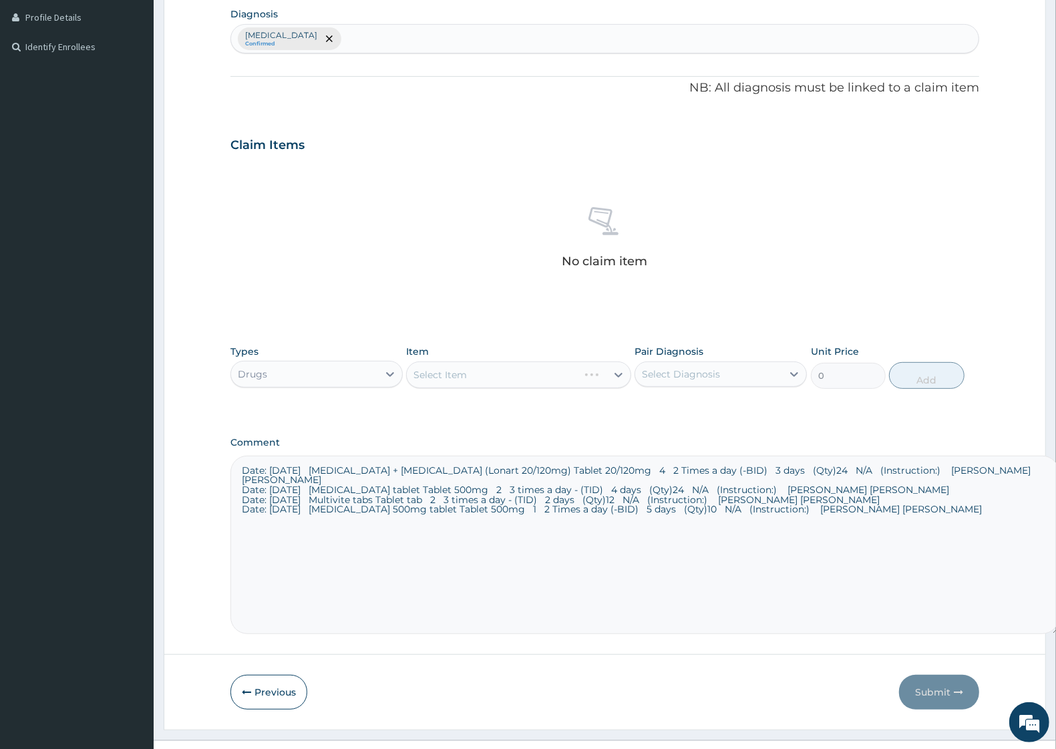
click at [615, 381] on div "Select Item" at bounding box center [518, 374] width 224 height 27
click at [619, 376] on div "Select Item" at bounding box center [518, 374] width 224 height 27
click at [615, 375] on div "Select Item" at bounding box center [518, 374] width 224 height 27
click at [615, 377] on icon at bounding box center [618, 374] width 13 height 13
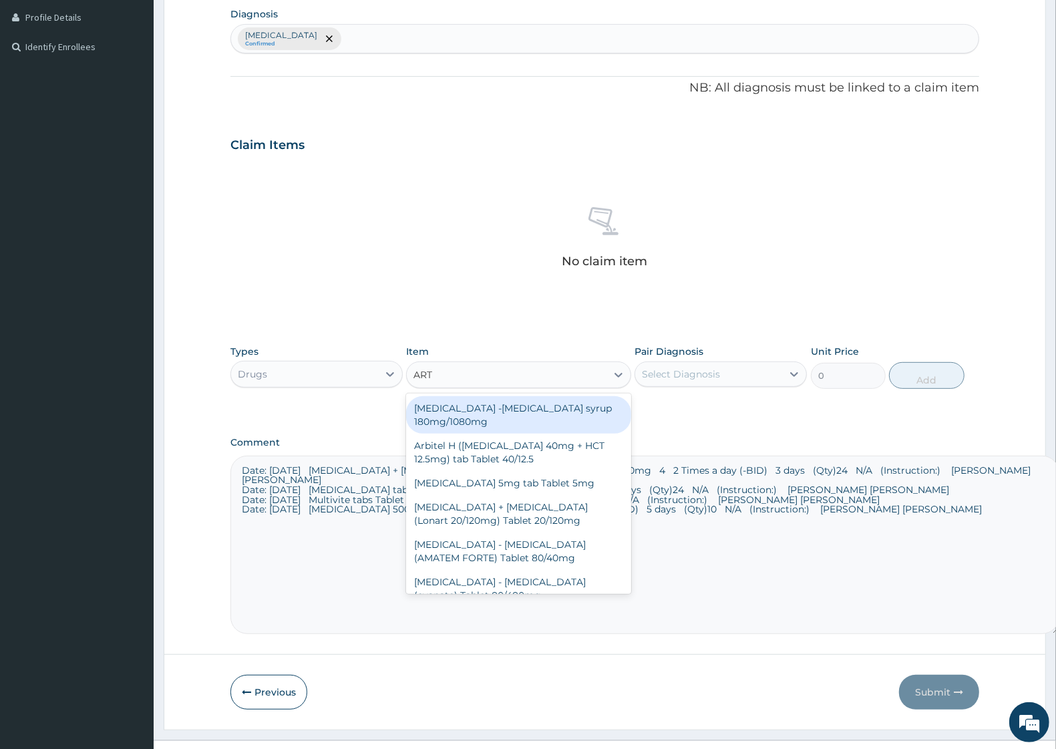
type input "ARTE"
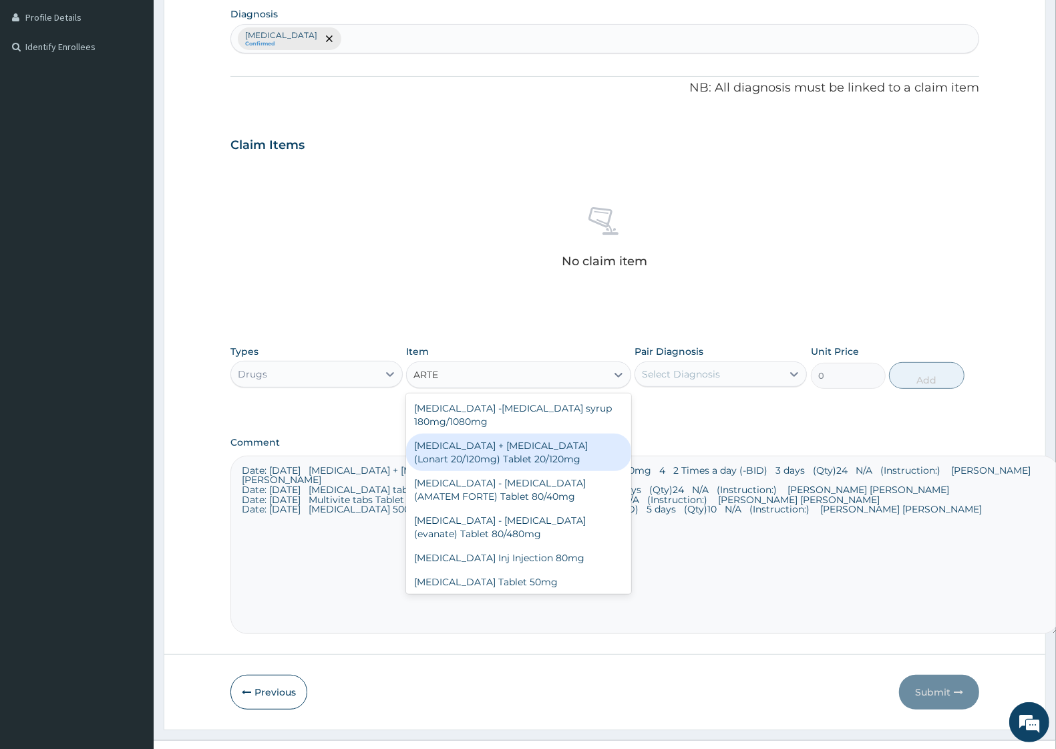
click at [548, 444] on div "Artemether + Lumefantrine (Lonart 20/120mg) Tablet 20/120mg" at bounding box center [518, 452] width 224 height 37
type input "144"
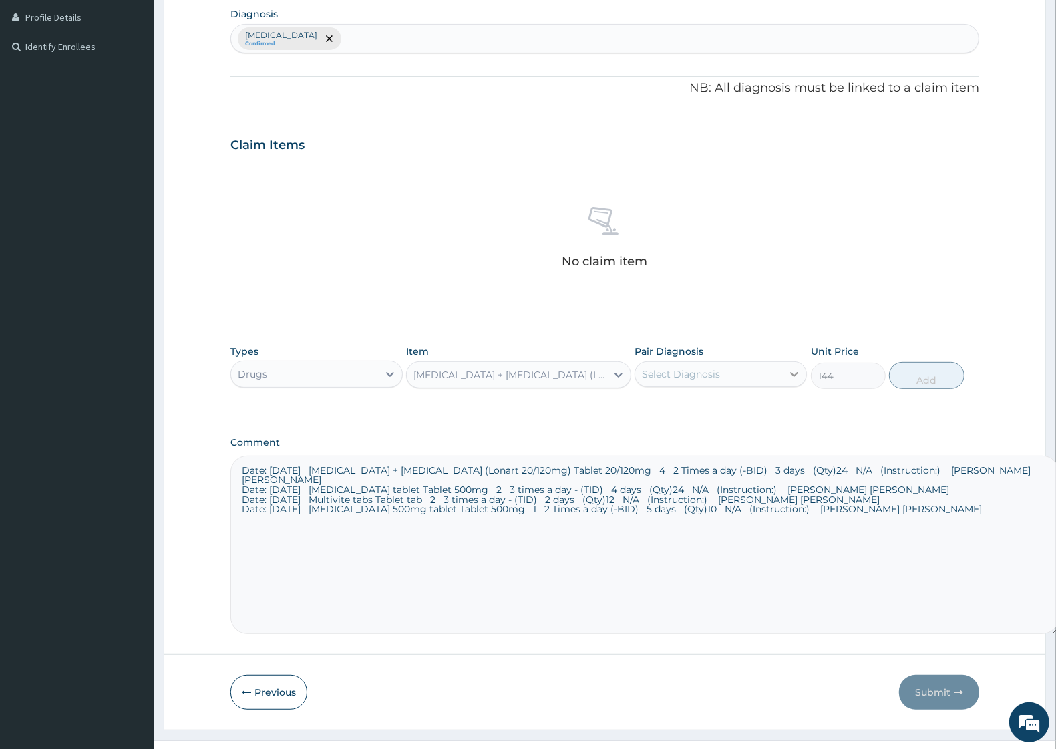
click at [783, 377] on div at bounding box center [794, 374] width 24 height 24
click at [706, 418] on div "Malaria" at bounding box center [721, 408] width 172 height 27
checkbox input "true"
click at [943, 379] on button "Add" at bounding box center [926, 375] width 75 height 27
type input "0"
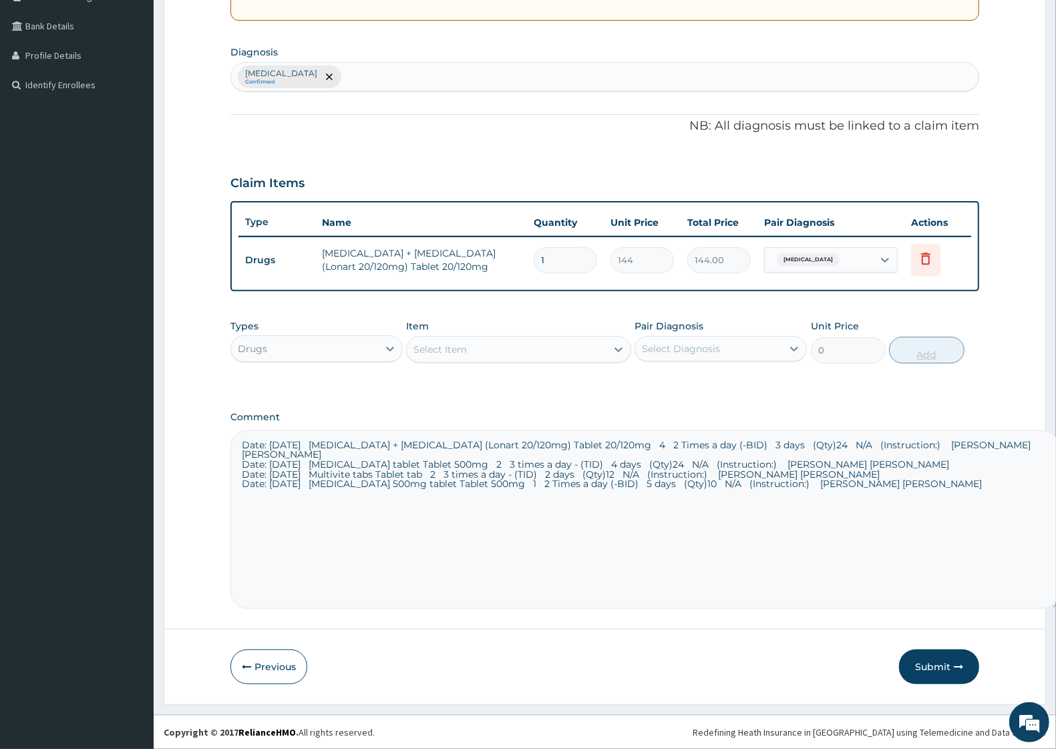
scroll to position [295, 0]
type input "0.00"
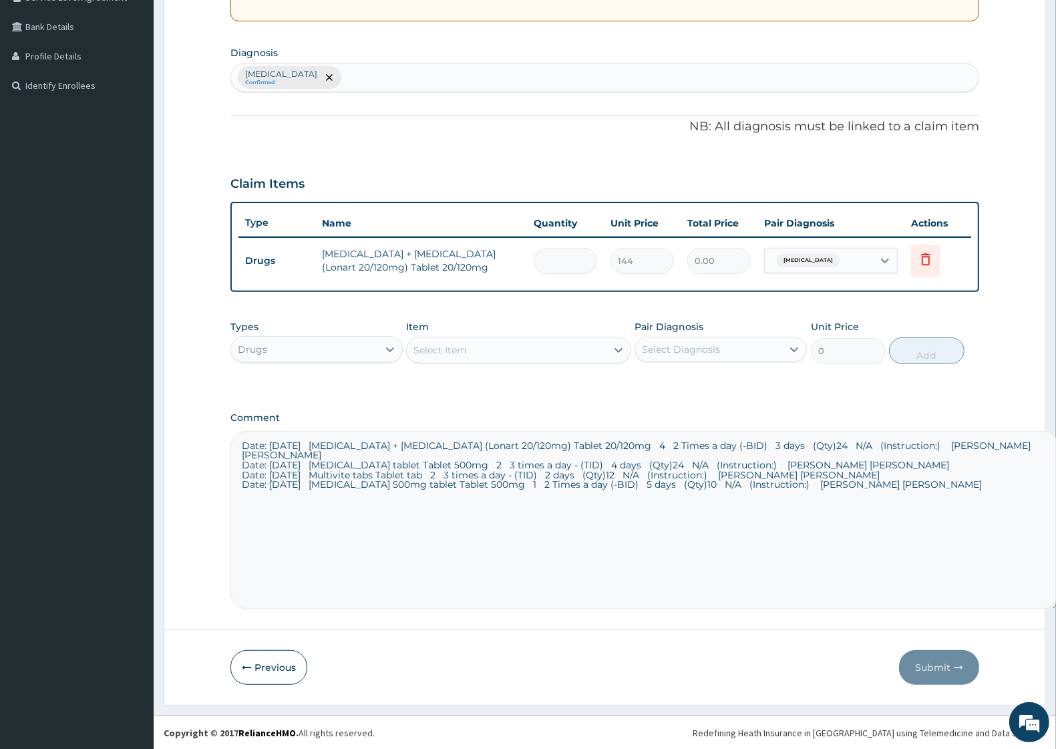
type input "2"
type input "288.00"
type input "24"
type input "3456.00"
type input "24"
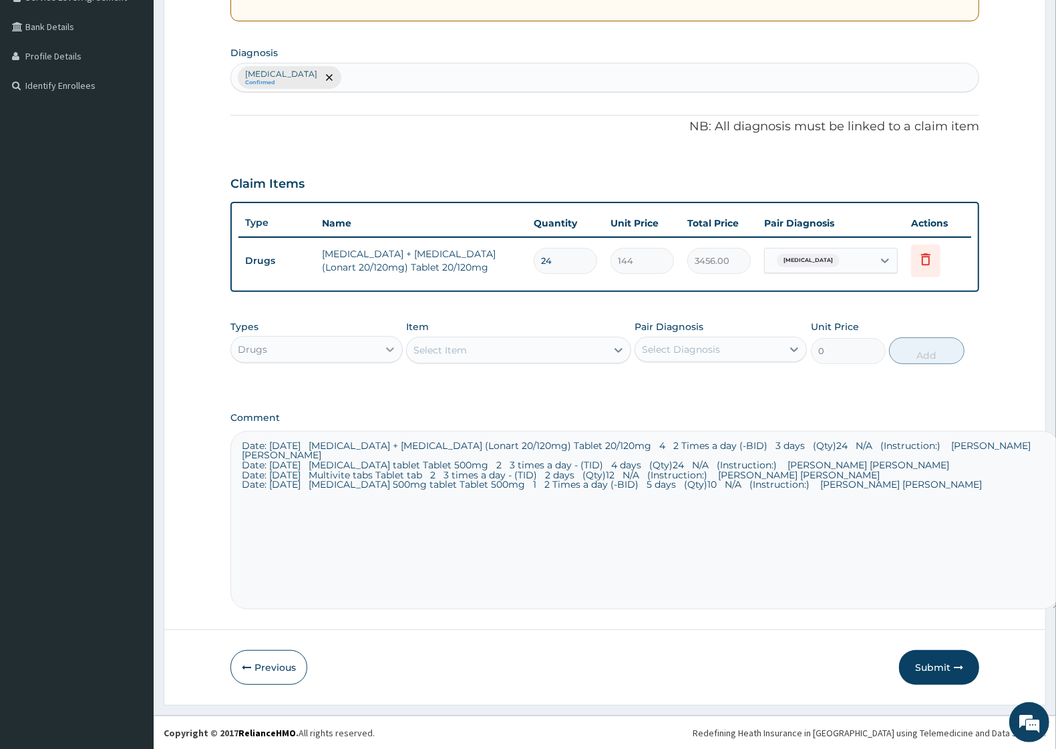
click at [378, 349] on div at bounding box center [390, 349] width 24 height 24
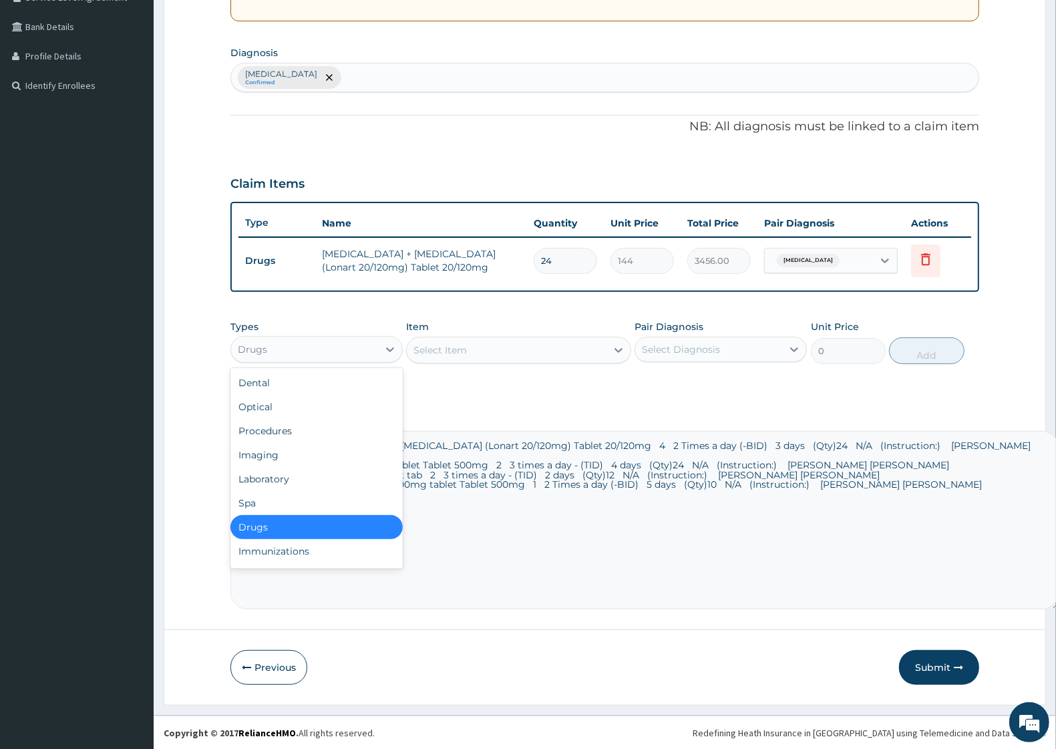
click at [269, 525] on div "Drugs" at bounding box center [316, 527] width 172 height 24
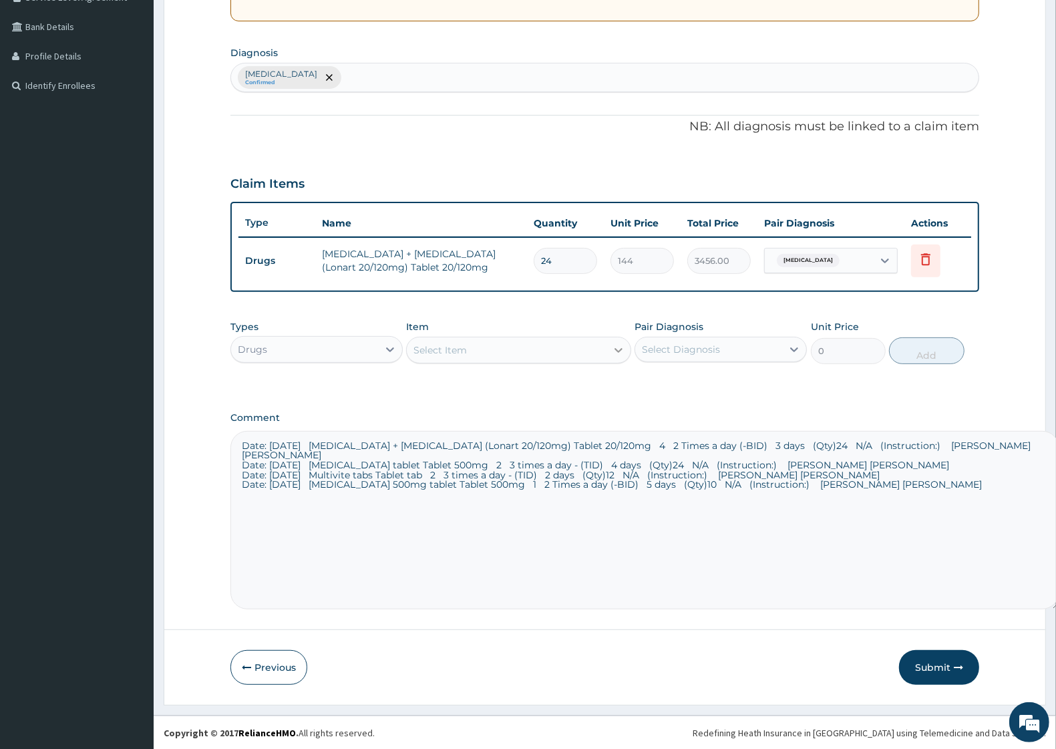
click at [613, 351] on icon at bounding box center [618, 349] width 13 height 13
click at [339, 81] on div "Malaria Confirmed" at bounding box center [605, 77] width 748 height 28
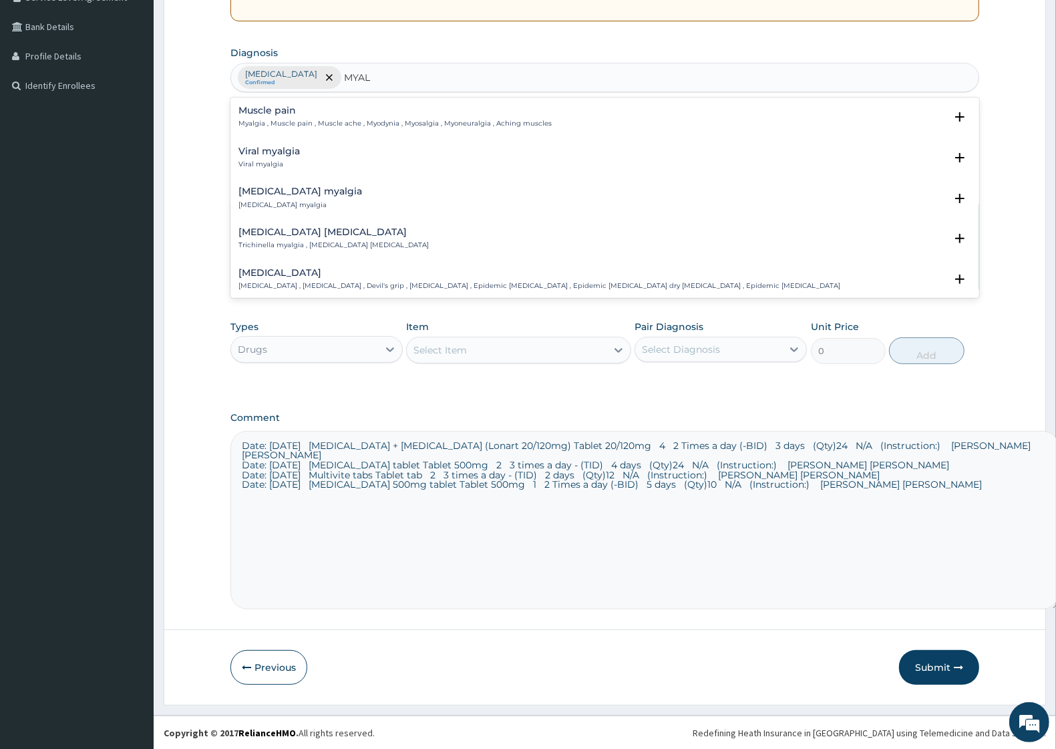
type input "MYAL"
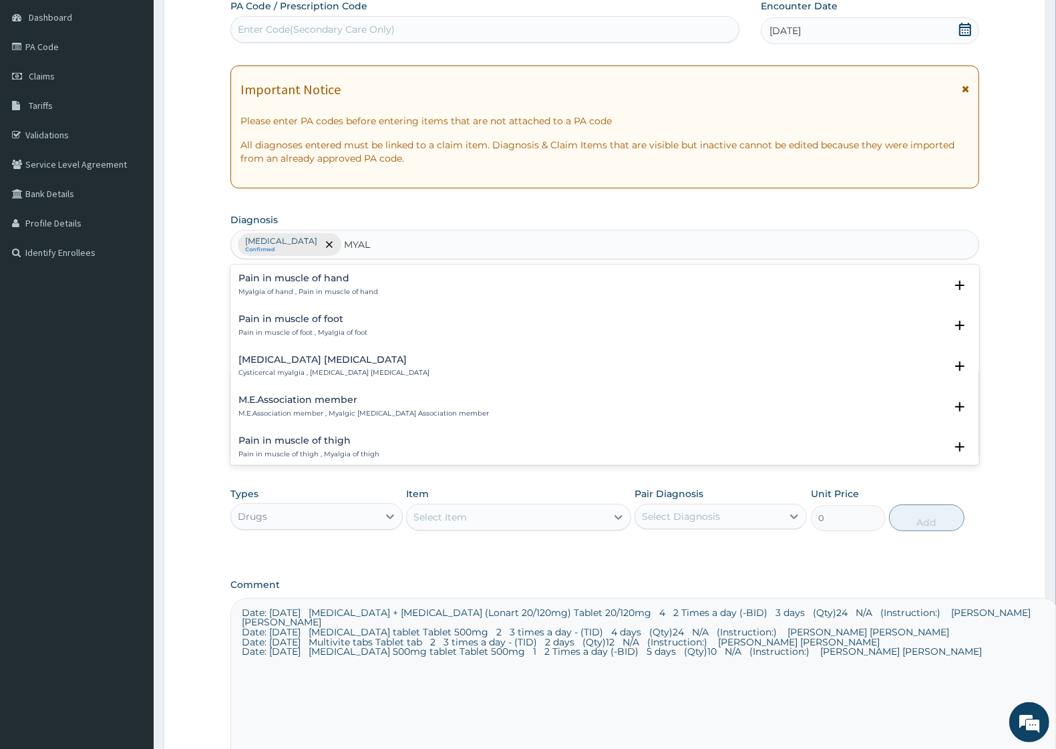
scroll to position [167, 0]
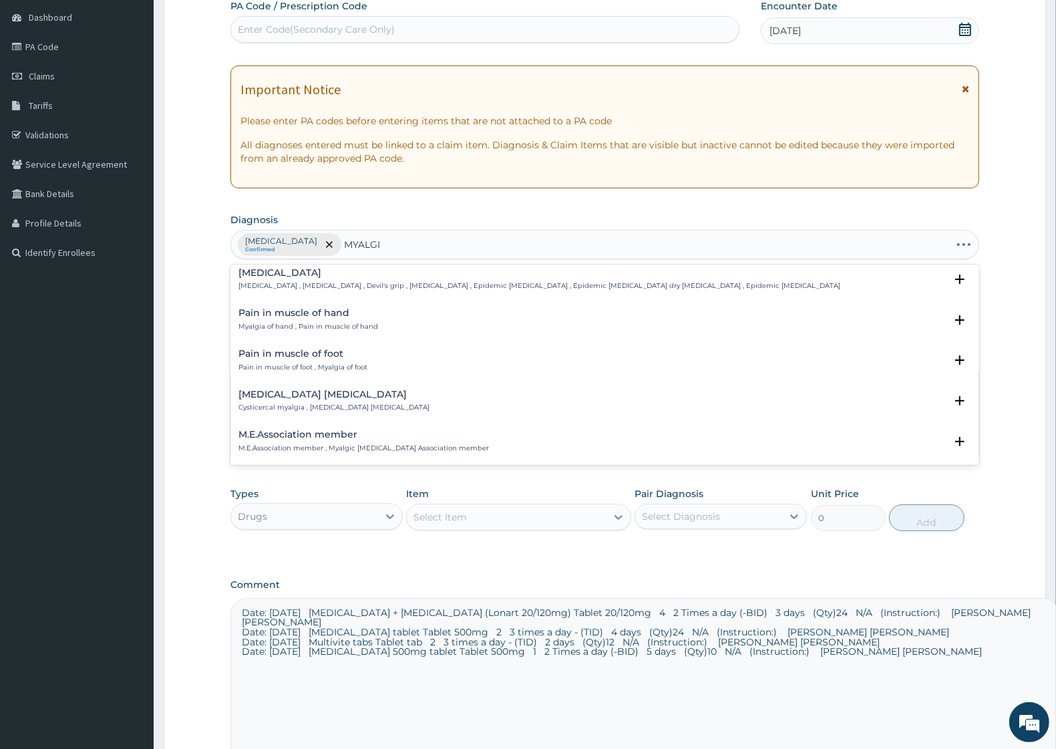
type input "MYALGIA"
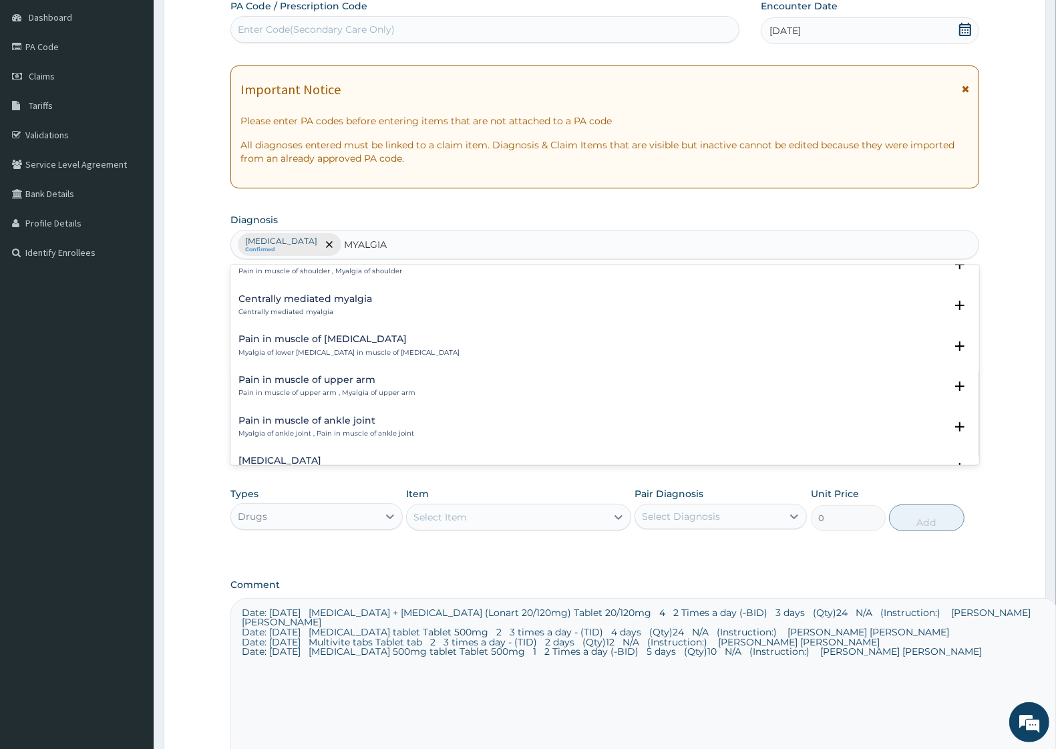
scroll to position [736, 0]
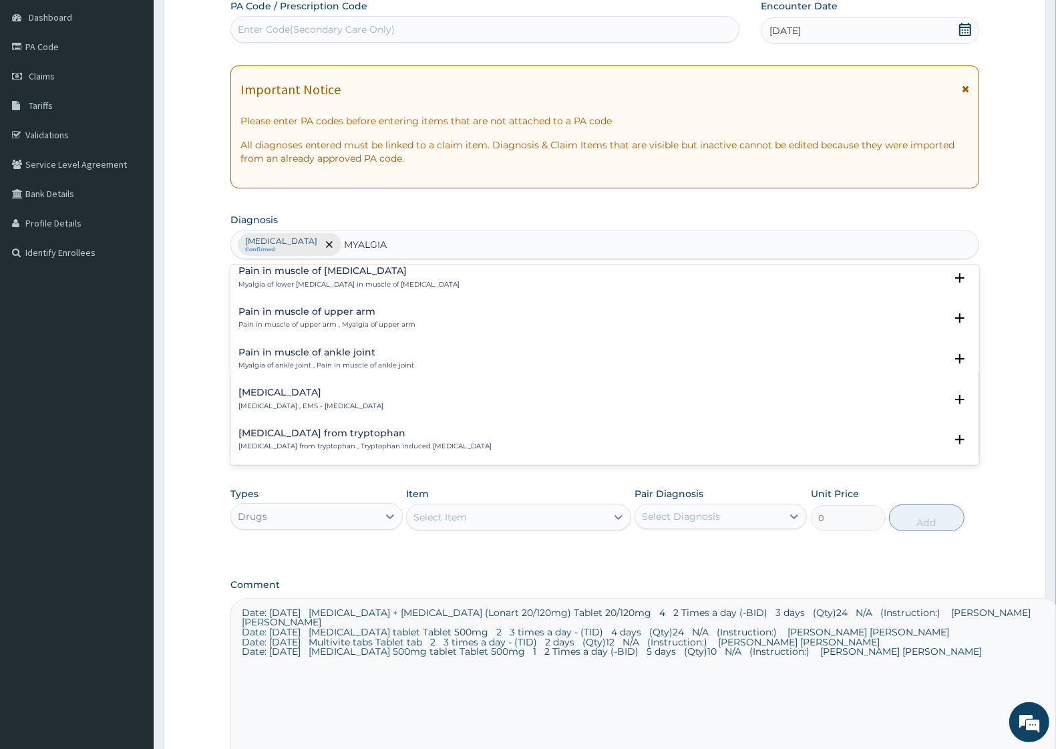
click at [361, 359] on div "Pain in muscle of ankle joint Myalgia of ankle joint , Pain in muscle of ankle …" at bounding box center [326, 358] width 176 height 23
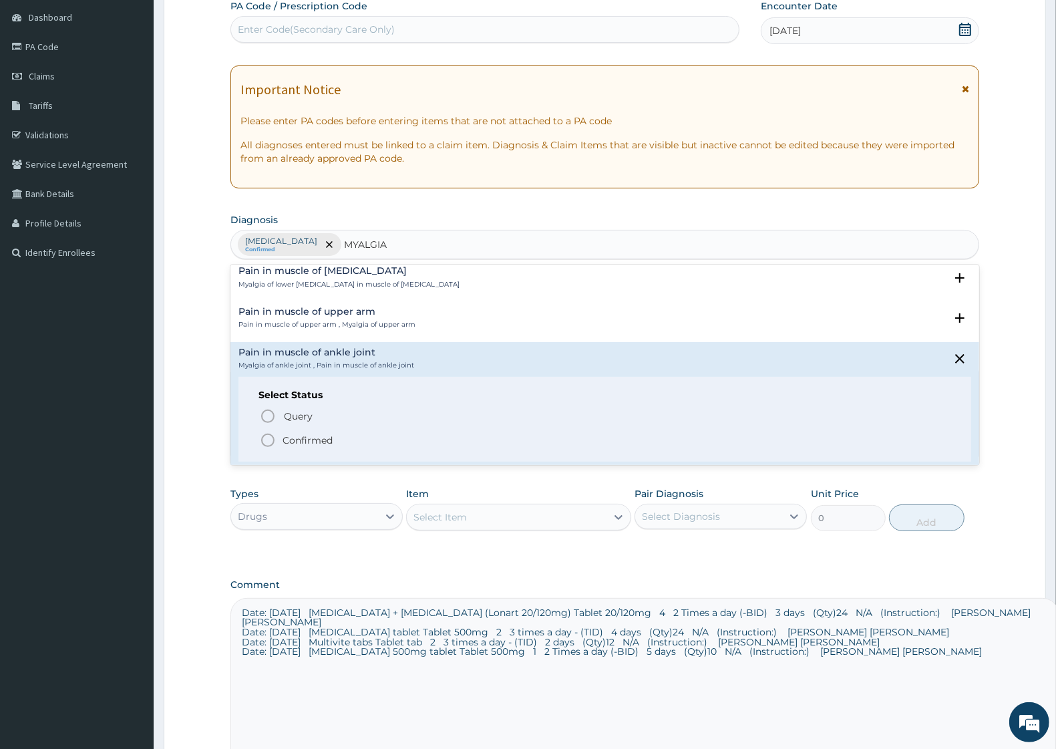
click at [335, 441] on span "Confirmed" at bounding box center [605, 440] width 691 height 16
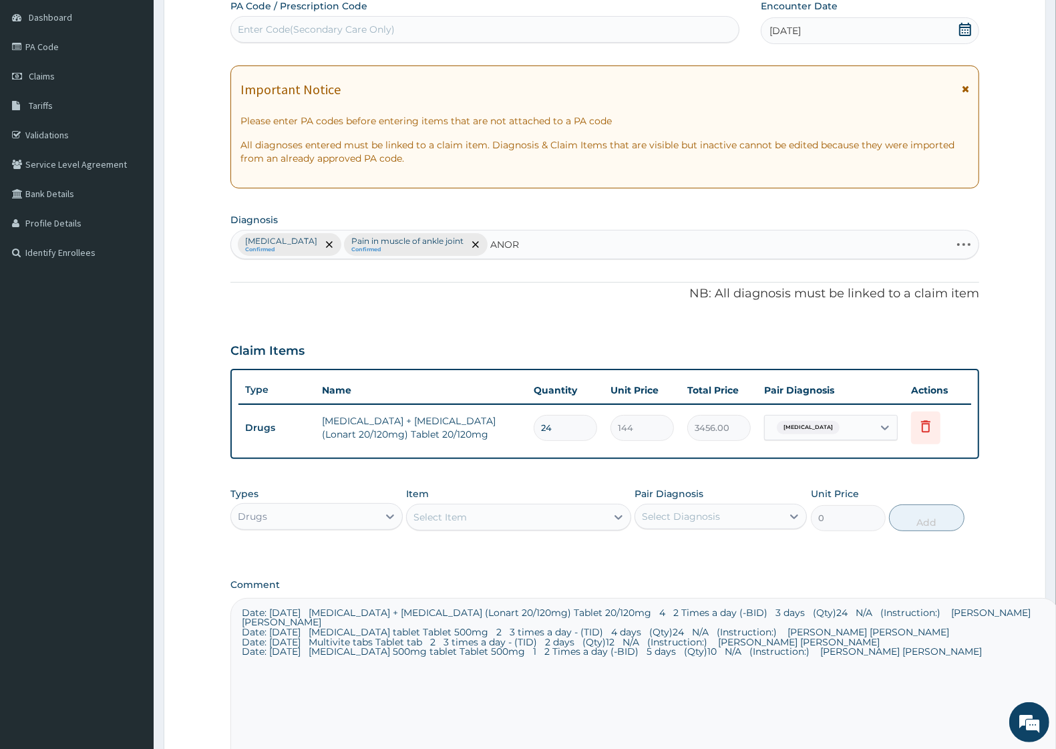
type input "ANORE"
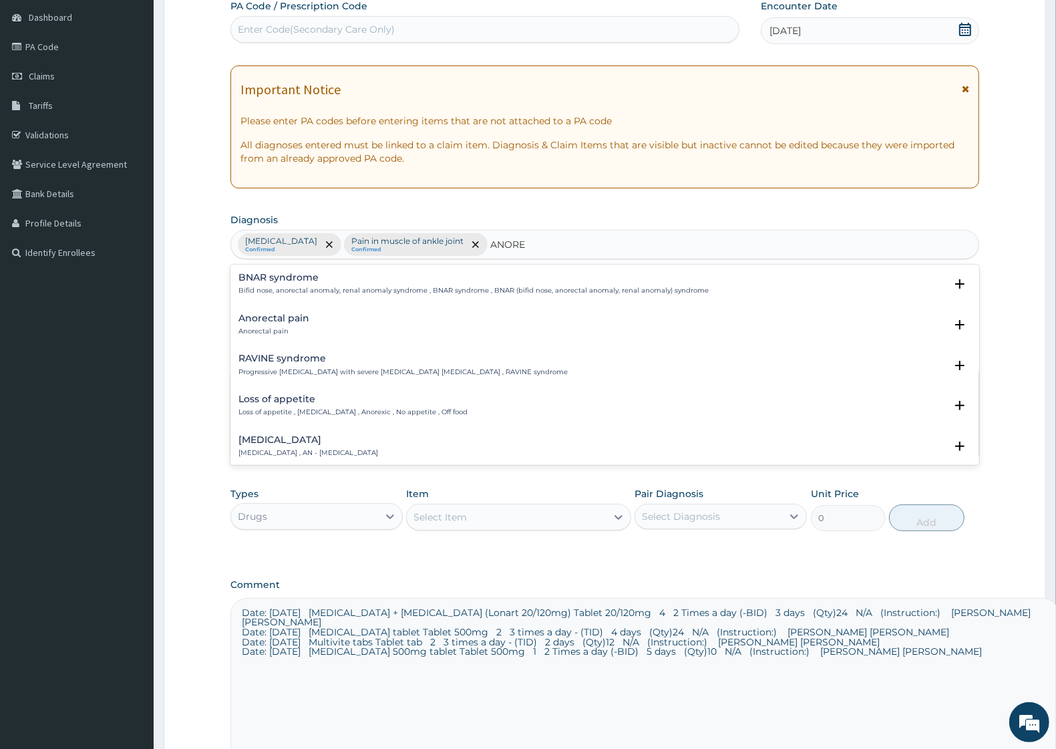
click at [368, 451] on p "Anorexia nervosa , AN - Anorexia nervosa" at bounding box center [308, 452] width 140 height 9
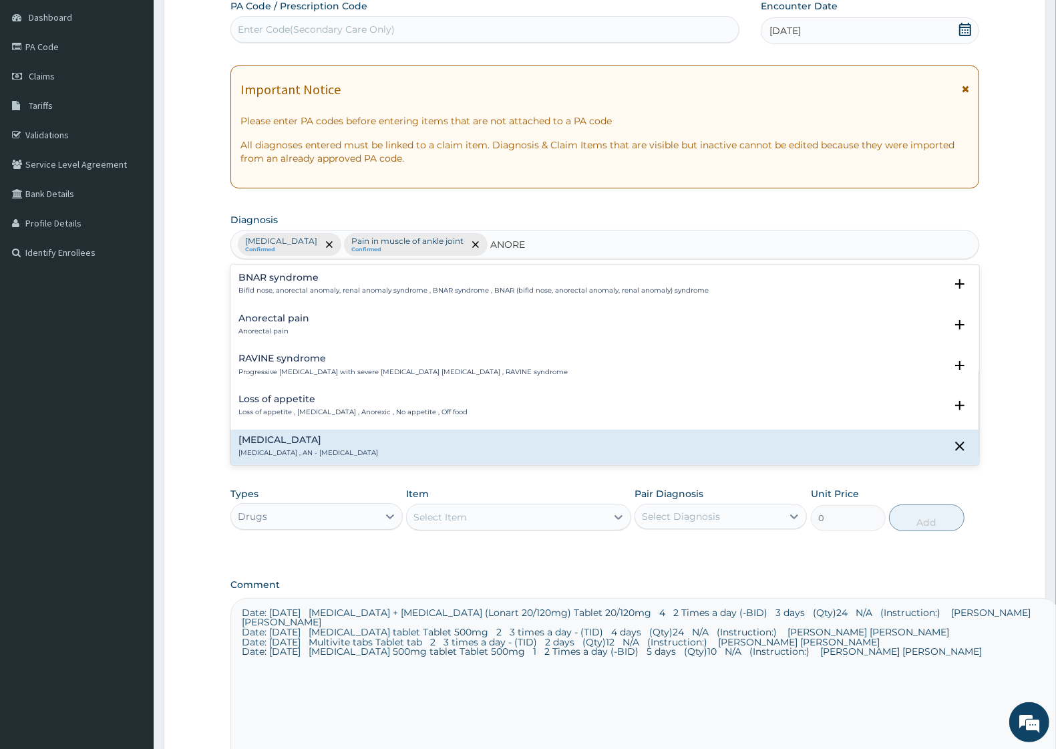
scroll to position [251, 0]
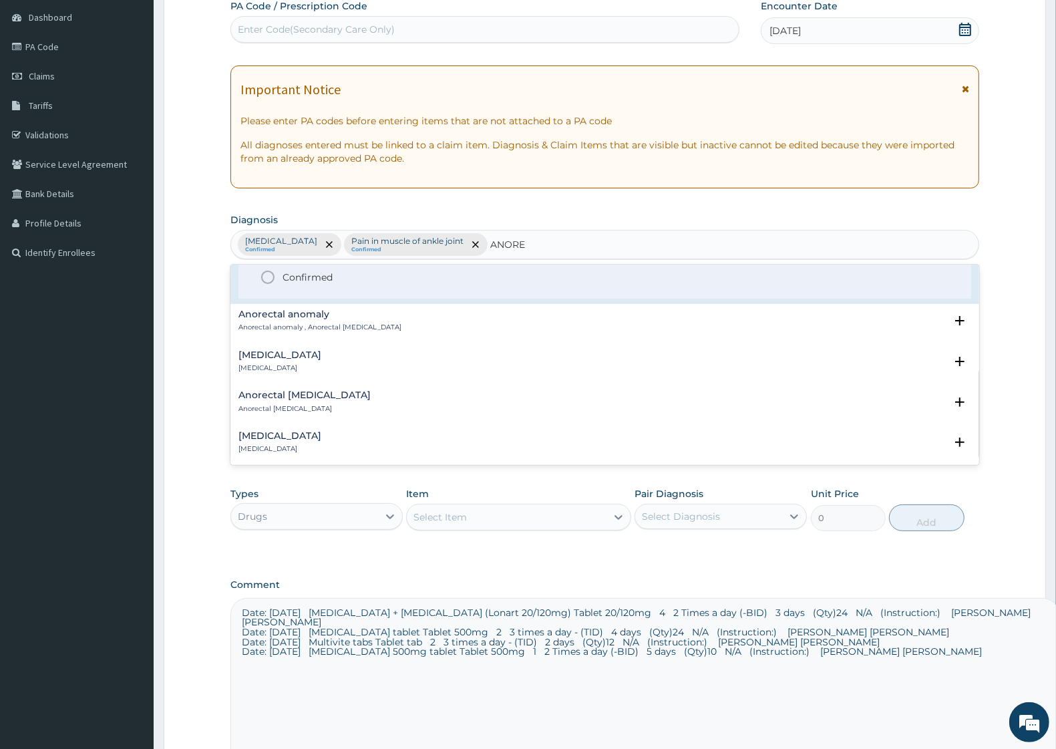
click at [327, 278] on p "Confirmed" at bounding box center [308, 277] width 50 height 13
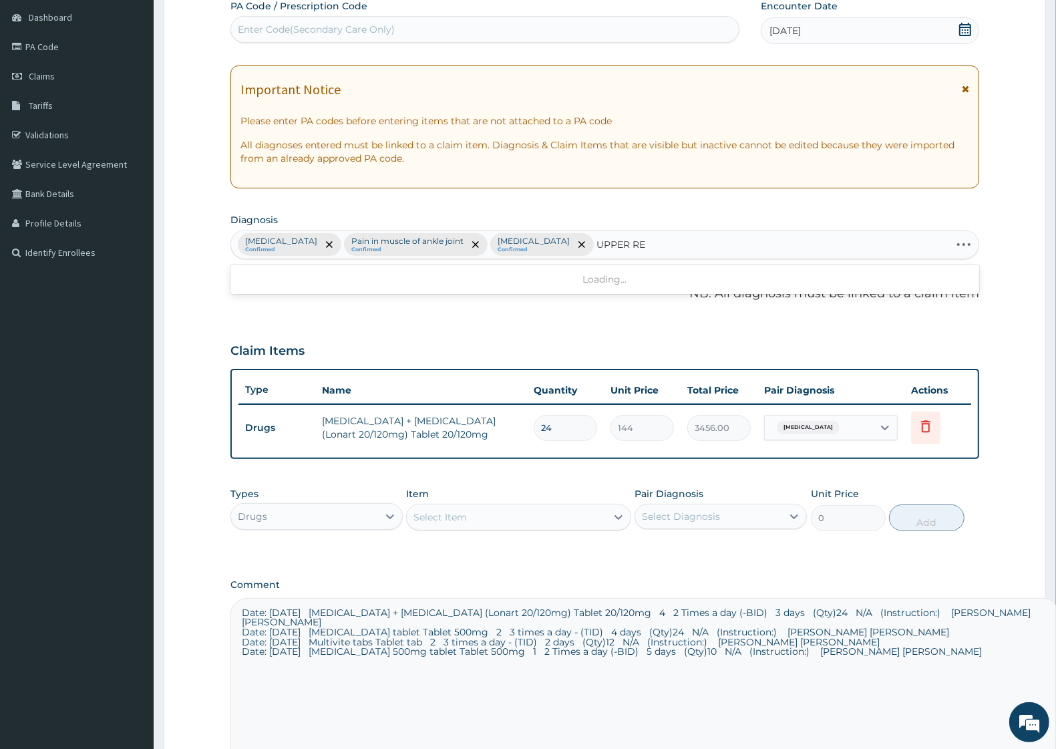
type input "UPPER RES"
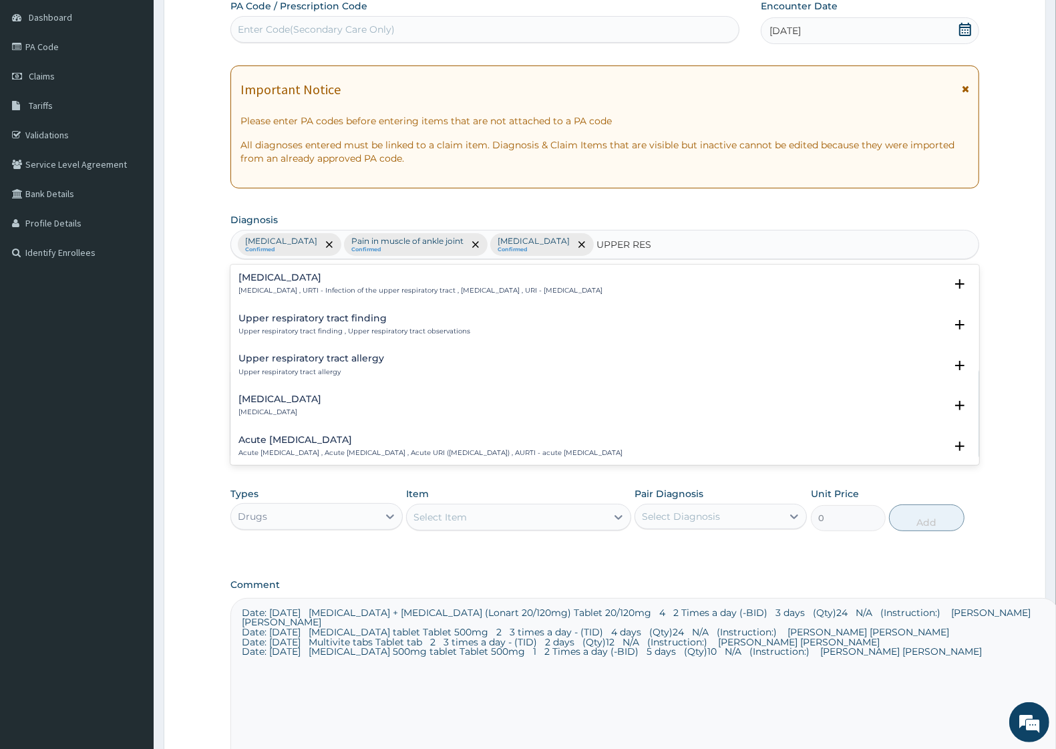
click at [403, 289] on p "Upper respiratory infection , URTI - Infection of the upper respiratory tract ,…" at bounding box center [420, 290] width 364 height 9
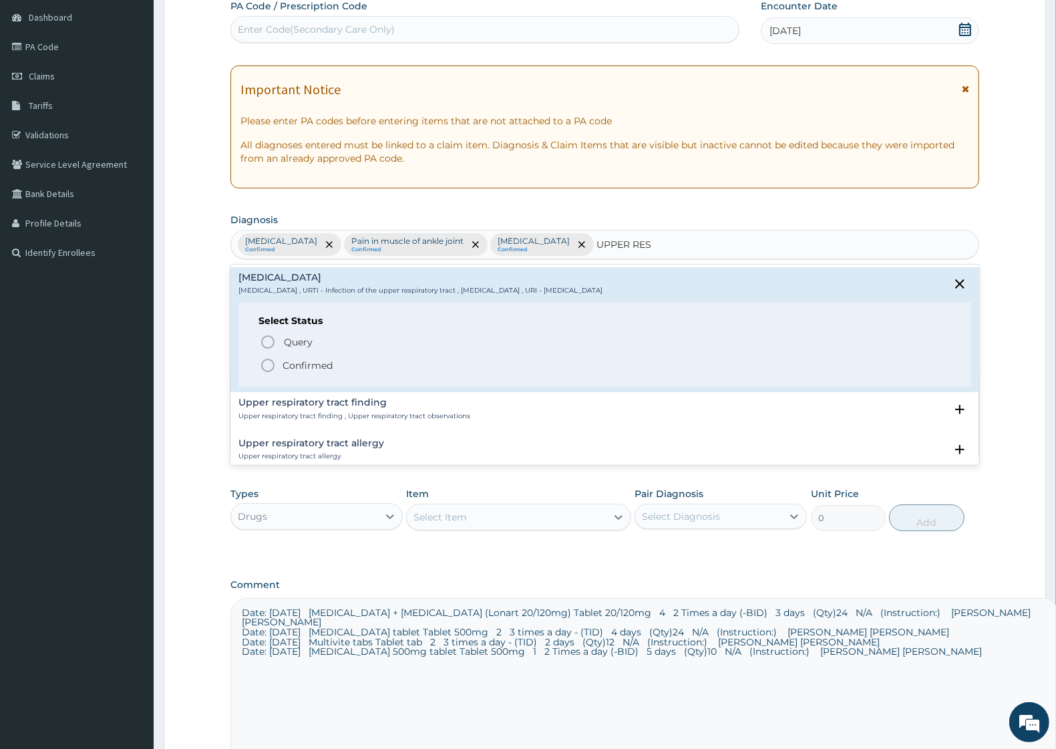
click at [323, 361] on p "Confirmed" at bounding box center [308, 365] width 50 height 13
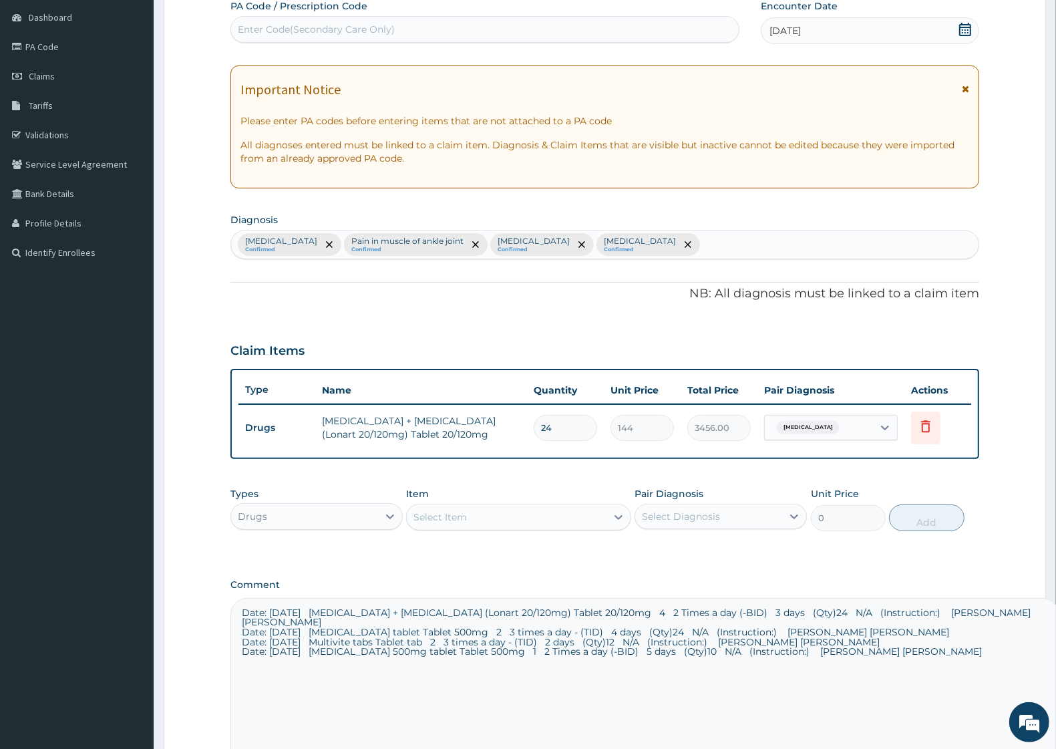
click at [545, 518] on div "Select Item" at bounding box center [506, 516] width 199 height 21
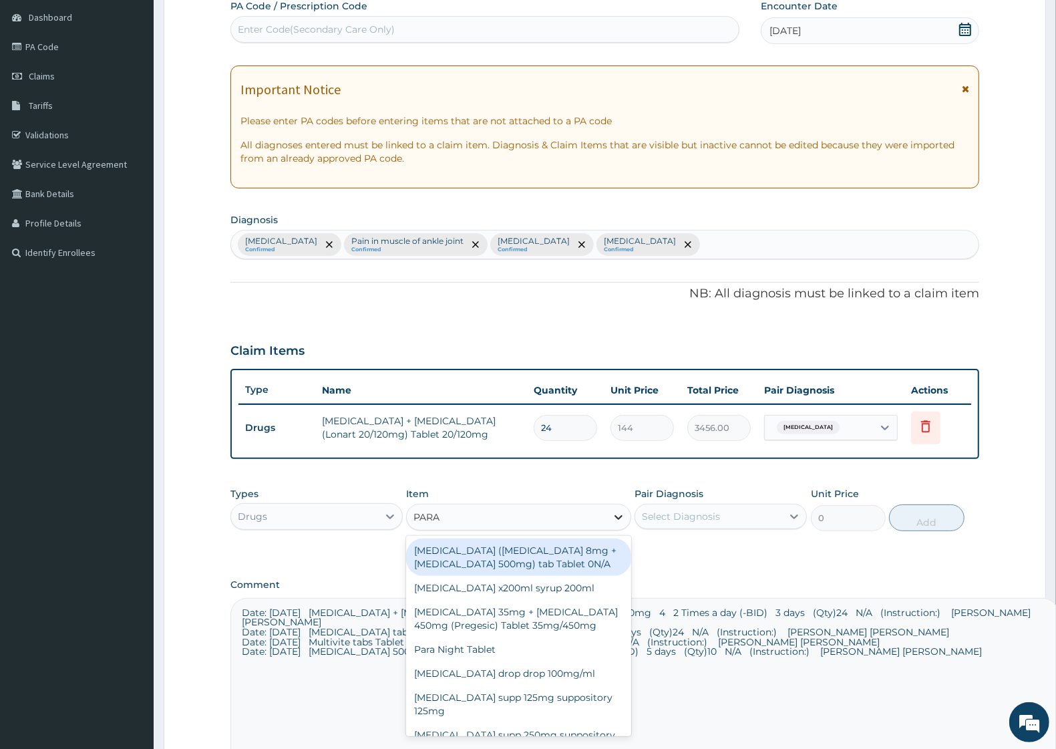
type input "PARAC"
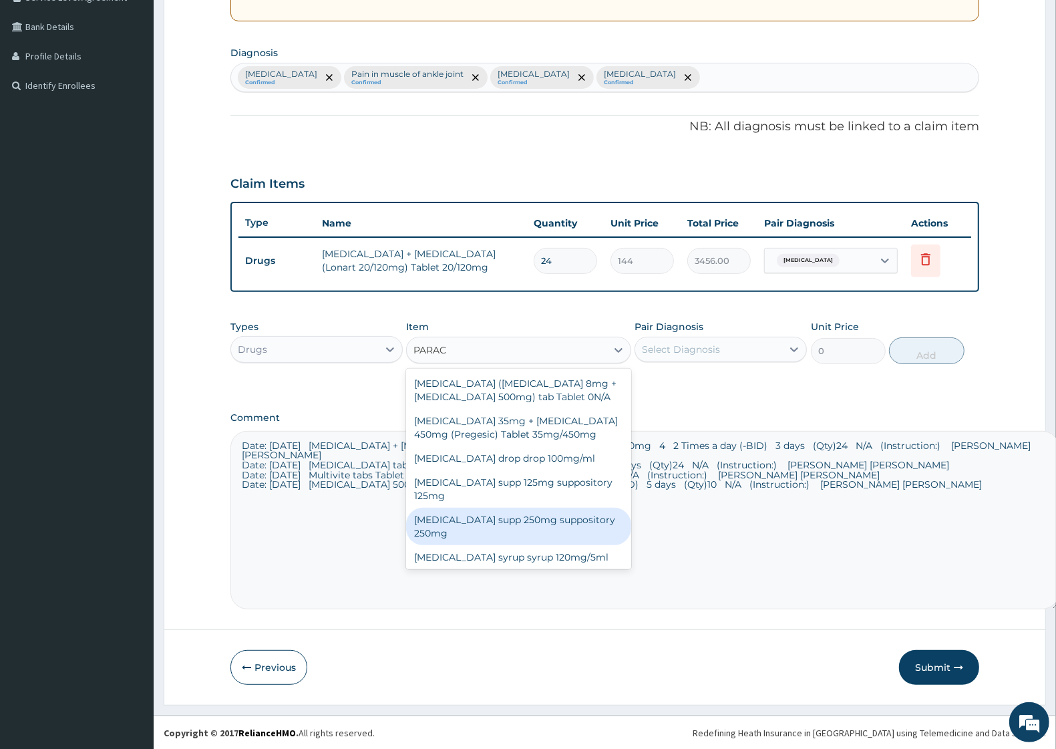
scroll to position [51, 0]
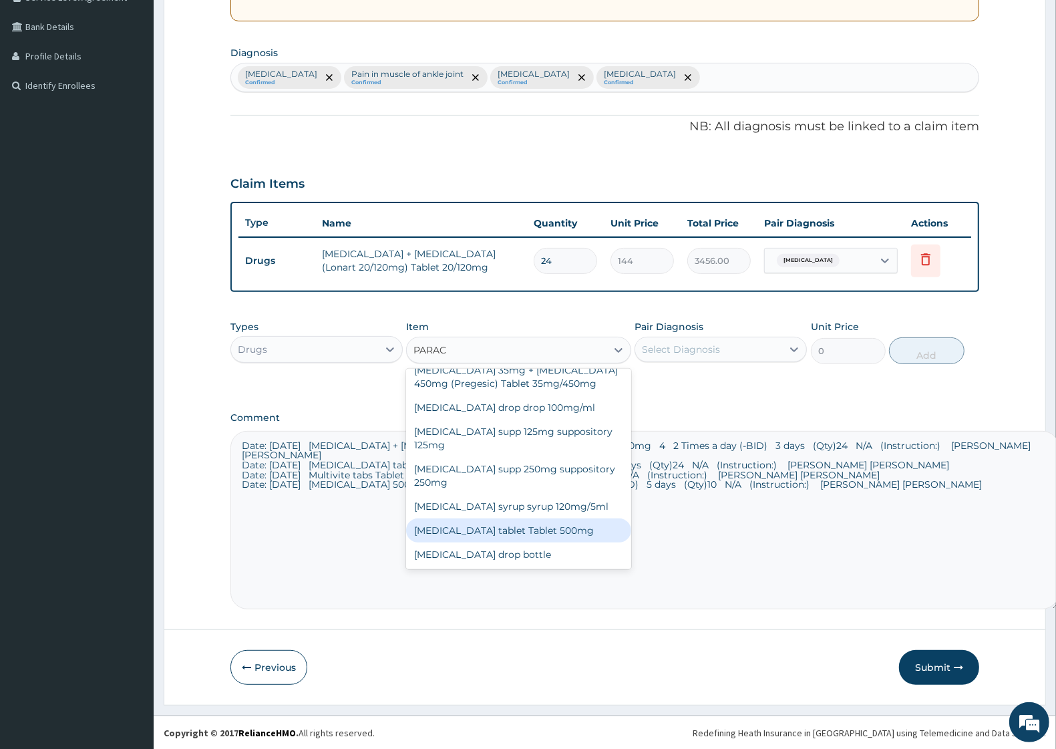
click at [548, 528] on div "Paracetamol tablet Tablet 500mg" at bounding box center [518, 530] width 224 height 24
type input "14.4"
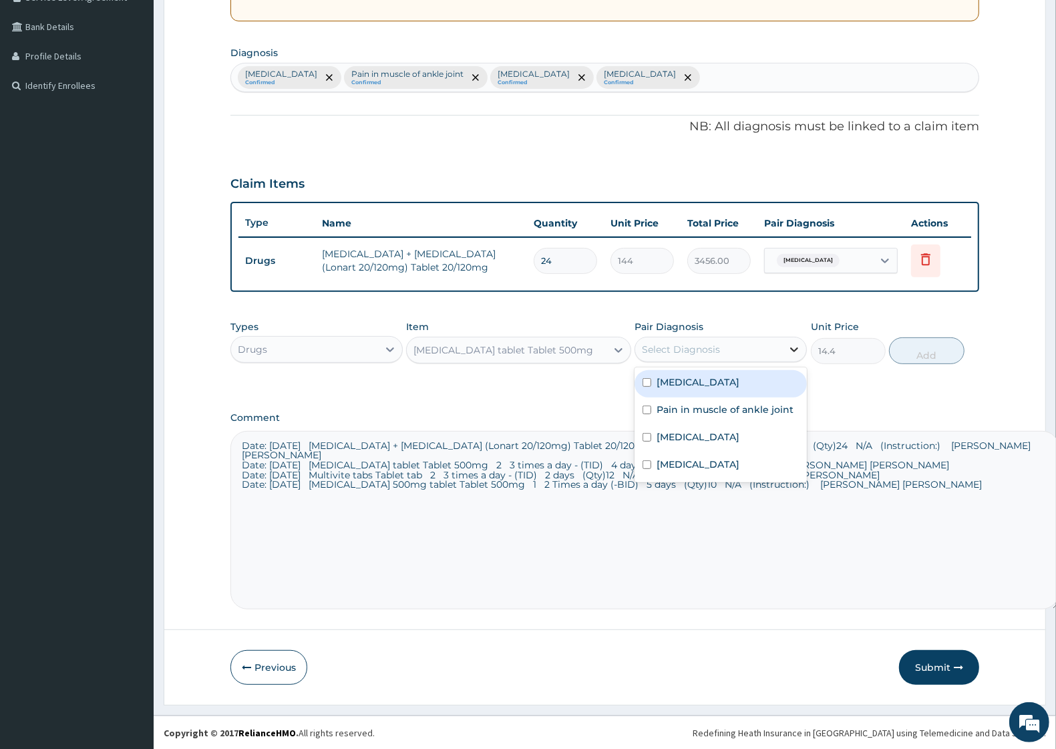
click at [793, 349] on icon at bounding box center [794, 349] width 8 height 5
click at [729, 409] on label "Pain in muscle of ankle joint" at bounding box center [725, 409] width 137 height 13
checkbox input "true"
click at [932, 358] on button "Add" at bounding box center [926, 350] width 75 height 27
type input "0"
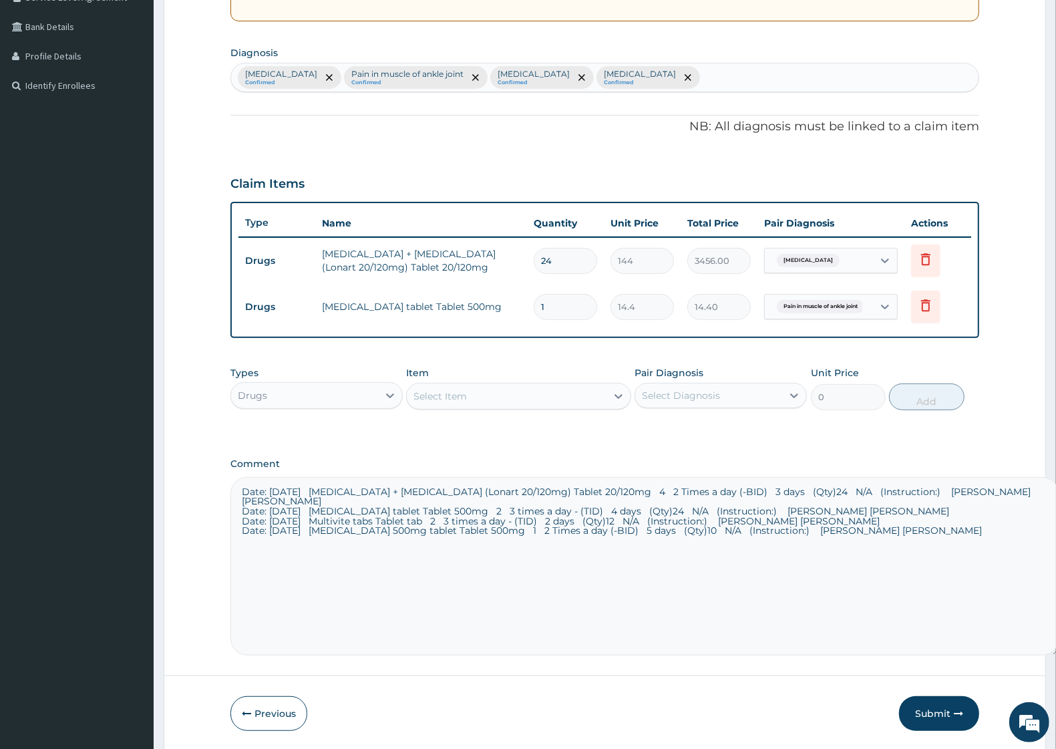
type input "12"
type input "172.80"
type input "124"
type input "1785.60"
type input "24"
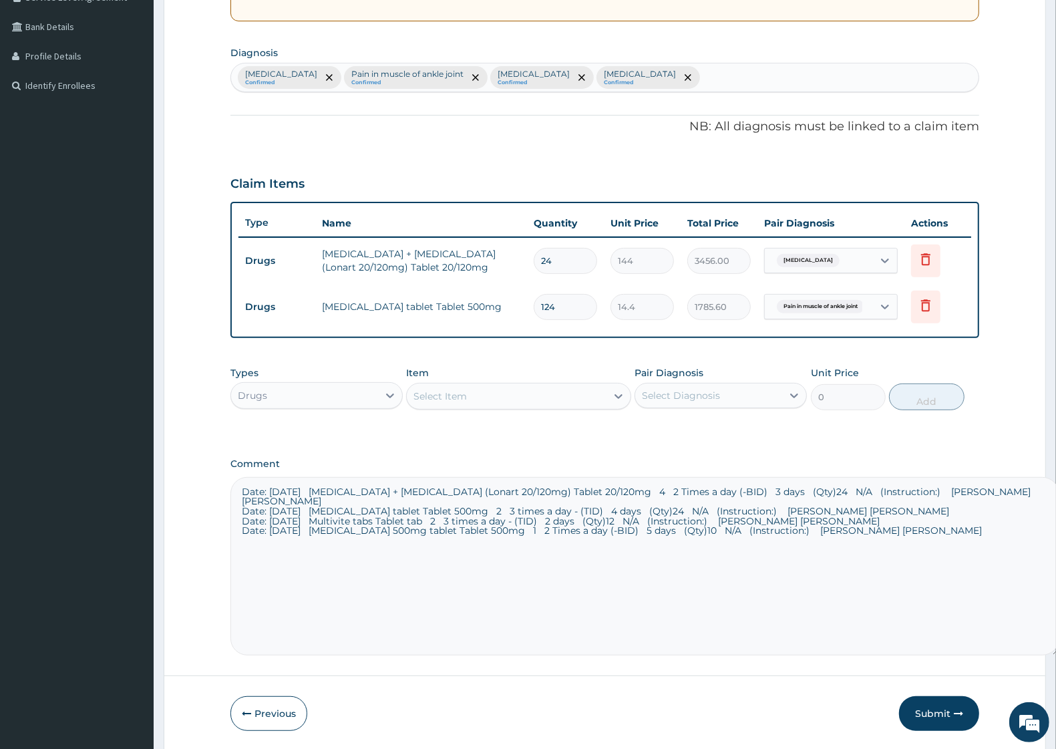
type input "345.60"
type input "24"
click at [576, 404] on div "Select Item" at bounding box center [506, 395] width 199 height 21
type input "multi"
click at [521, 449] on div "Multivite tabs Tablet tab" at bounding box center [518, 454] width 224 height 24
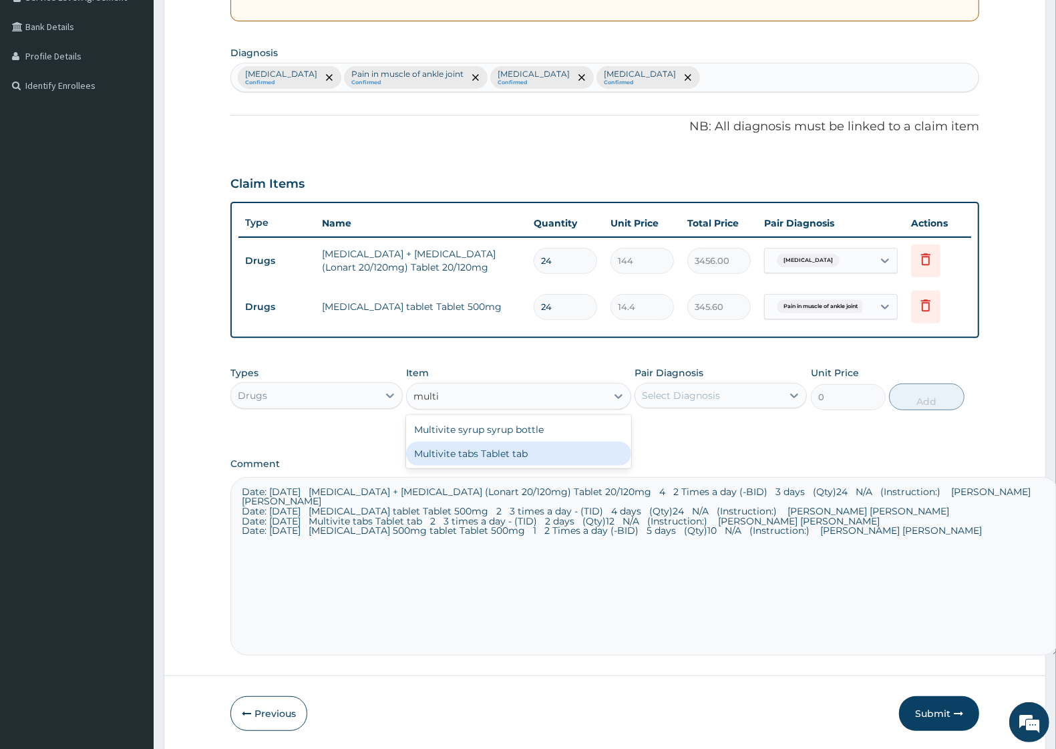
type input "8.4"
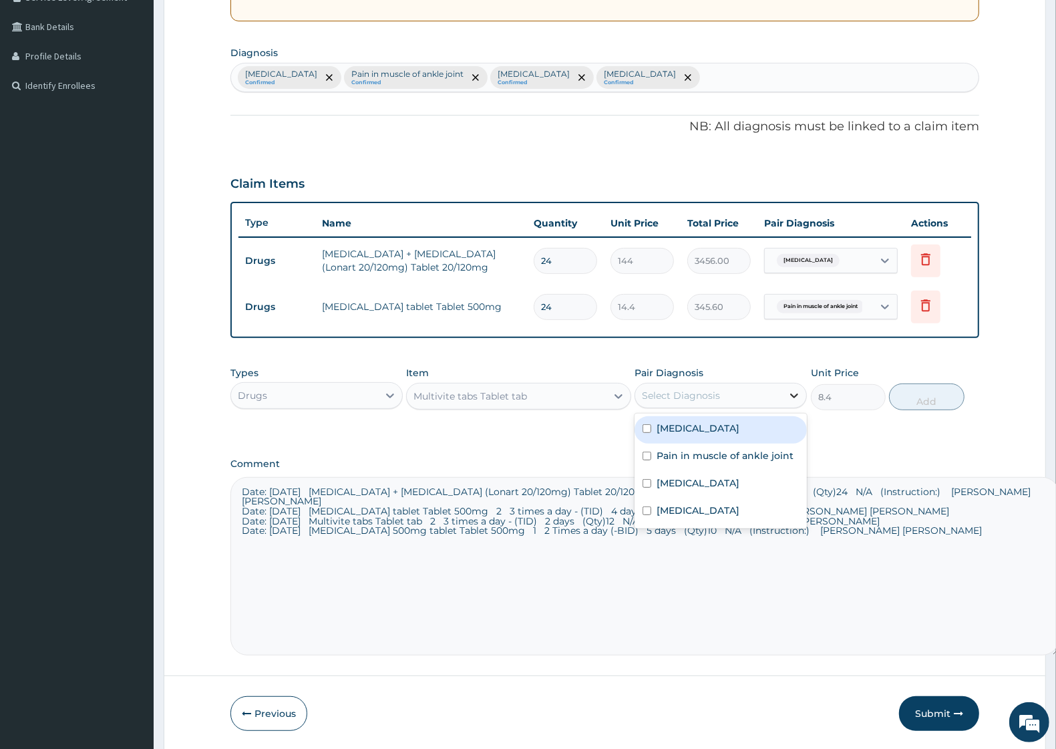
click at [792, 391] on icon at bounding box center [794, 395] width 13 height 13
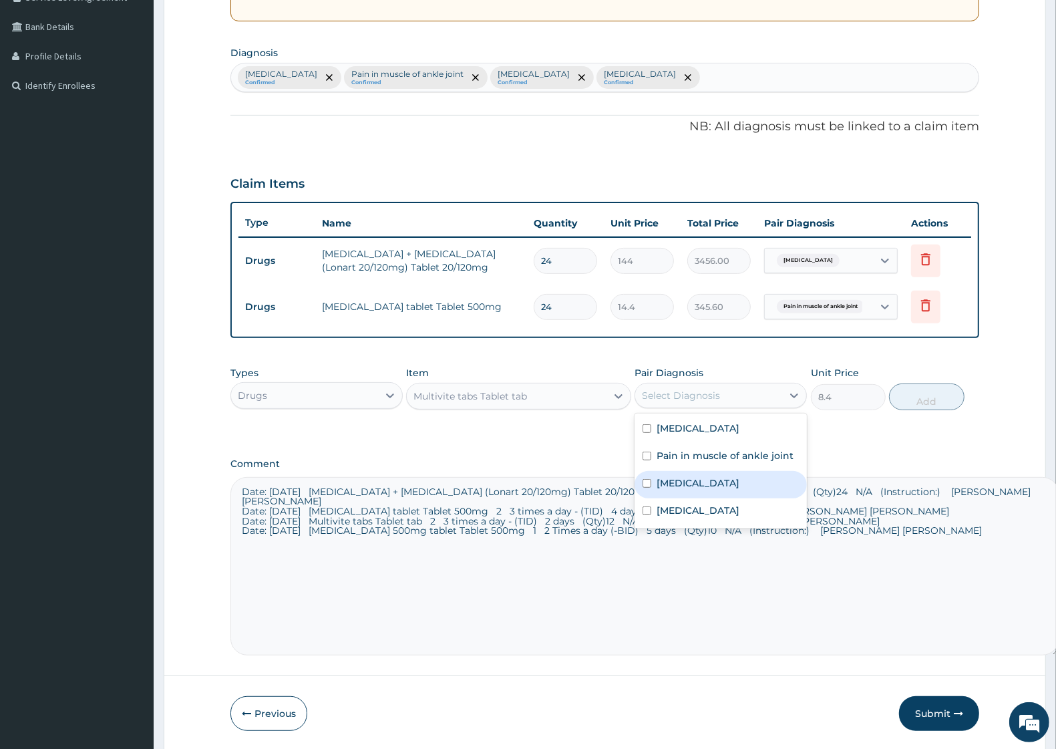
click at [719, 486] on label "Anorexia nervosa" at bounding box center [698, 482] width 83 height 13
checkbox input "true"
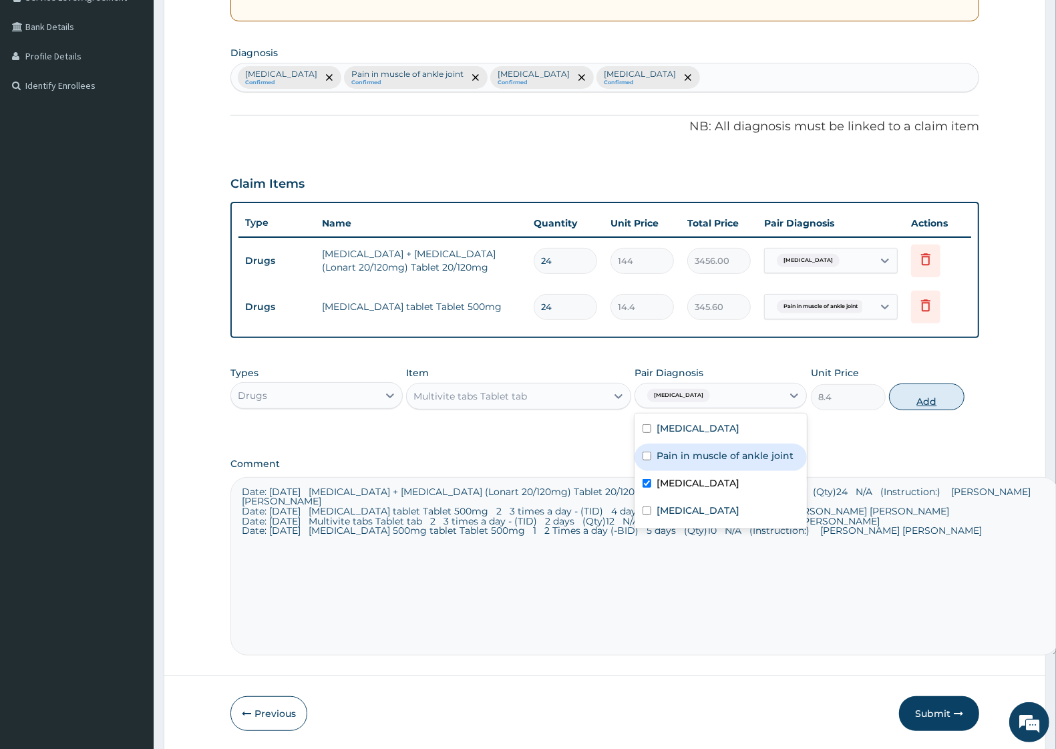
click at [943, 401] on button "Add" at bounding box center [926, 396] width 75 height 27
type input "0"
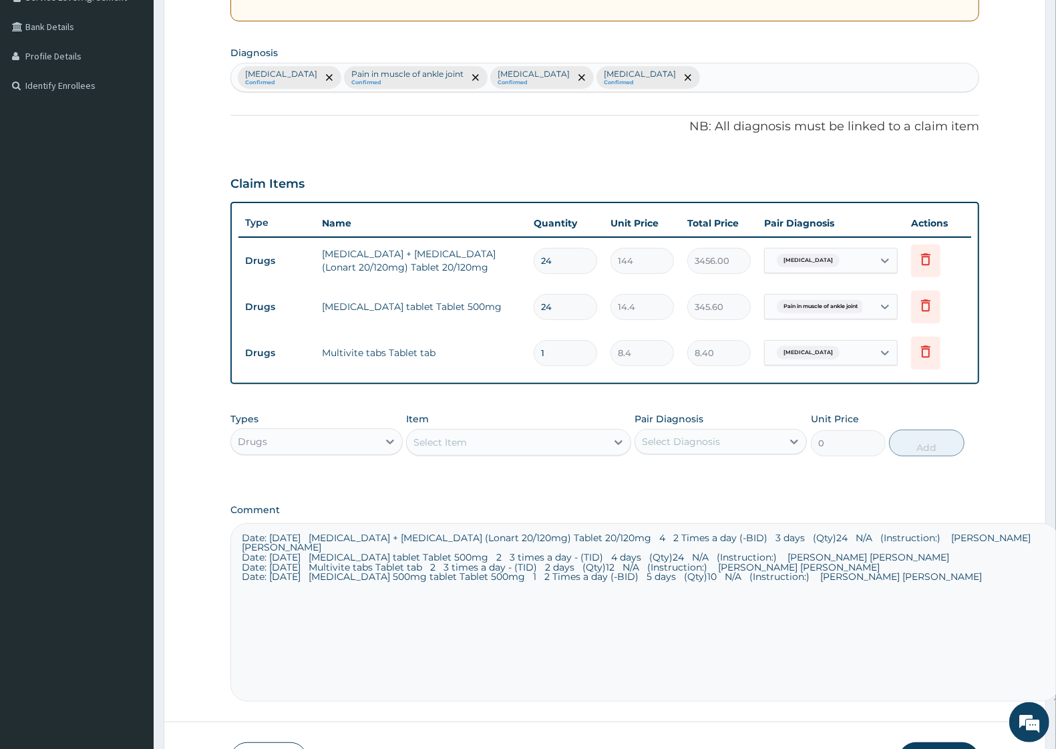
type input "12"
type input "100.80"
type input "12"
click at [511, 445] on div "Select Item" at bounding box center [506, 442] width 199 height 21
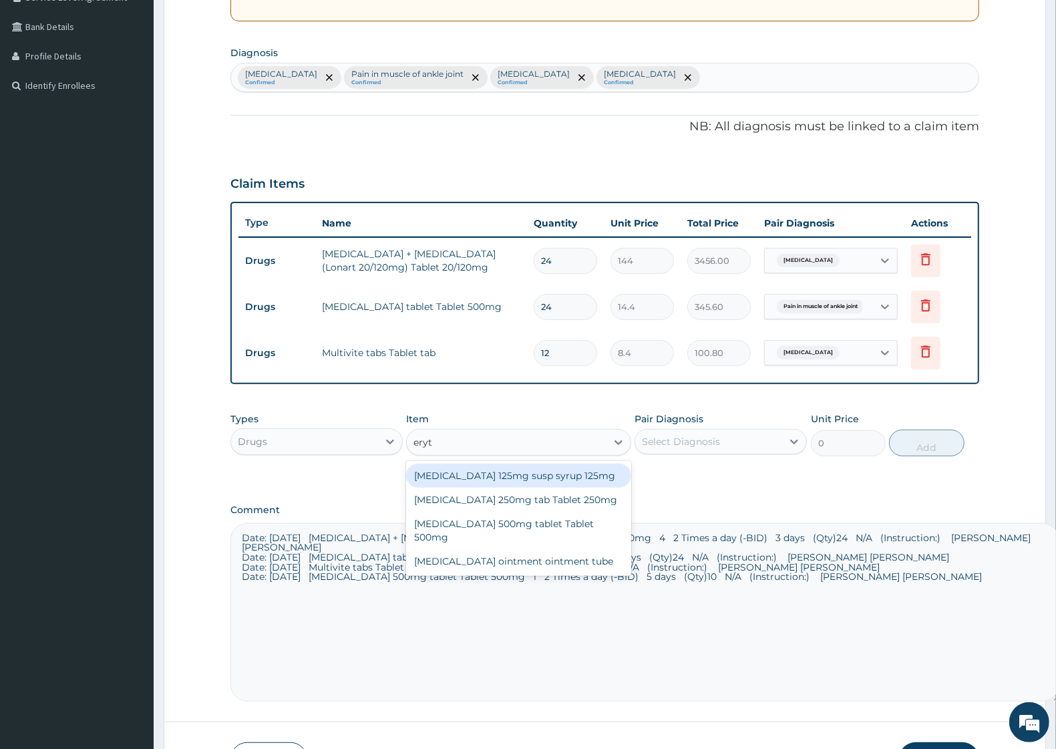
type input "eryth"
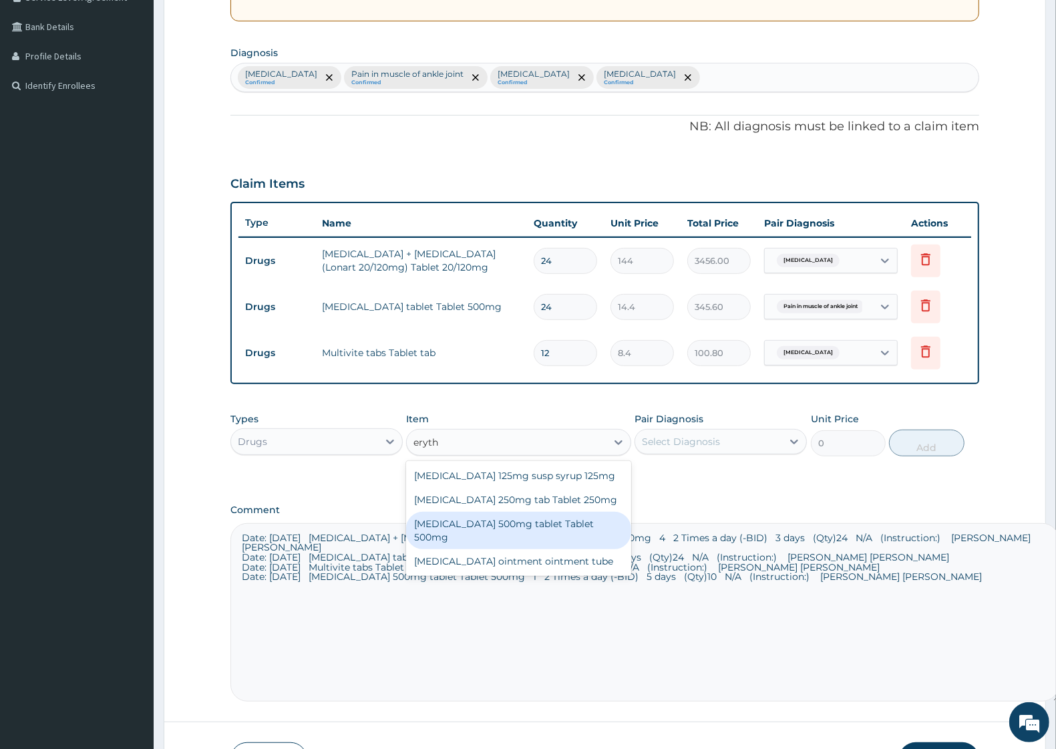
click at [566, 518] on div "Erythromycin 500mg tablet Tablet 500mg" at bounding box center [518, 530] width 224 height 37
type input "259.2"
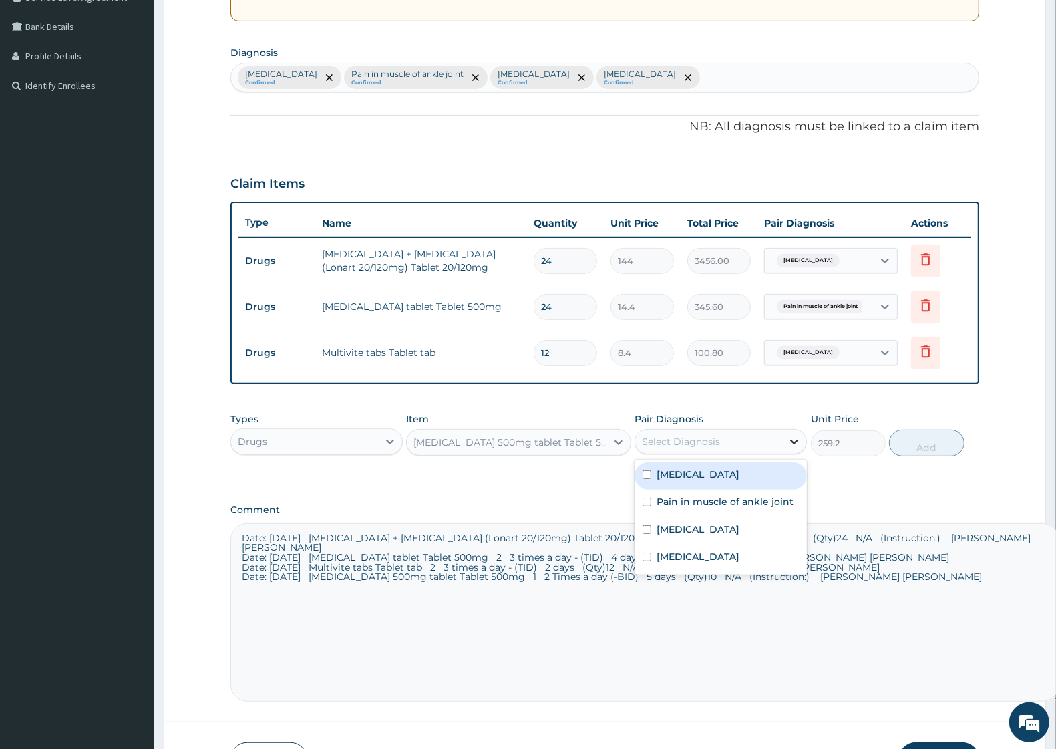
click at [788, 441] on icon at bounding box center [794, 441] width 13 height 13
click at [739, 558] on label "Upper respiratory infection" at bounding box center [698, 556] width 83 height 13
checkbox input "true"
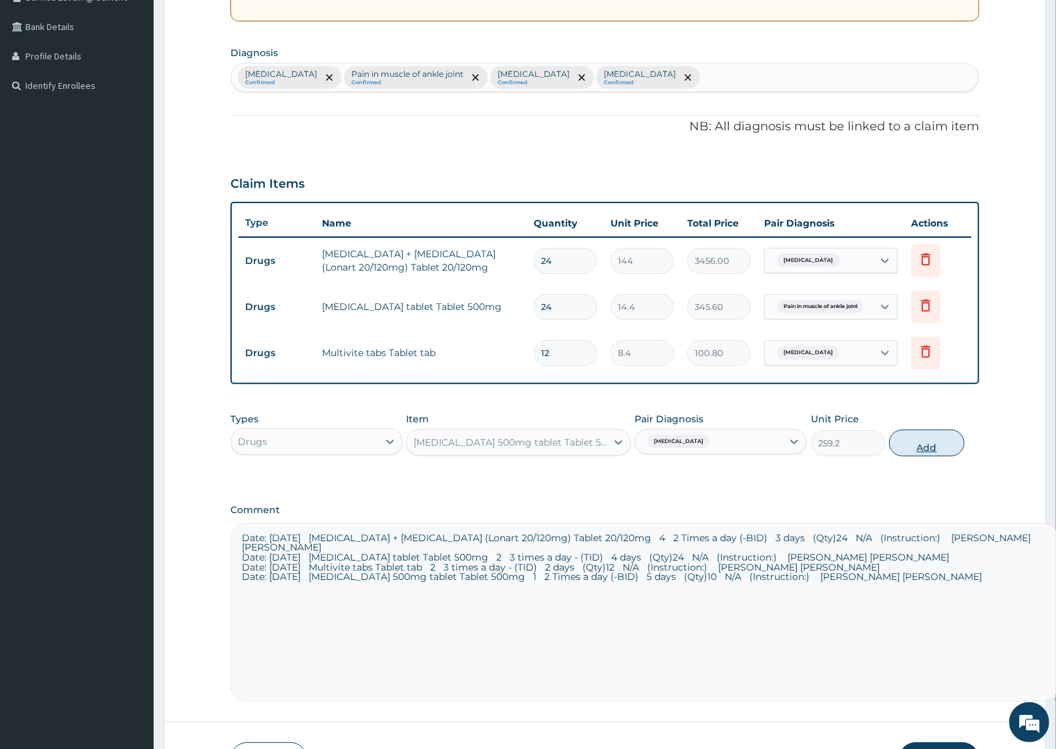
click at [930, 448] on button "Add" at bounding box center [926, 443] width 75 height 27
type input "0"
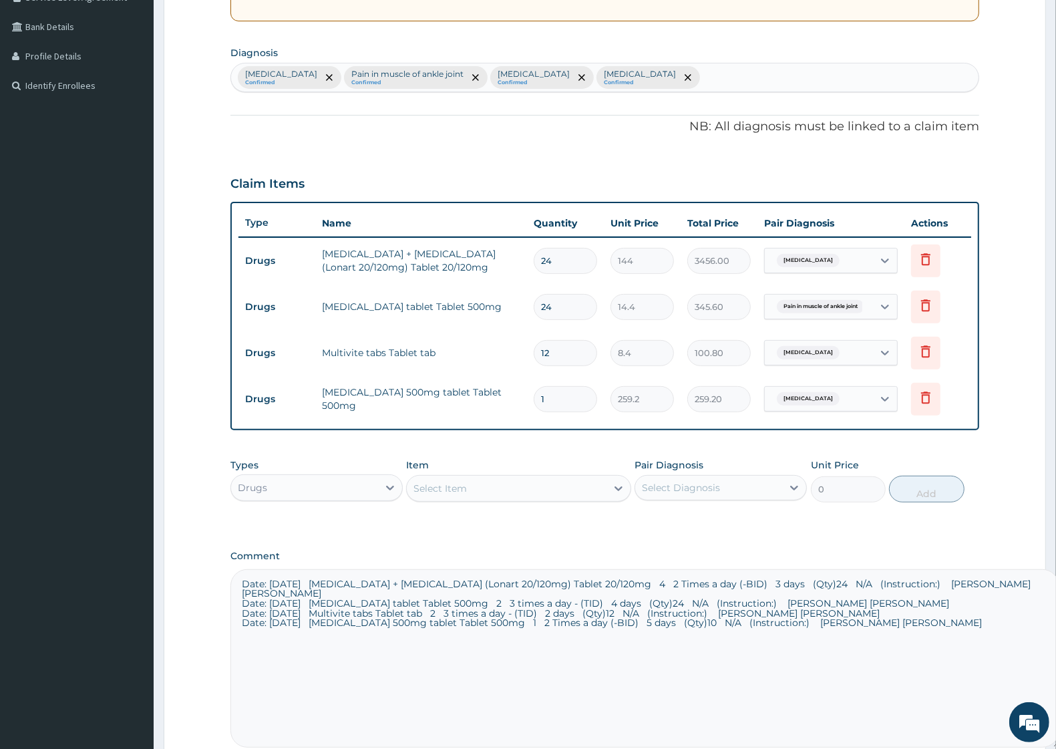
type input "10"
type input "2592.00"
type input "10"
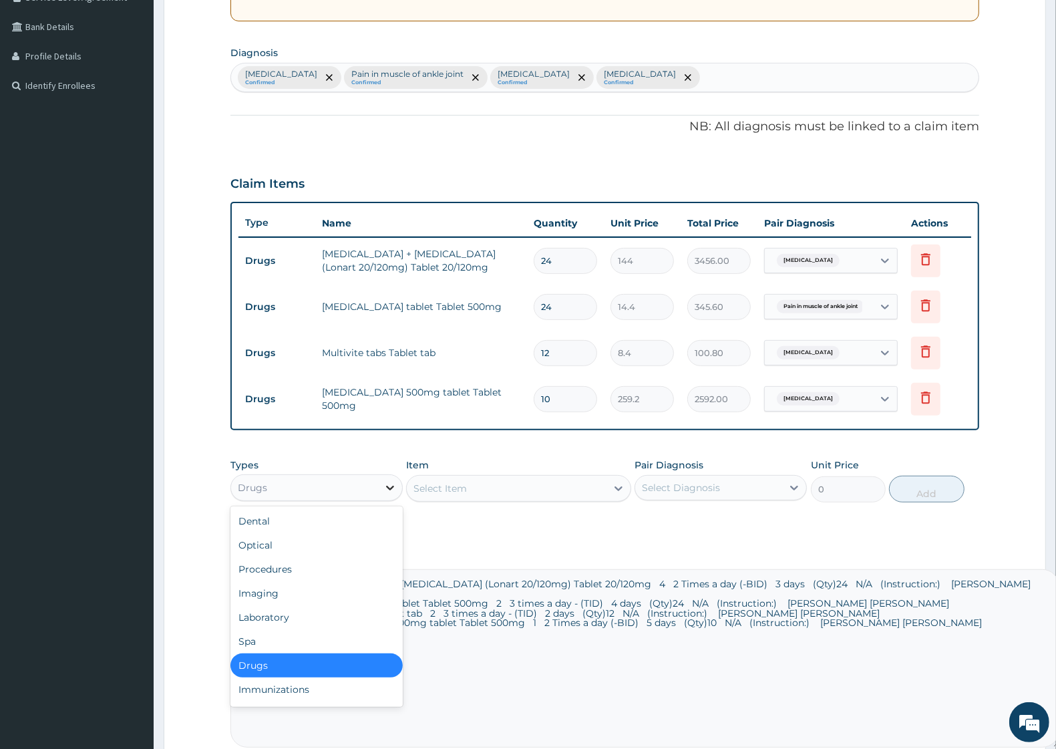
click at [393, 486] on icon at bounding box center [390, 488] width 8 height 5
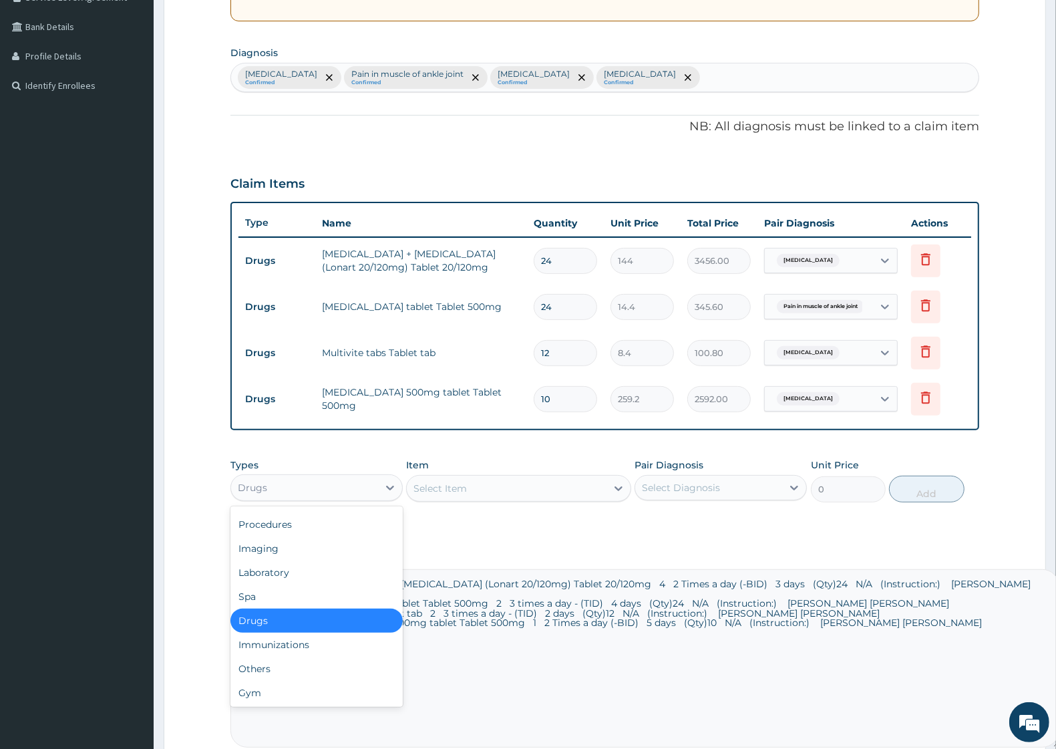
scroll to position [0, 0]
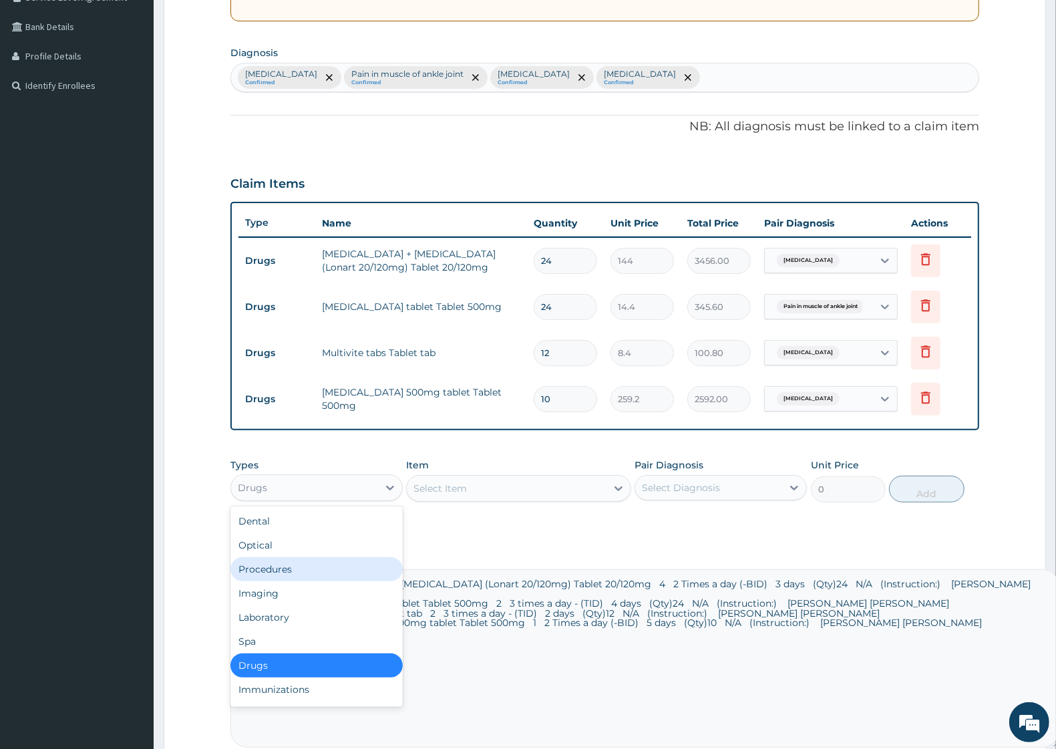
click at [286, 562] on div "Procedures" at bounding box center [316, 569] width 172 height 24
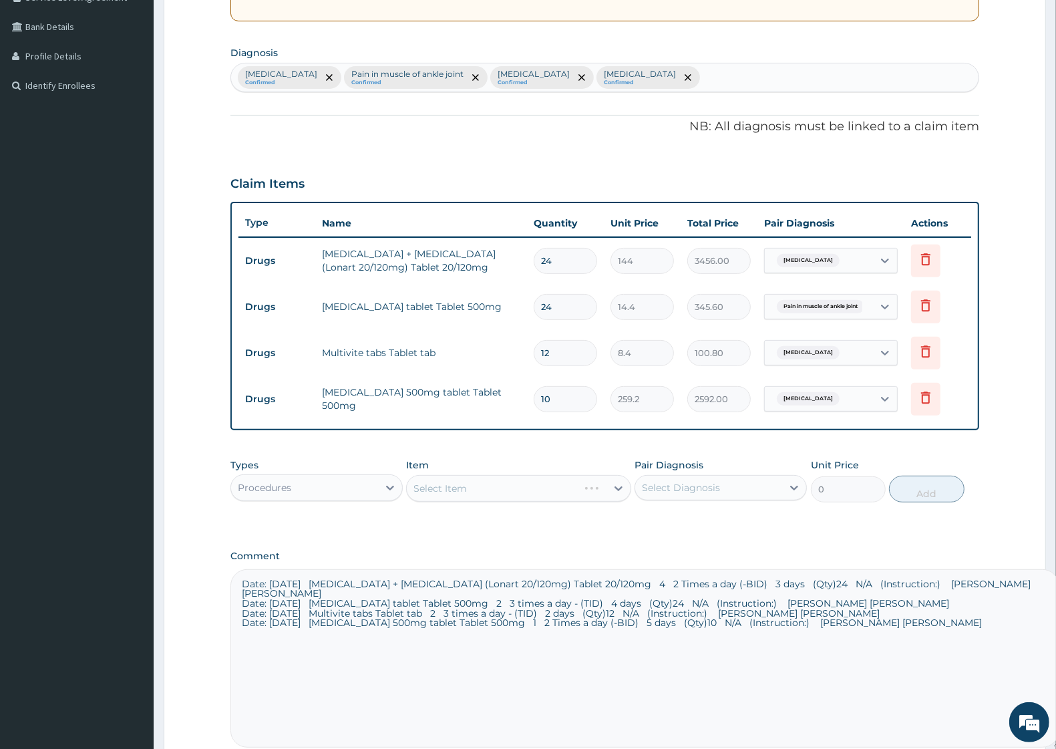
click at [611, 488] on div "Select Item" at bounding box center [518, 488] width 224 height 27
click at [617, 485] on div "Select Item" at bounding box center [518, 488] width 224 height 27
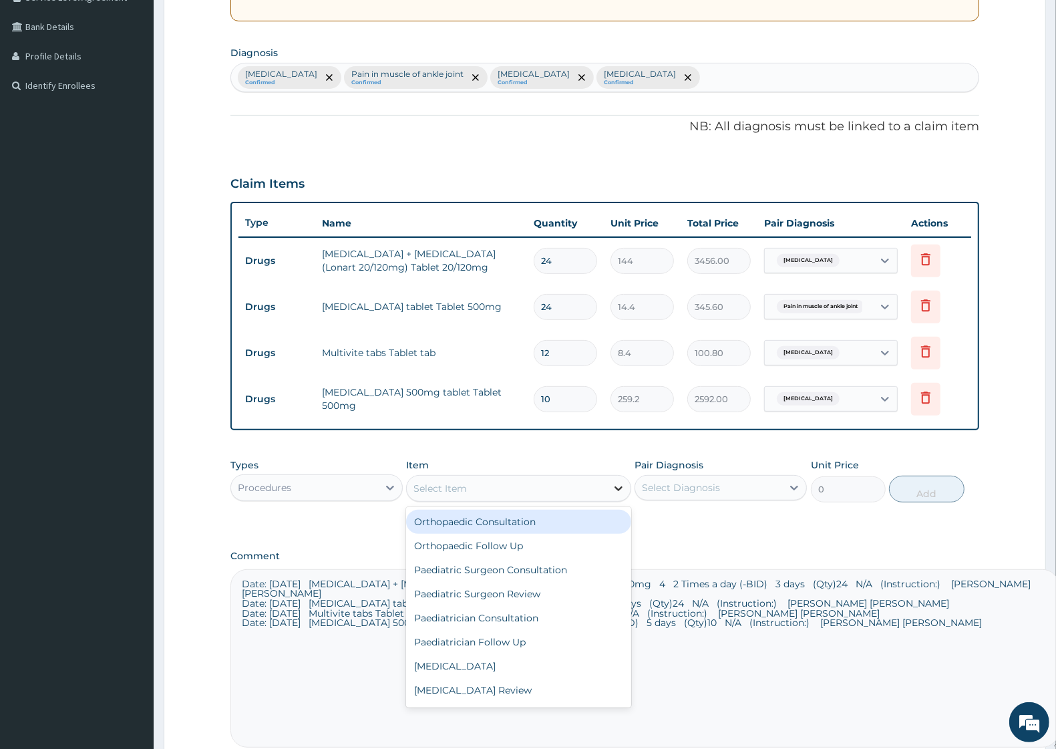
click at [615, 486] on icon at bounding box center [618, 488] width 13 height 13
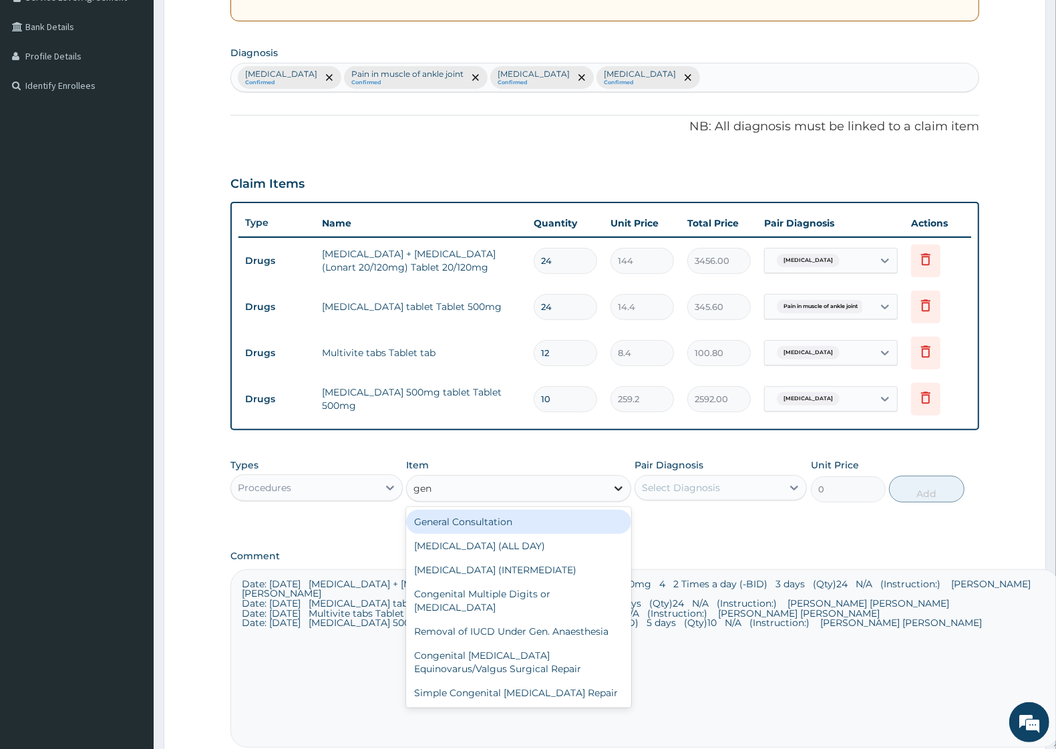
type input "gene"
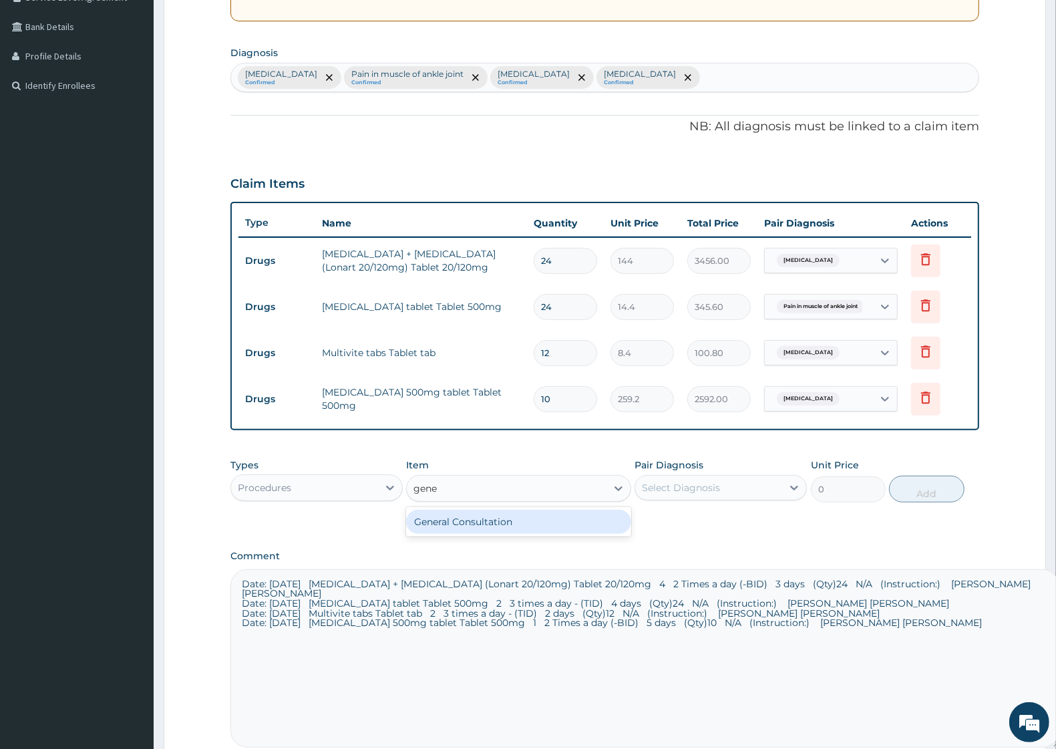
click at [522, 522] on div "General Consultation" at bounding box center [518, 522] width 224 height 24
type input "2500"
click at [796, 488] on icon at bounding box center [794, 487] width 13 height 13
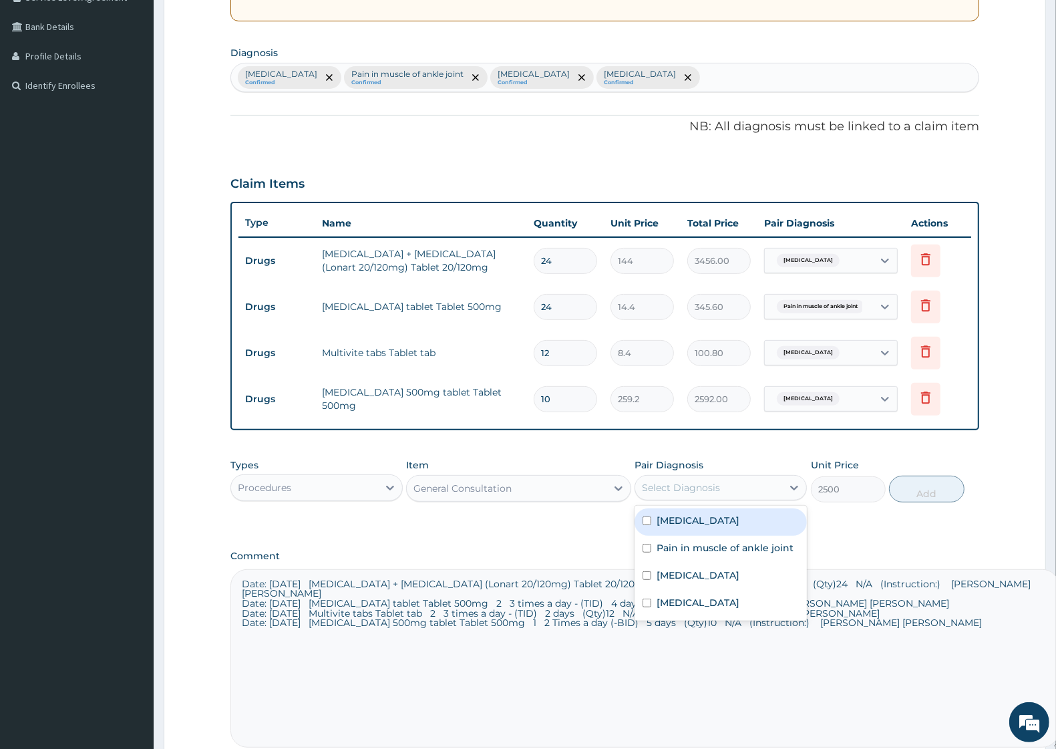
click at [705, 519] on div "Malaria" at bounding box center [721, 521] width 172 height 27
checkbox input "true"
click at [947, 489] on button "Add" at bounding box center [926, 489] width 75 height 27
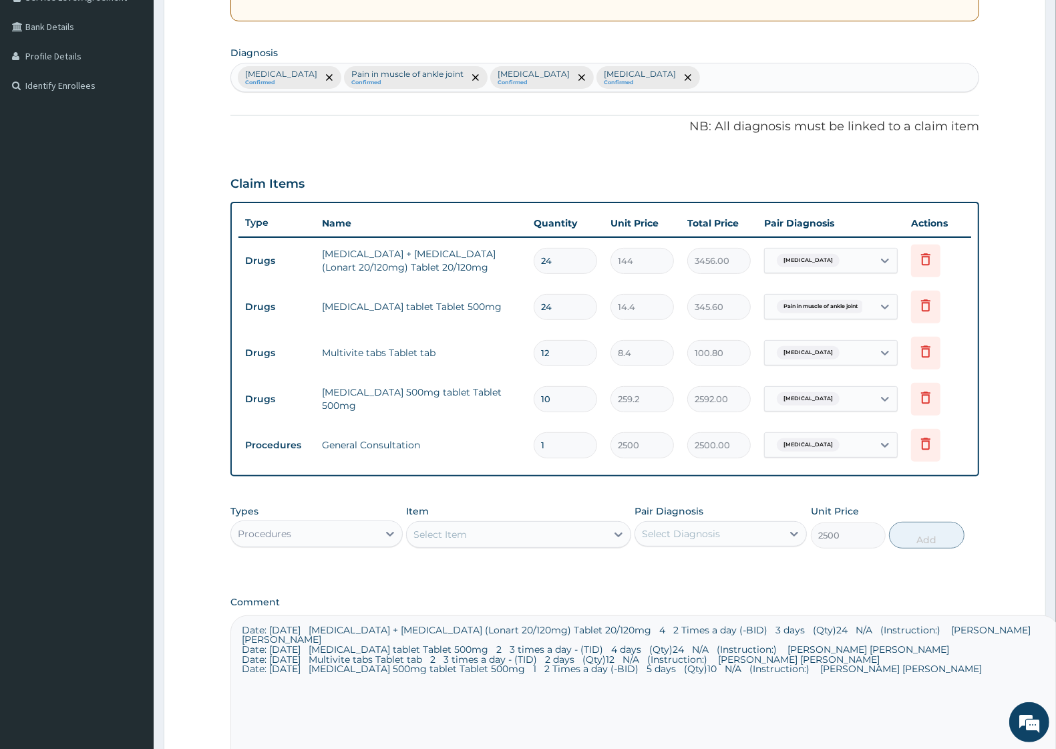
type input "0"
drag, startPoint x: 912, startPoint y: 662, endPoint x: 118, endPoint y: 566, distance: 800.1
click at [118, 566] on div "R EL Toggle navigation Living word Living word - livingwordmissionhospitalltd@y…" at bounding box center [528, 319] width 1056 height 1229
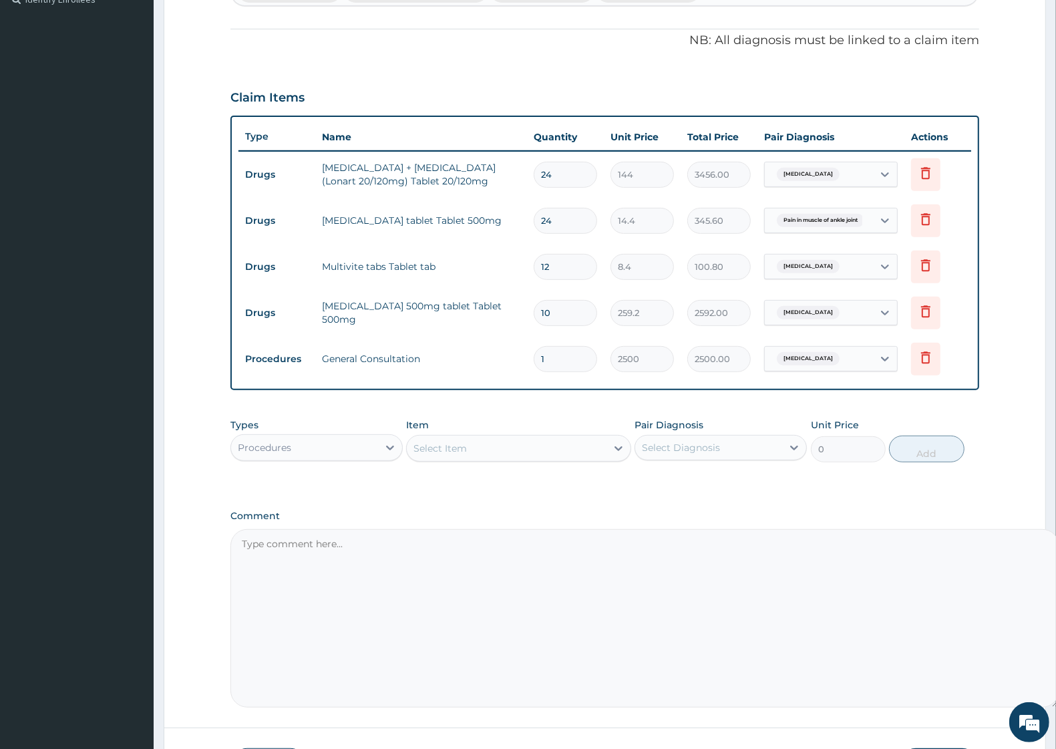
scroll to position [480, 0]
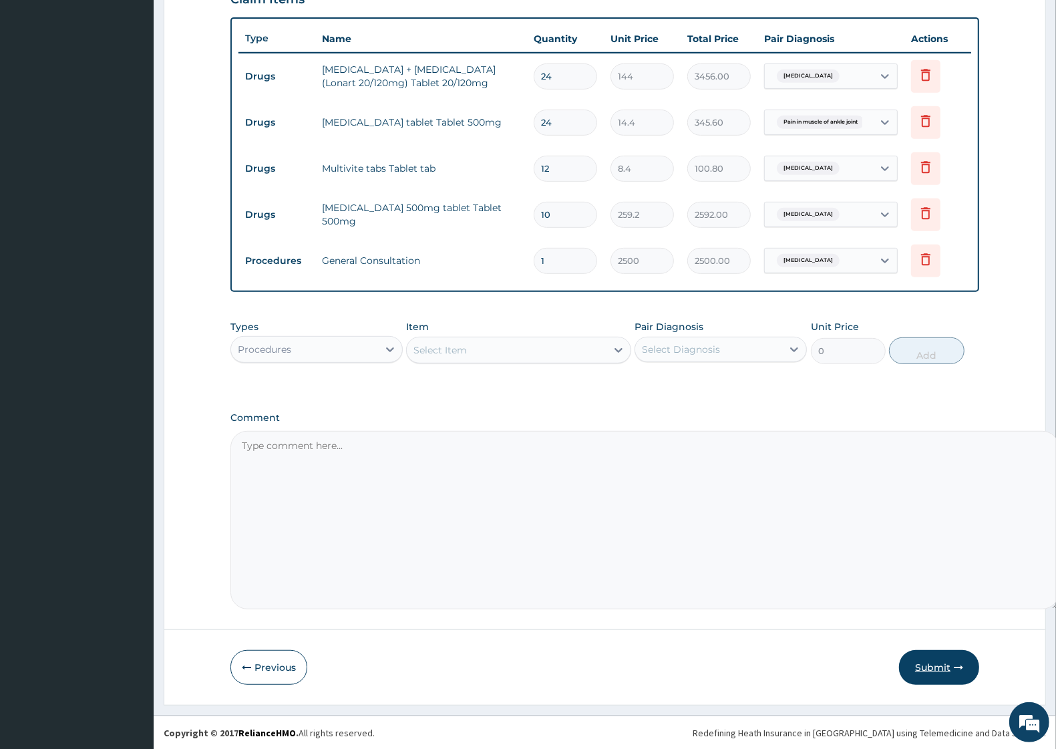
click at [947, 669] on button "Submit" at bounding box center [939, 667] width 80 height 35
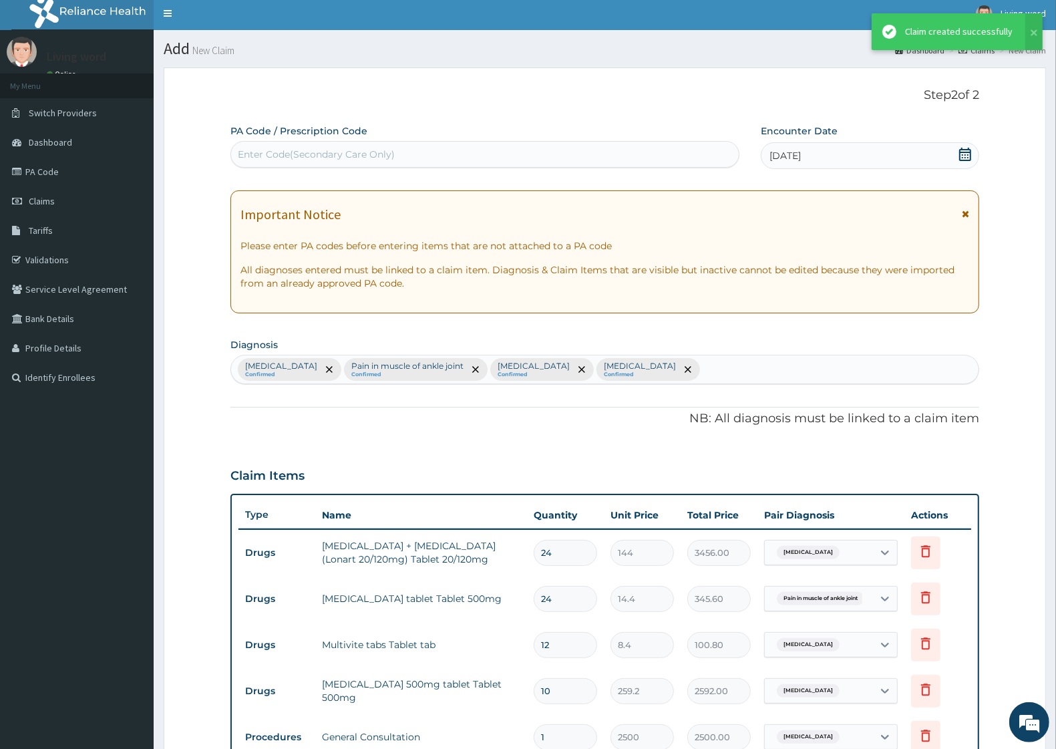
scroll to position [335, 0]
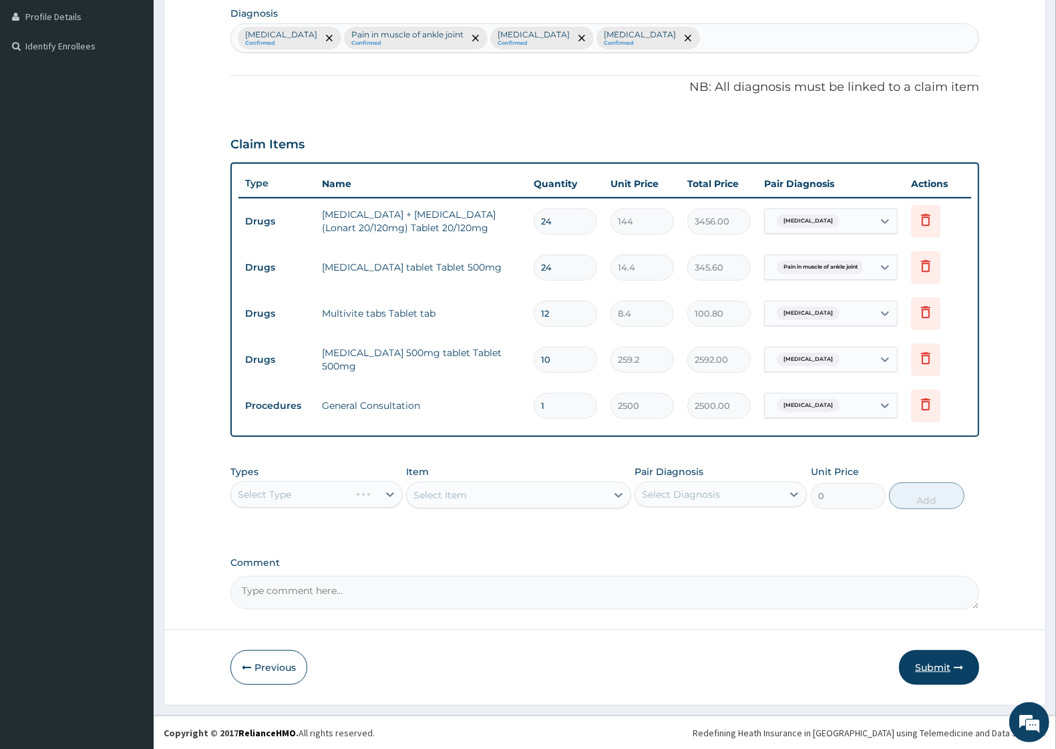
click at [942, 667] on button "Submit" at bounding box center [939, 667] width 80 height 35
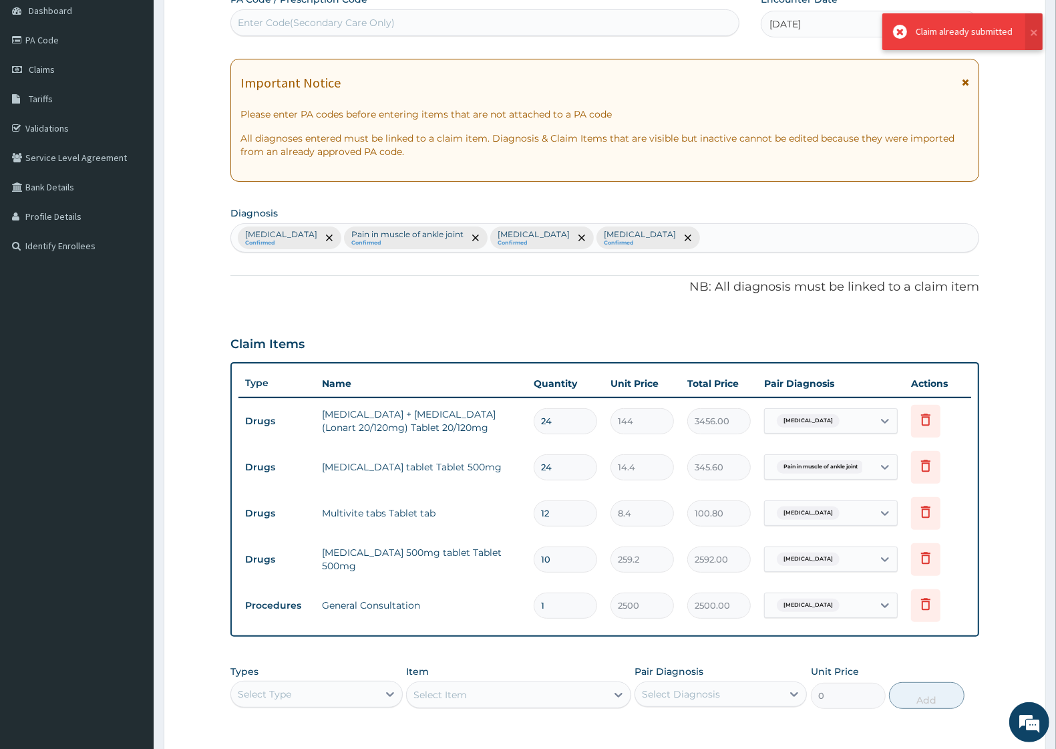
scroll to position [0, 0]
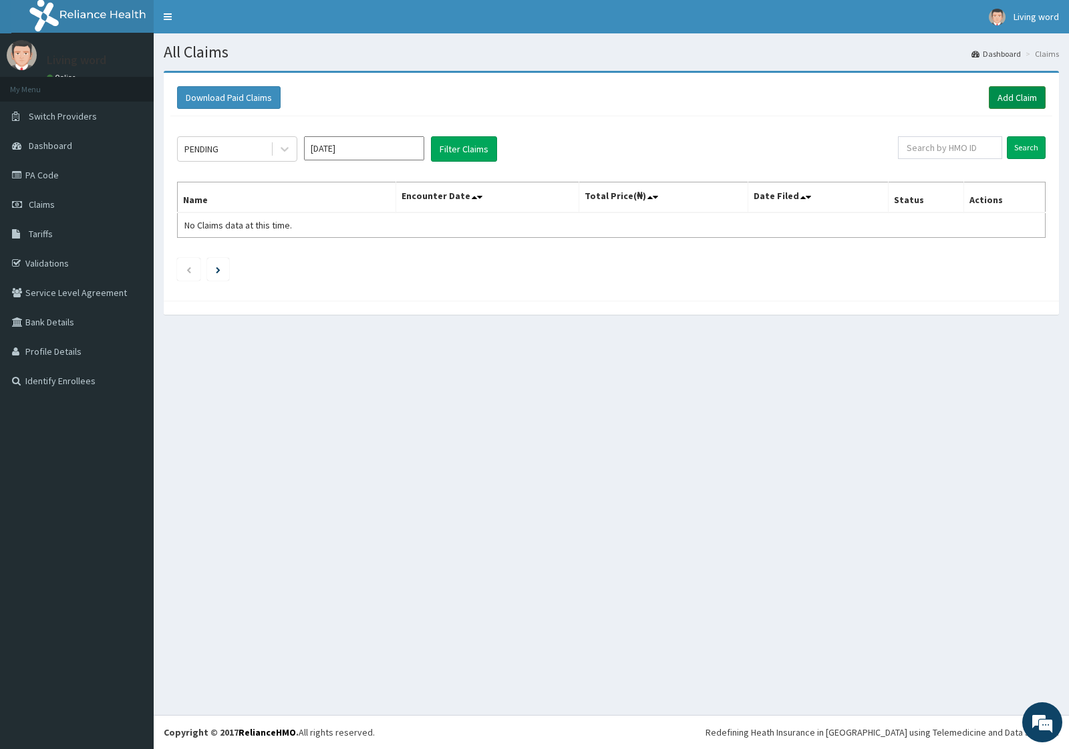
click at [1025, 96] on link "Add Claim" at bounding box center [1017, 97] width 57 height 23
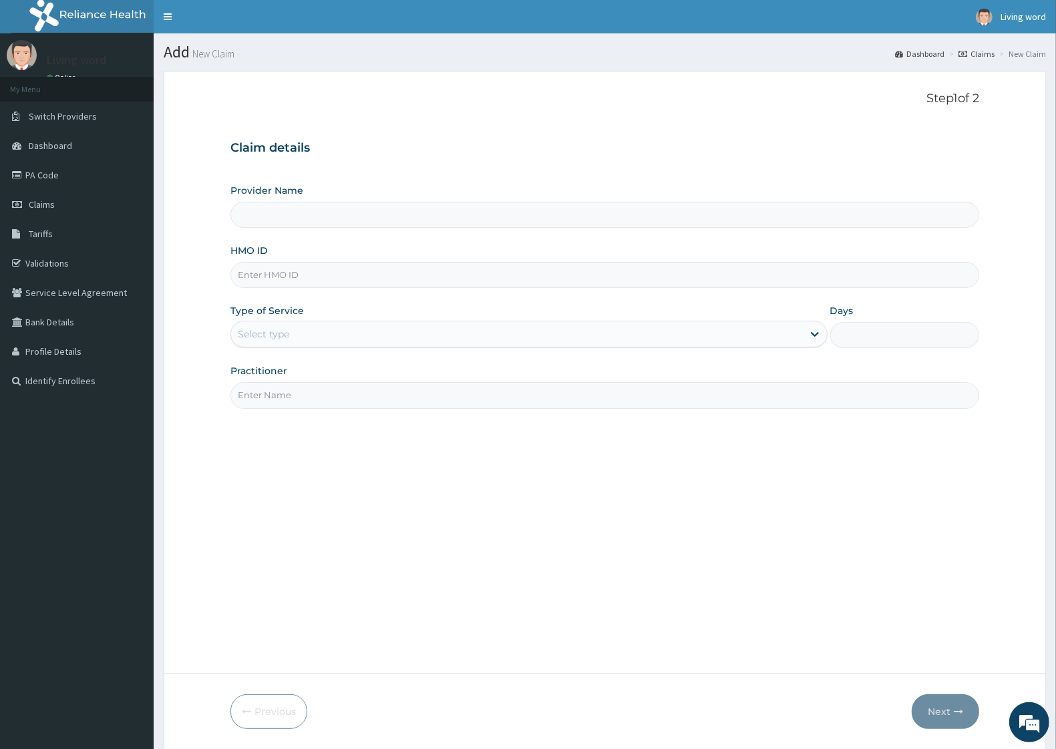
type input "Living Word [GEOGRAPHIC_DATA]"
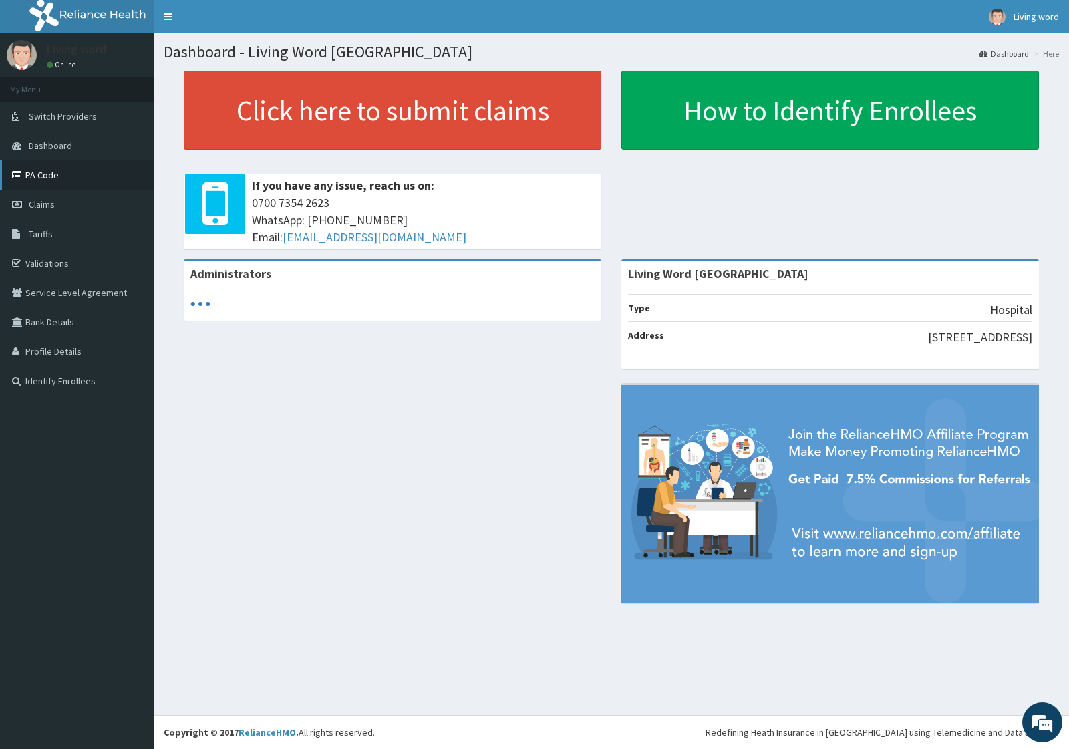
click at [41, 181] on link "PA Code" at bounding box center [77, 174] width 154 height 29
click at [50, 177] on link "PA Code" at bounding box center [77, 174] width 154 height 29
click at [50, 178] on link "PA Code" at bounding box center [77, 174] width 154 height 29
click at [55, 181] on link "PA Code" at bounding box center [77, 174] width 154 height 29
click at [45, 178] on link "PA Code" at bounding box center [77, 174] width 154 height 29
